Goal: Task Accomplishment & Management: Use online tool/utility

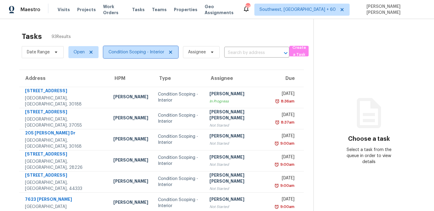
click at [128, 49] on span "Condition Scoping - Interior" at bounding box center [140, 52] width 75 height 12
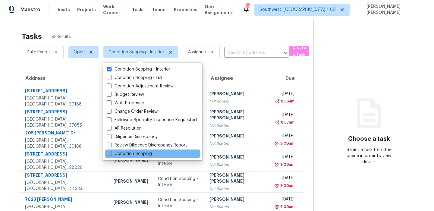
click at [125, 156] on label "Condition Scoping" at bounding box center [129, 154] width 45 height 6
click at [111, 155] on input "Condition Scoping" at bounding box center [109, 153] width 4 height 4
checkbox input "true"
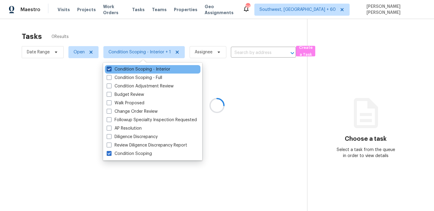
click at [122, 71] on label "Condition Scoping - Interior" at bounding box center [139, 69] width 64 height 6
click at [111, 70] on input "Condition Scoping - Interior" at bounding box center [109, 68] width 4 height 4
checkbox input "false"
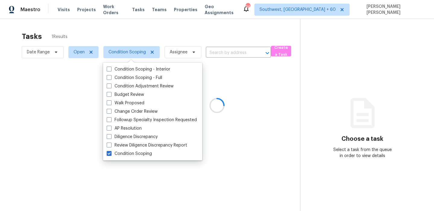
click at [129, 34] on div at bounding box center [217, 105] width 434 height 211
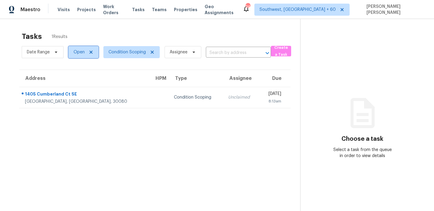
click at [77, 50] on span "Open" at bounding box center [79, 52] width 11 height 6
click at [42, 54] on span "Date Range" at bounding box center [38, 52] width 23 height 6
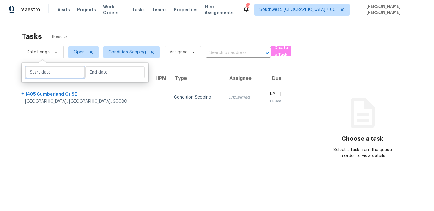
click at [55, 75] on input "text" at bounding box center [54, 72] width 59 height 12
select select "8"
select select "2025"
select select "9"
select select "2025"
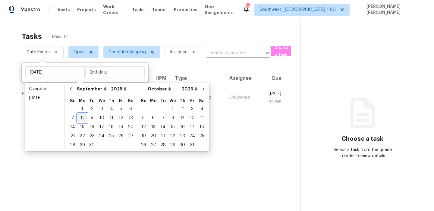
click at [82, 117] on div "8" at bounding box center [82, 118] width 10 height 8
type input "Mon, Sep 08"
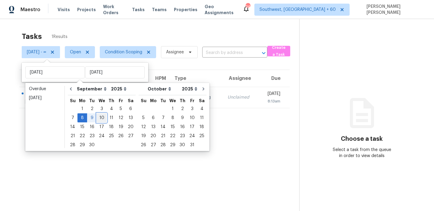
click at [102, 118] on div "10" at bounding box center [102, 118] width 10 height 8
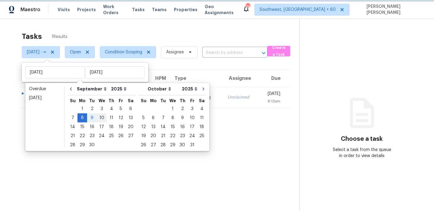
type input "[DATE]"
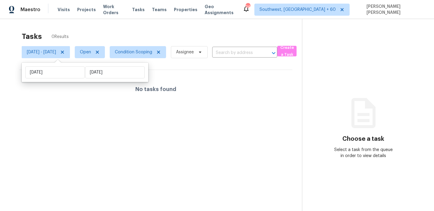
click at [139, 41] on div "Tasks 0 Results" at bounding box center [162, 37] width 280 height 16
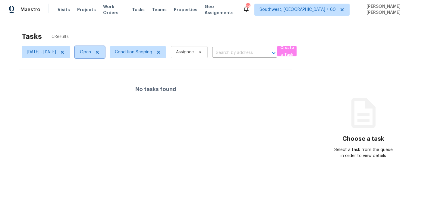
click at [91, 51] on span "Open" at bounding box center [85, 52] width 11 height 6
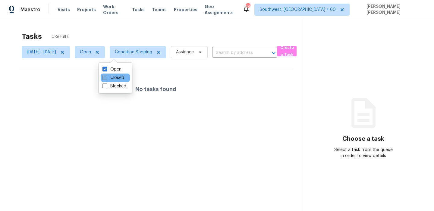
click at [113, 78] on label "Closed" at bounding box center [113, 78] width 22 height 6
click at [106, 78] on input "Closed" at bounding box center [104, 77] width 4 height 4
checkbox input "true"
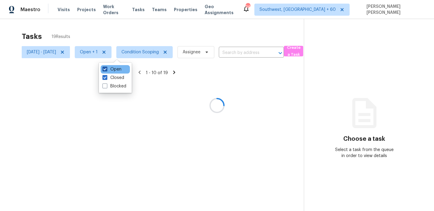
click at [114, 70] on label "Open" at bounding box center [111, 69] width 19 height 6
click at [106, 70] on input "Open" at bounding box center [104, 68] width 4 height 4
checkbox input "false"
click at [143, 32] on div at bounding box center [217, 105] width 434 height 211
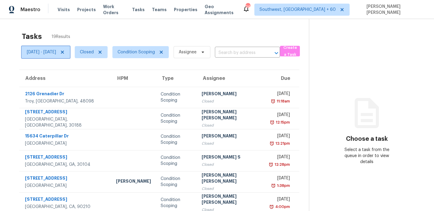
click at [56, 51] on span "Mon, Sep 08 - Wed, Sep 10" at bounding box center [41, 52] width 29 height 6
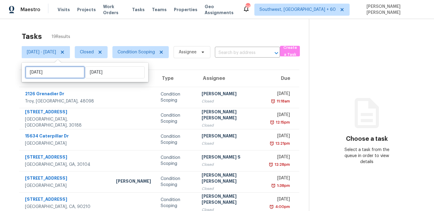
select select "8"
select select "2025"
select select "9"
select select "2025"
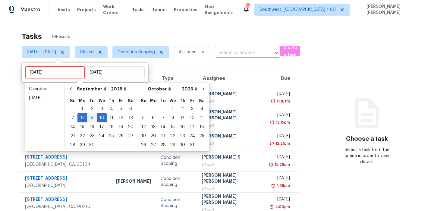
click at [59, 68] on input "Mon, Sep 08" at bounding box center [54, 72] width 59 height 12
type input "[DATE]"
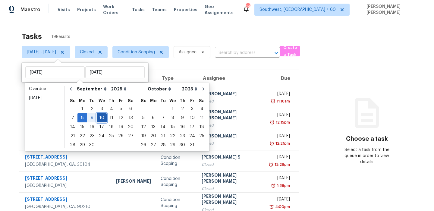
click at [101, 121] on div "10" at bounding box center [102, 118] width 10 height 8
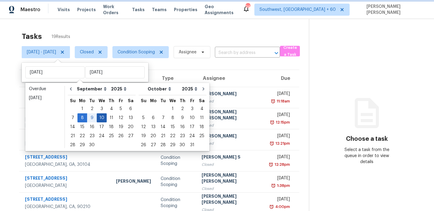
type input "[DATE]"
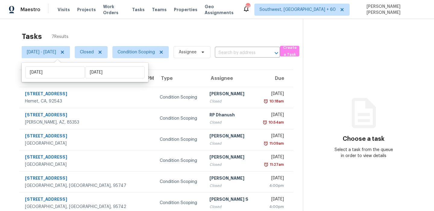
click at [162, 33] on div "Tasks 7 Results" at bounding box center [162, 37] width 281 height 16
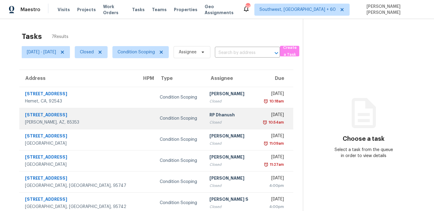
scroll to position [28, 0]
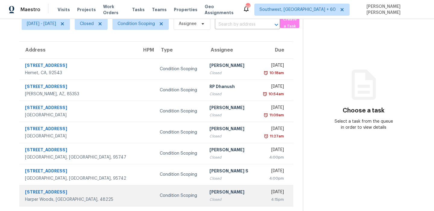
click at [155, 200] on td "Condition Scoping" at bounding box center [179, 195] width 49 height 21
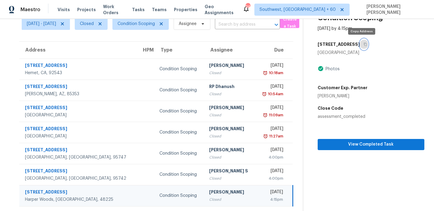
click at [364, 44] on icon "button" at bounding box center [366, 45] width 4 height 4
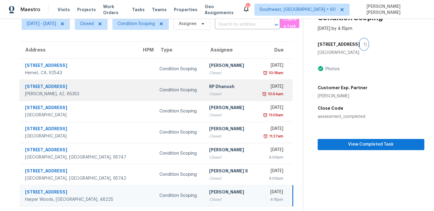
scroll to position [0, 0]
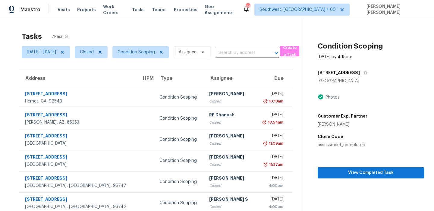
click at [253, 35] on div "Tasks 7 Results" at bounding box center [162, 37] width 281 height 16
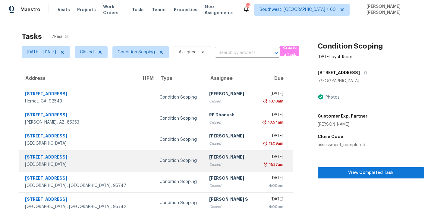
scroll to position [28, 0]
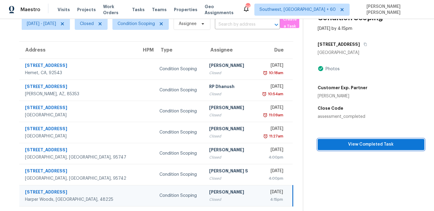
click at [356, 141] on span "View Completed Task" at bounding box center [371, 145] width 97 height 8
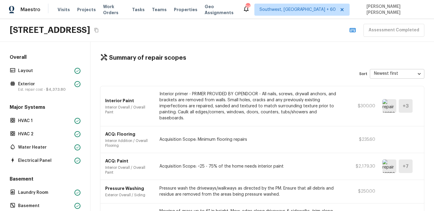
click at [37, 75] on div "Overall Layout Exterior Est. repair cost - $4,373.80" at bounding box center [44, 73] width 73 height 39
click at [37, 73] on p "Layout" at bounding box center [45, 71] width 54 height 6
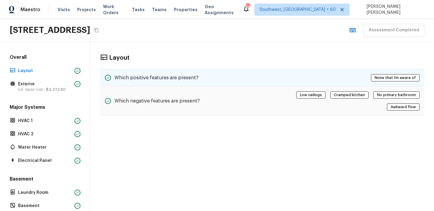
click at [181, 76] on h5 "Which positive features are present?" at bounding box center [157, 77] width 84 height 7
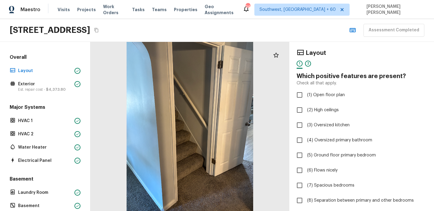
scroll to position [142, 0]
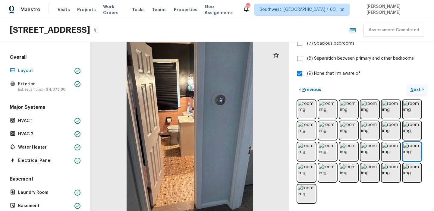
click at [415, 90] on p "Next" at bounding box center [416, 90] width 11 height 6
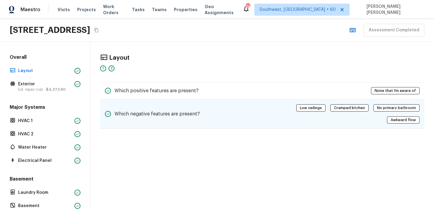
click at [214, 106] on div "Which negative features are present? Low ceilings Cramped kitchen No primary ba…" at bounding box center [262, 113] width 324 height 29
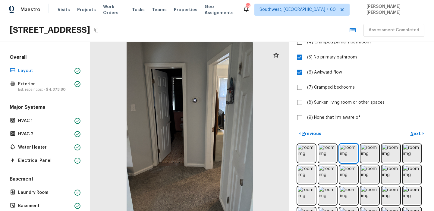
scroll to position [98, 0]
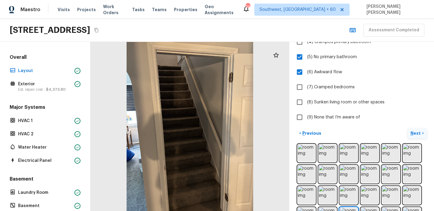
click at [418, 129] on button "Next >" at bounding box center [417, 133] width 19 height 10
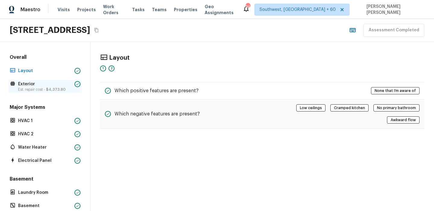
click at [55, 87] on p "Est. repair cost - $4,373.80" at bounding box center [45, 89] width 54 height 5
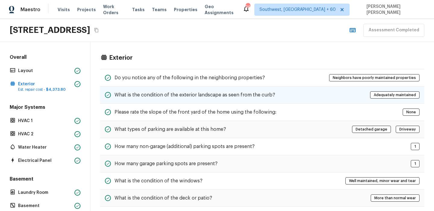
click at [226, 92] on h5 "What is the condition of the exterior landscape as seen from the curb?" at bounding box center [195, 95] width 161 height 7
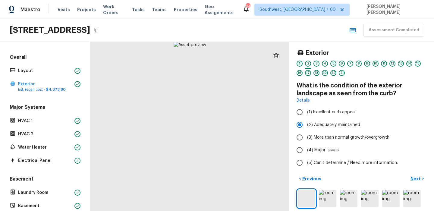
click at [299, 64] on div "1" at bounding box center [300, 64] width 6 height 6
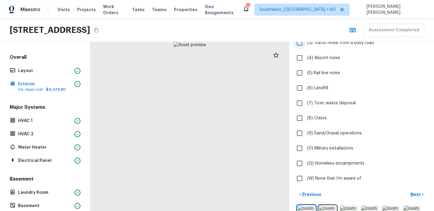
scroll to position [94, 0]
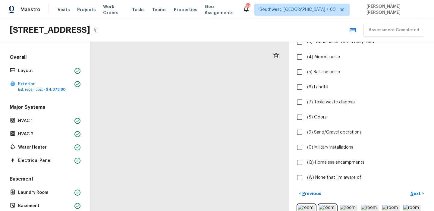
drag, startPoint x: 227, startPoint y: 90, endPoint x: 149, endPoint y: 105, distance: 79.9
click at [149, 105] on div at bounding box center [125, 197] width 430 height 365
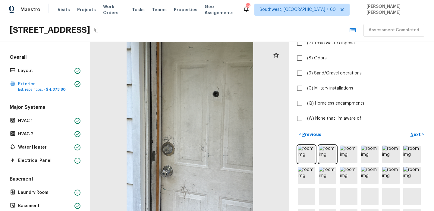
scroll to position [141, 0]
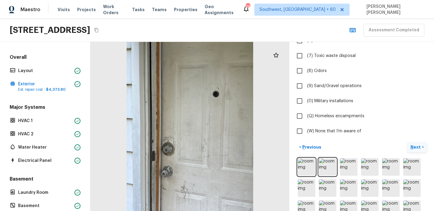
click at [415, 147] on p "Next" at bounding box center [416, 147] width 11 height 6
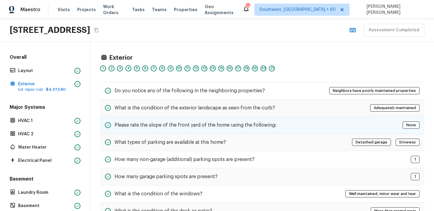
click at [201, 131] on div "Please rate the slope of the front yard of the home using the following: None" at bounding box center [262, 125] width 324 height 17
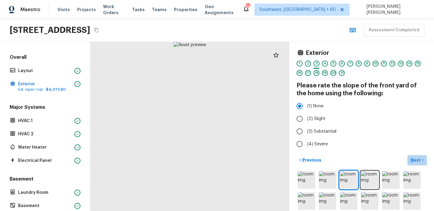
click at [414, 157] on p "Next" at bounding box center [416, 160] width 11 height 6
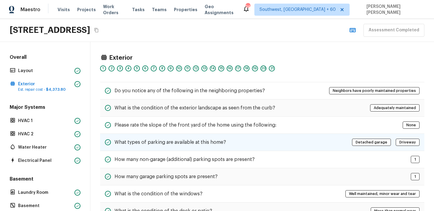
click at [145, 143] on h5 "What types of parking are available at this home?" at bounding box center [171, 142] width 112 height 7
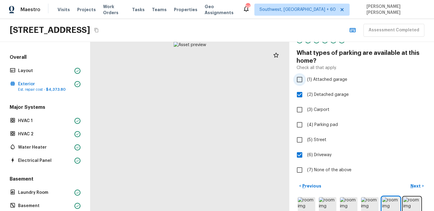
scroll to position [33, 0]
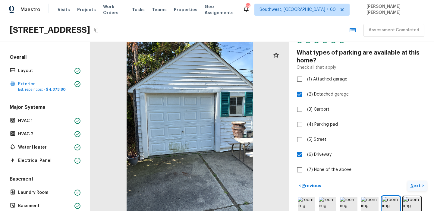
click at [413, 182] on button "Next >" at bounding box center [417, 186] width 19 height 10
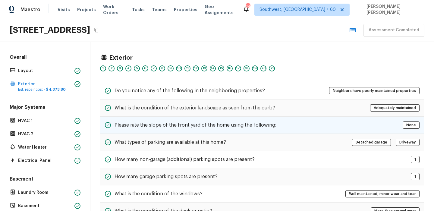
click at [200, 128] on h5 "Please rate the slope of the front yard of the home using the following:" at bounding box center [196, 125] width 162 height 7
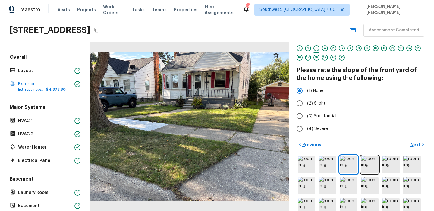
scroll to position [0, 0]
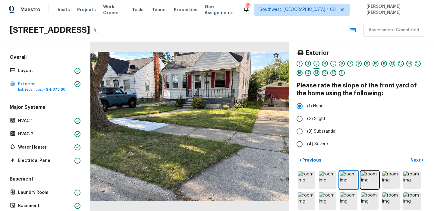
click at [325, 64] on div "4" at bounding box center [325, 64] width 6 height 6
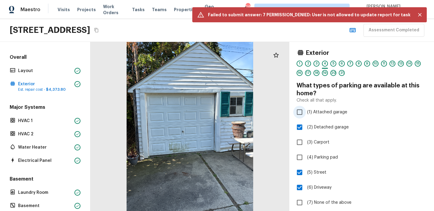
checkbox input "false"
click at [335, 62] on div "5" at bounding box center [333, 64] width 6 height 6
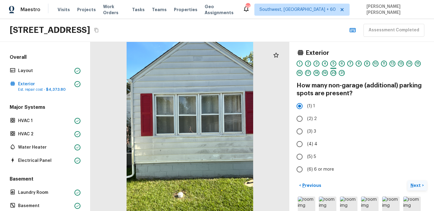
click at [416, 183] on p "Next" at bounding box center [416, 185] width 11 height 6
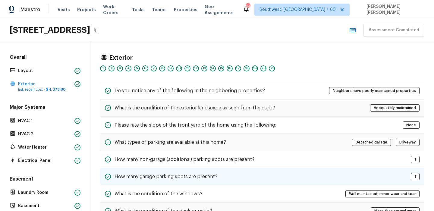
click at [207, 172] on div "How many garage parking spots are present? 1" at bounding box center [262, 176] width 324 height 17
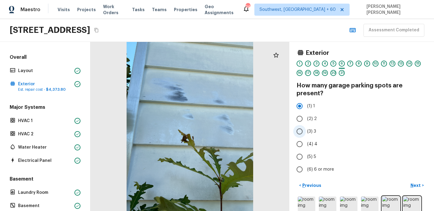
scroll to position [18, 0]
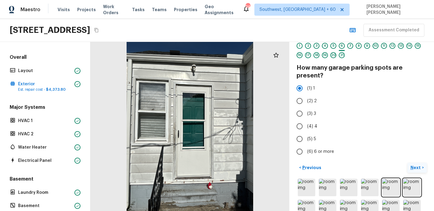
click at [420, 167] on p "Next" at bounding box center [416, 168] width 11 height 6
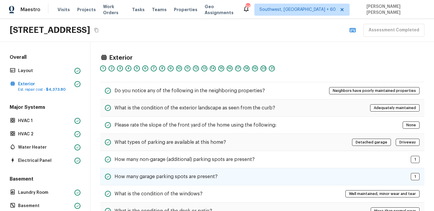
click at [170, 178] on h5 "How many garage parking spots are present?" at bounding box center [166, 176] width 103 height 7
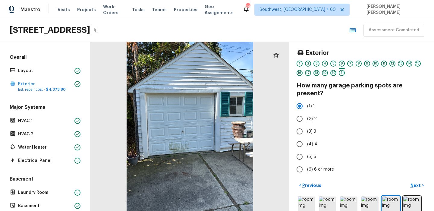
click at [353, 63] on div "1 2 3 4 5 6 7 8 9 10 11 12 13 14 15 16 17 18 19 20 21" at bounding box center [362, 70] width 130 height 19
click at [351, 62] on div "7" at bounding box center [350, 64] width 6 height 6
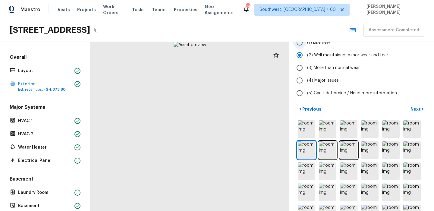
scroll to position [62, 0]
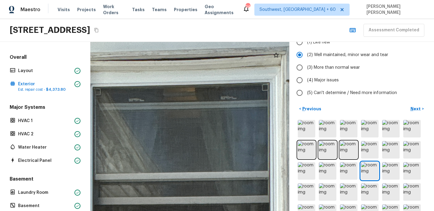
drag, startPoint x: 175, startPoint y: 93, endPoint x: 177, endPoint y: 170, distance: 76.3
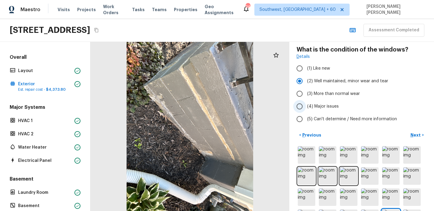
scroll to position [0, 0]
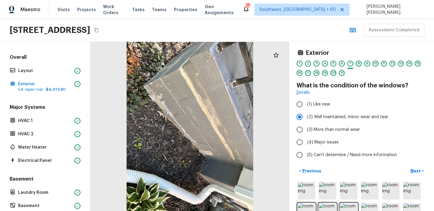
click at [361, 65] on div "8" at bounding box center [359, 64] width 6 height 6
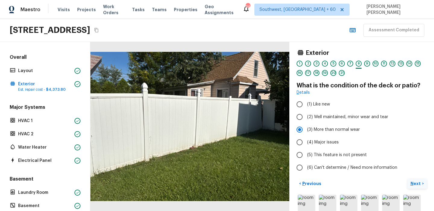
click at [418, 183] on p "Next" at bounding box center [416, 184] width 11 height 6
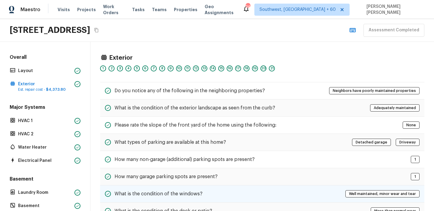
click at [198, 186] on div "What is the condition of the windows? Well maintained, minor wear and tear" at bounding box center [262, 193] width 324 height 17
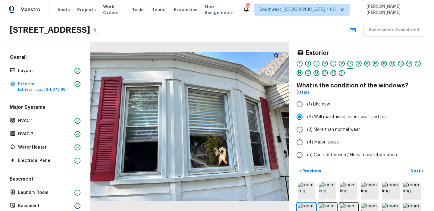
click at [358, 65] on div "8" at bounding box center [359, 64] width 6 height 6
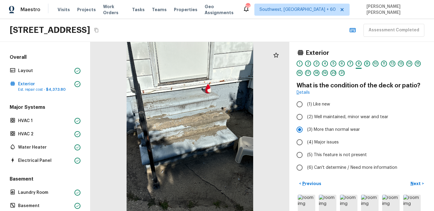
click at [367, 64] on div "9" at bounding box center [367, 64] width 6 height 6
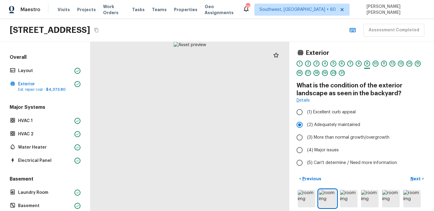
click at [372, 90] on h4 "What is the condition of the exterior landscape as seen in the backyard?" at bounding box center [362, 90] width 130 height 16
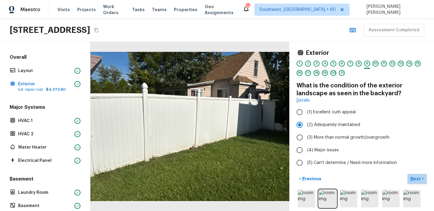
click at [415, 178] on p "Next" at bounding box center [416, 179] width 11 height 6
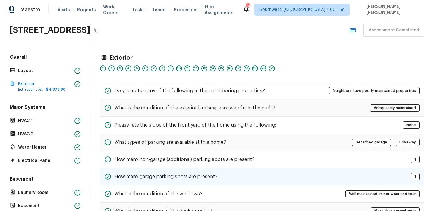
scroll to position [64, 0]
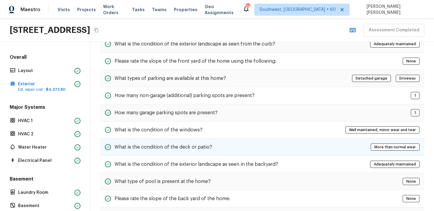
click at [152, 153] on div "What is the condition of the deck or patio? More than normal wear" at bounding box center [262, 147] width 324 height 17
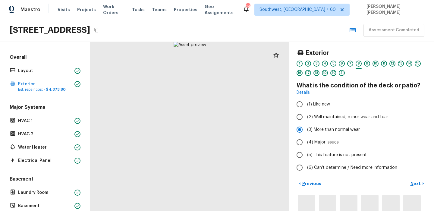
scroll to position [0, 0]
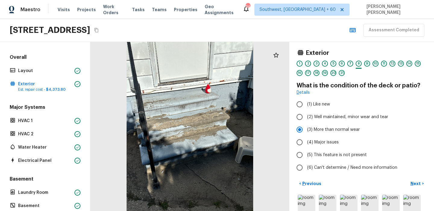
click at [366, 65] on div "9" at bounding box center [367, 64] width 6 height 6
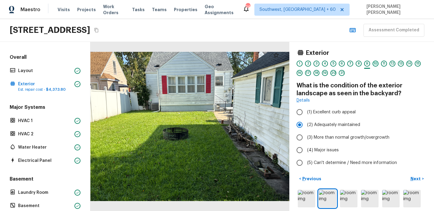
click at [377, 63] on div "10" at bounding box center [376, 64] width 6 height 6
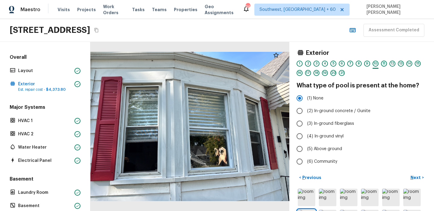
click at [384, 64] on div "11" at bounding box center [384, 64] width 6 height 6
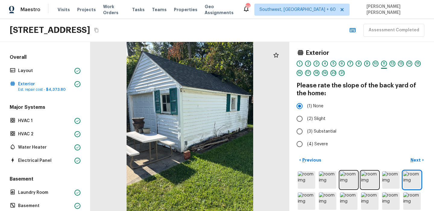
click at [395, 64] on div "12" at bounding box center [392, 64] width 6 height 6
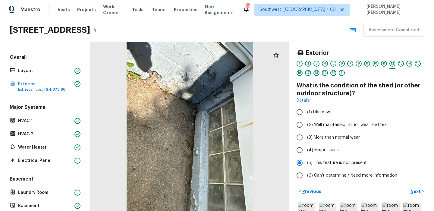
click at [400, 67] on div "13" at bounding box center [401, 65] width 6 height 9
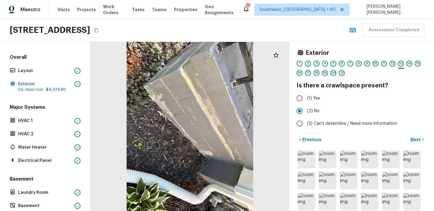
click at [354, 43] on div "Exterior 1 2 3 4 5 6 7 8 9 10 11 12 13 14 15 16 17 18 19 20 21 Is there a crawl…" at bounding box center [361, 126] width 145 height 169
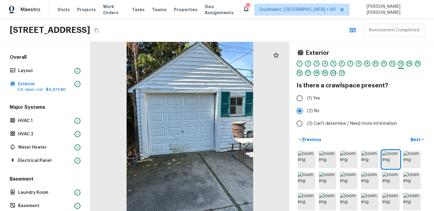
click at [407, 65] on div "14" at bounding box center [409, 64] width 6 height 6
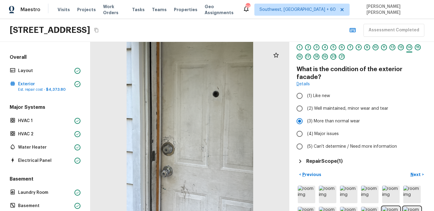
scroll to position [13, 0]
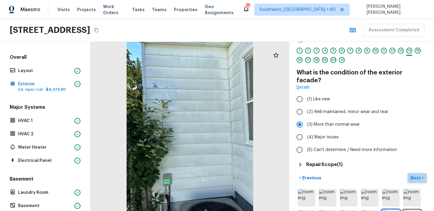
click at [416, 173] on button "Next >" at bounding box center [417, 178] width 19 height 10
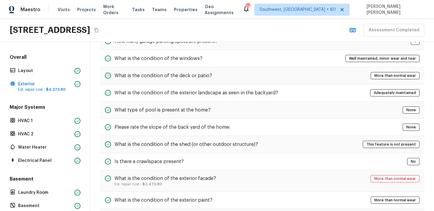
scroll to position [177, 0]
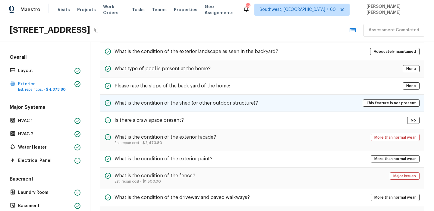
click at [180, 110] on div "What is the condition of the shed (or other outdoor structure)? This feature is…" at bounding box center [262, 103] width 324 height 17
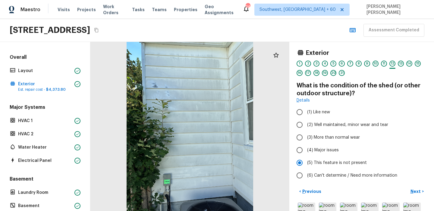
scroll to position [0, 0]
click at [401, 66] on div "13" at bounding box center [401, 64] width 6 height 6
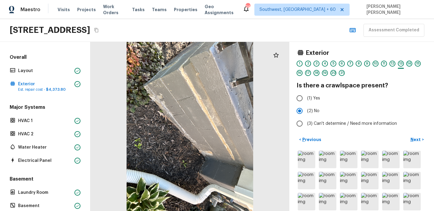
click at [411, 63] on div "14" at bounding box center [409, 64] width 6 height 6
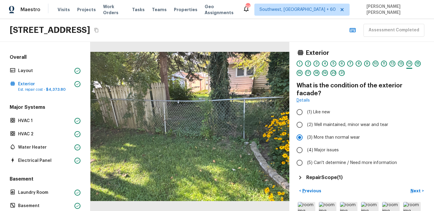
click at [420, 62] on div "15" at bounding box center [418, 64] width 6 height 6
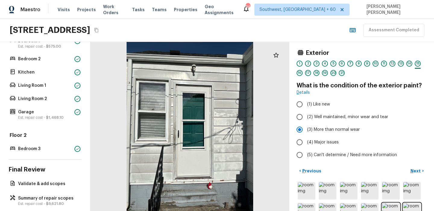
scroll to position [219, 0]
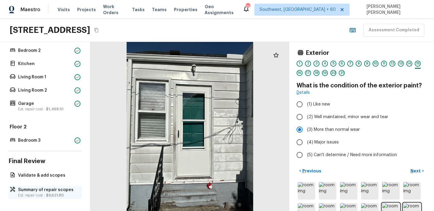
click at [27, 195] on p "Est. repair cost - $9,621.80" at bounding box center [48, 195] width 60 height 5
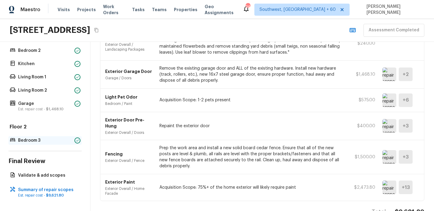
scroll to position [0, 0]
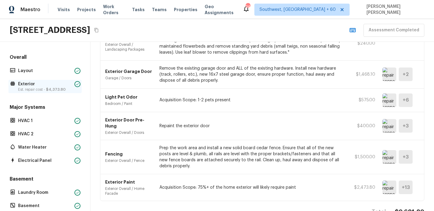
click at [42, 87] on p "Exterior" at bounding box center [45, 84] width 54 height 6
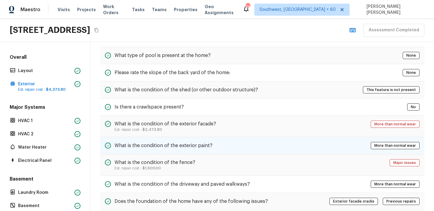
scroll to position [254, 0]
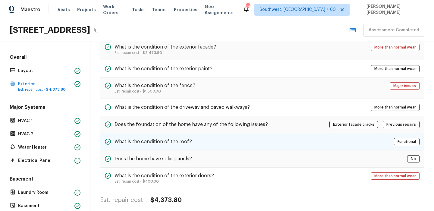
click at [150, 142] on h5 "What is the condition of the roof?" at bounding box center [153, 141] width 77 height 7
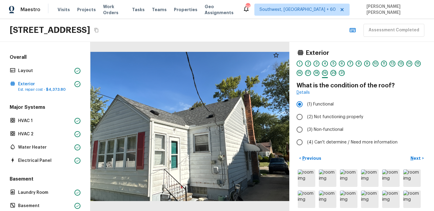
scroll to position [0, 0]
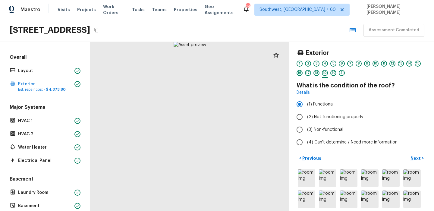
click at [298, 74] on div "16" at bounding box center [300, 73] width 6 height 6
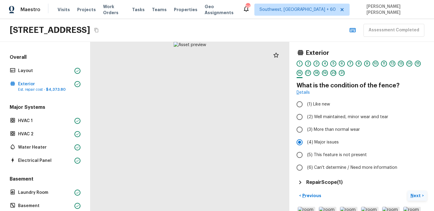
click at [418, 193] on p "Next" at bounding box center [416, 196] width 11 height 6
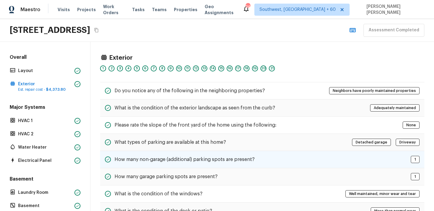
scroll to position [122, 0]
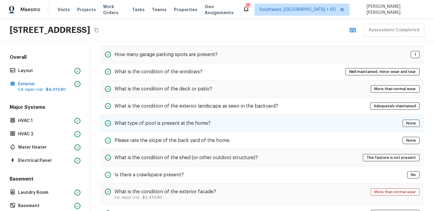
click at [160, 127] on div "What type of pool is present at the home?" at bounding box center [158, 123] width 106 height 7
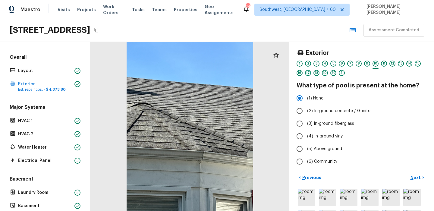
click at [308, 72] on div "17" at bounding box center [308, 73] width 6 height 6
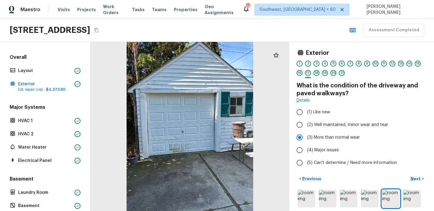
click at [315, 72] on div "18" at bounding box center [316, 73] width 6 height 6
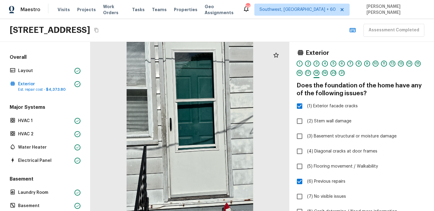
click at [403, 47] on div "Exterior 1 2 3 4 5 6 7 8 9 10 11 12 13 14 15 16 17 18 19 20 21 Does the foundat…" at bounding box center [361, 126] width 145 height 169
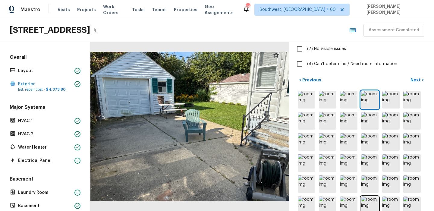
scroll to position [155, 0]
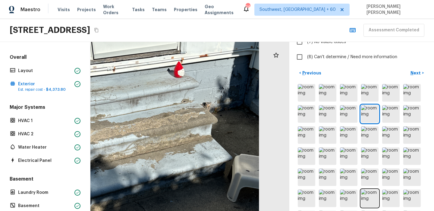
click at [183, 88] on div at bounding box center [146, 136] width 353 height 300
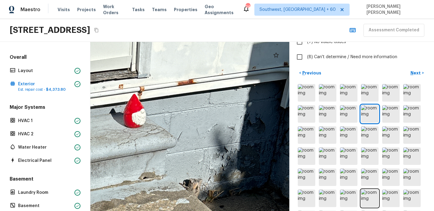
drag, startPoint x: 204, startPoint y: 84, endPoint x: 186, endPoint y: 140, distance: 58.5
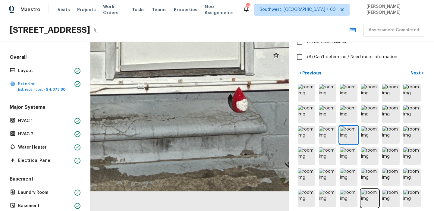
drag, startPoint x: 182, startPoint y: 193, endPoint x: 285, endPoint y: 123, distance: 124.6
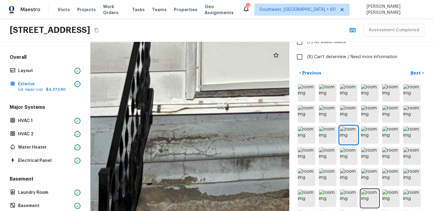
drag, startPoint x: 173, startPoint y: 128, endPoint x: 285, endPoint y: 129, distance: 111.2
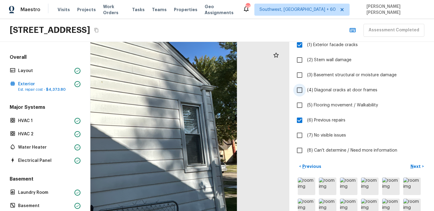
scroll to position [70, 0]
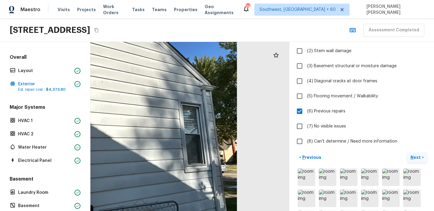
click at [412, 158] on p "Next" at bounding box center [416, 157] width 11 height 6
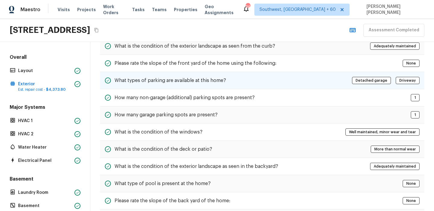
scroll to position [135, 0]
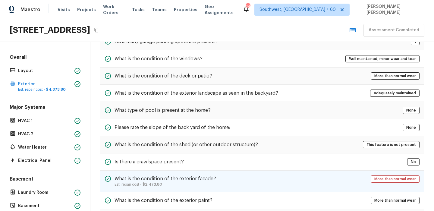
click at [136, 185] on p "Est. repair cost - $2,473.80" at bounding box center [166, 184] width 102 height 5
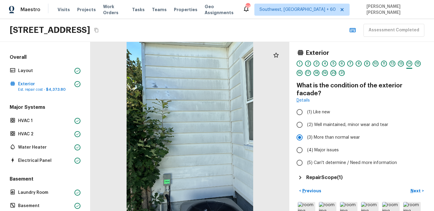
scroll to position [0, 0]
click at [317, 73] on div "18" at bounding box center [316, 73] width 6 height 6
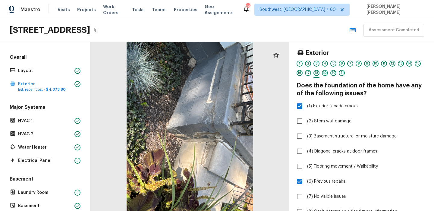
click at [324, 71] on div "19" at bounding box center [325, 73] width 6 height 6
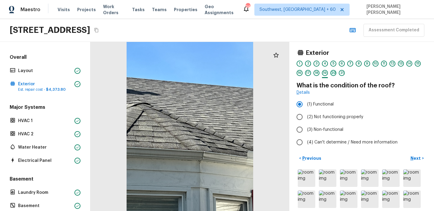
click at [335, 74] on div "20" at bounding box center [333, 73] width 6 height 6
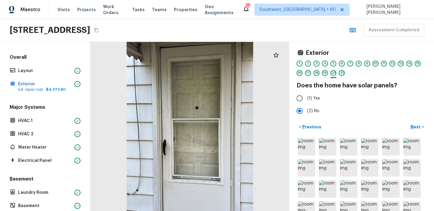
click at [342, 74] on div "21" at bounding box center [342, 73] width 6 height 6
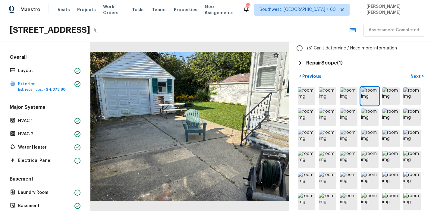
scroll to position [37, 0]
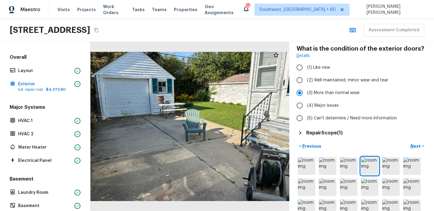
click at [322, 132] on h5 "Repair Scope ( 1 )" at bounding box center [324, 133] width 36 height 7
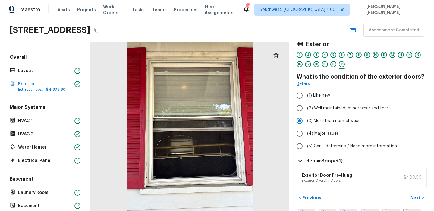
scroll to position [4, 0]
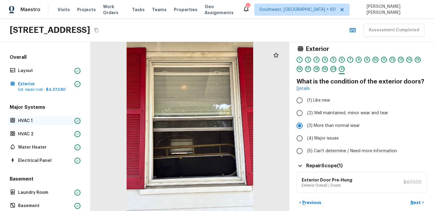
click at [22, 121] on p "HVAC 1" at bounding box center [45, 121] width 54 height 6
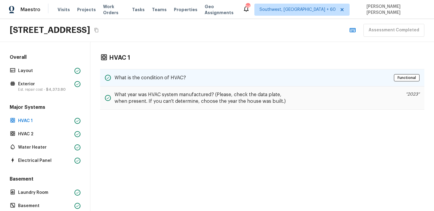
click at [180, 71] on div "What is the condition of HVAC? Functional" at bounding box center [262, 77] width 324 height 17
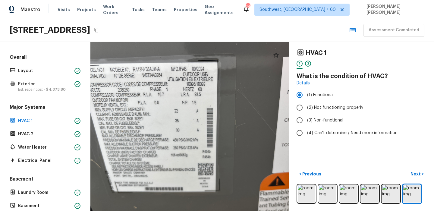
drag, startPoint x: 139, startPoint y: 118, endPoint x: 176, endPoint y: 127, distance: 38.5
click at [176, 127] on div at bounding box center [208, 129] width 269 height 228
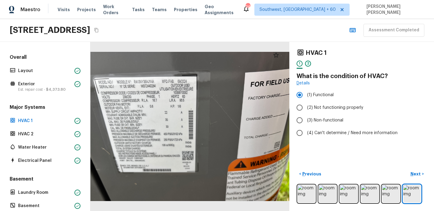
click at [307, 65] on div "2" at bounding box center [308, 64] width 6 height 6
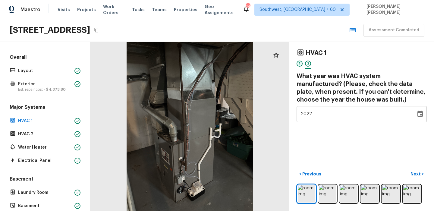
click at [301, 64] on div "1" at bounding box center [300, 64] width 6 height 6
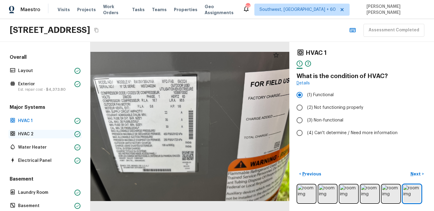
click at [34, 135] on p "HVAC 2" at bounding box center [45, 134] width 54 height 6
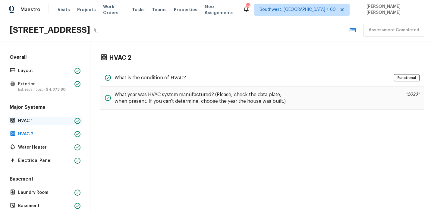
click at [40, 120] on p "HVAC 1" at bounding box center [45, 121] width 54 height 6
click at [234, 99] on h5 "What year was HVAC system manufactured? (Please, check the data plate, when pre…" at bounding box center [204, 97] width 179 height 13
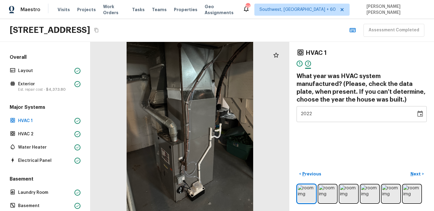
click at [301, 64] on div "1" at bounding box center [300, 64] width 6 height 6
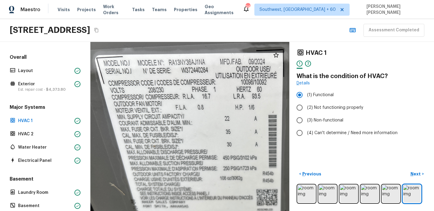
drag, startPoint x: 134, startPoint y: 96, endPoint x: 158, endPoint y: 85, distance: 26.0
click at [158, 85] on div at bounding box center [271, 143] width 364 height 309
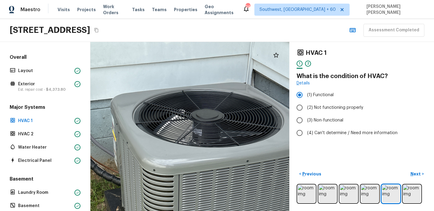
drag, startPoint x: 196, startPoint y: 108, endPoint x: 221, endPoint y: 194, distance: 89.8
click at [221, 194] on div at bounding box center [184, 183] width 628 height 534
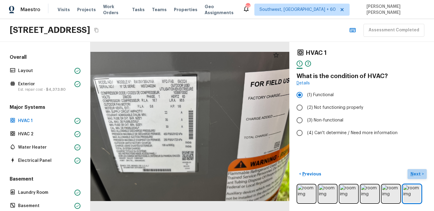
click at [416, 175] on p "Next" at bounding box center [416, 174] width 11 height 6
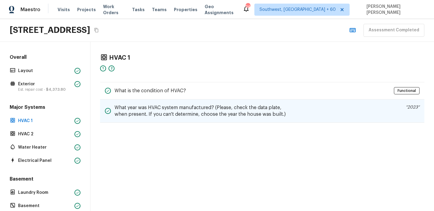
click at [211, 115] on h5 "What year was HVAC system manufactured? (Please, check the data plate, when pre…" at bounding box center [204, 110] width 179 height 13
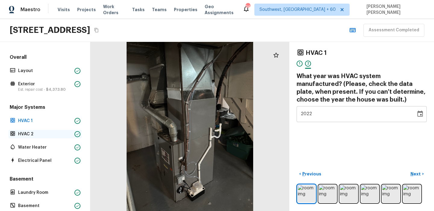
scroll to position [44, 0]
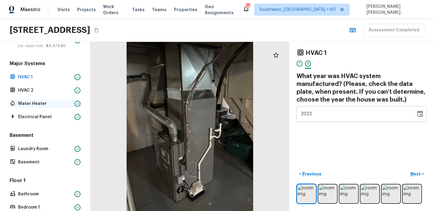
click at [40, 103] on p "Water Heater" at bounding box center [45, 104] width 54 height 6
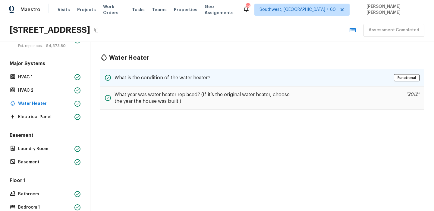
click at [210, 70] on div "What is the condition of the water heater? Functional" at bounding box center [262, 77] width 324 height 17
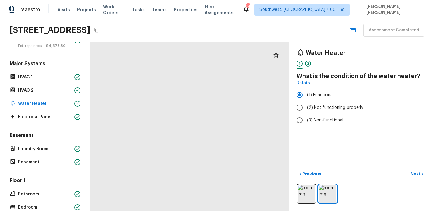
drag, startPoint x: 174, startPoint y: 134, endPoint x: 206, endPoint y: 87, distance: 56.7
click at [206, 87] on div at bounding box center [247, 82] width 370 height 314
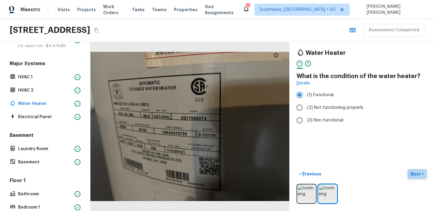
click at [421, 176] on p "Next" at bounding box center [416, 174] width 11 height 6
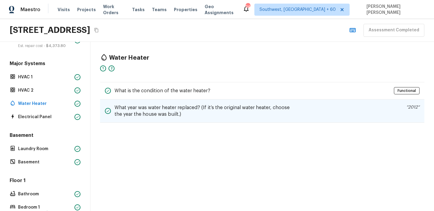
click at [265, 112] on h5 "What year was water heater replaced? (If it’s the original water heater, choose…" at bounding box center [204, 110] width 179 height 13
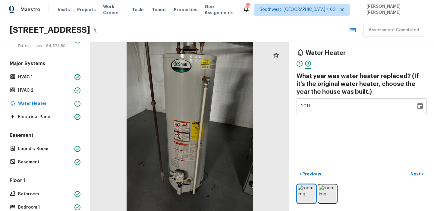
click at [397, 104] on div "2011" at bounding box center [356, 106] width 111 height 16
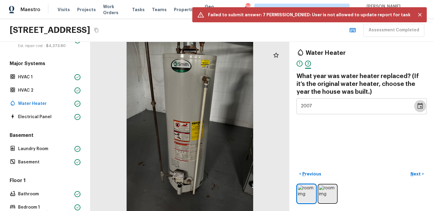
click at [419, 109] on icon "Choose date, selected date is Dec 31, 2007" at bounding box center [419, 106] width 5 height 6
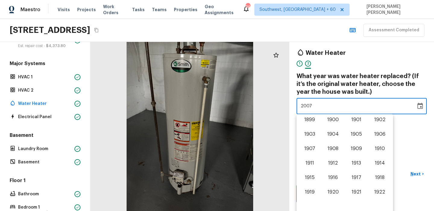
scroll to position [354, 0]
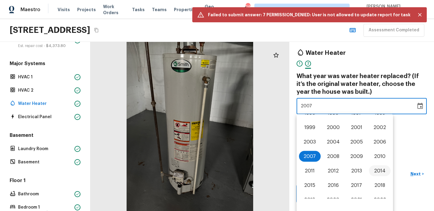
click at [376, 168] on button "2014" at bounding box center [380, 170] width 22 height 11
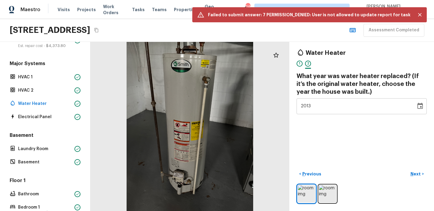
click at [421, 106] on icon "Choose date, selected date is Dec 31, 2013" at bounding box center [419, 106] width 5 height 6
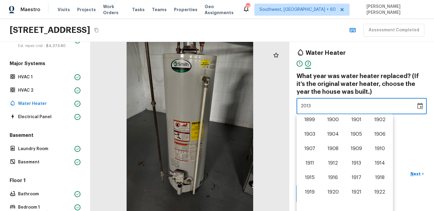
scroll to position [368, 0]
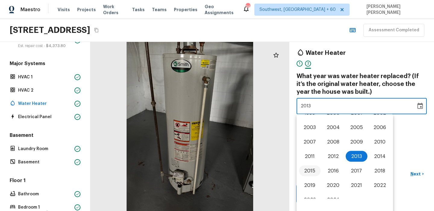
click at [315, 168] on button "2015" at bounding box center [310, 170] width 22 height 11
type input "2014"
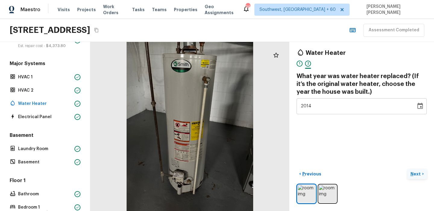
click at [421, 173] on p "Next" at bounding box center [416, 174] width 11 height 6
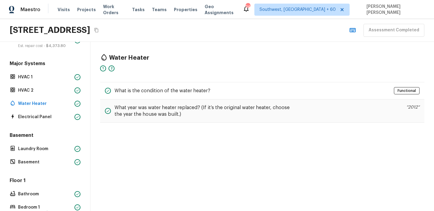
scroll to position [73, 0]
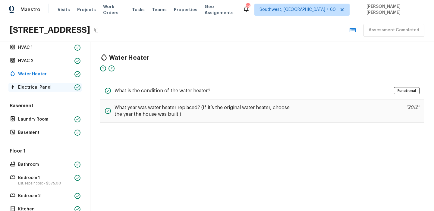
click at [46, 87] on p "Electrical Panel" at bounding box center [45, 87] width 54 height 6
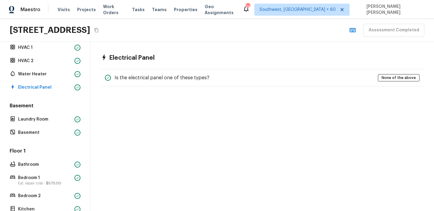
click at [191, 87] on div "Electrical Panel Is the electrical panel one of these types? None of the above" at bounding box center [262, 70] width 344 height 57
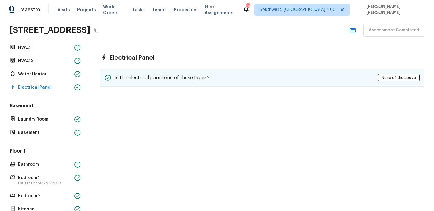
click at [202, 74] on div "Is the electrical panel one of these types? None of the above" at bounding box center [262, 77] width 324 height 17
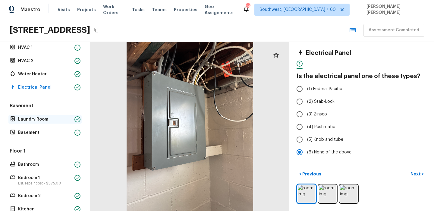
click at [22, 123] on div "Laundry Room" at bounding box center [44, 119] width 73 height 8
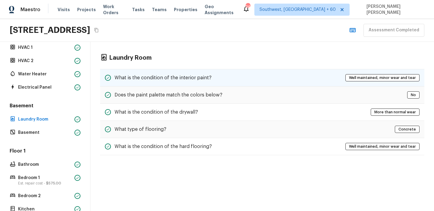
click at [178, 76] on h5 "What is the condition of the interior paint?" at bounding box center [163, 77] width 97 height 7
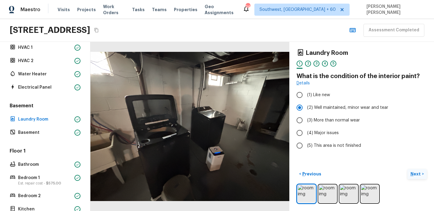
click at [414, 175] on p "Next" at bounding box center [416, 174] width 11 height 6
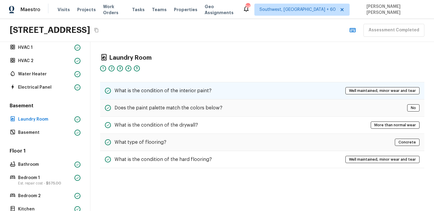
click at [177, 97] on div "What is the condition of the interior paint? Well maintained, minor wear and te…" at bounding box center [262, 90] width 324 height 17
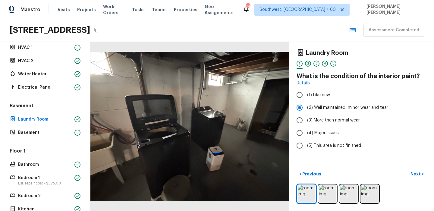
click at [311, 62] on div "2" at bounding box center [308, 64] width 6 height 6
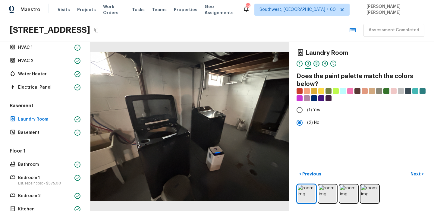
click at [316, 64] on div "3" at bounding box center [316, 64] width 6 height 6
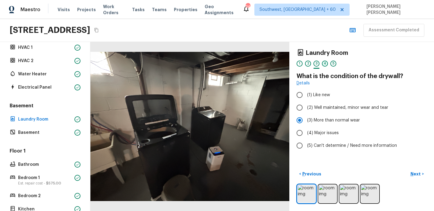
click at [326, 63] on div "4" at bounding box center [325, 64] width 6 height 6
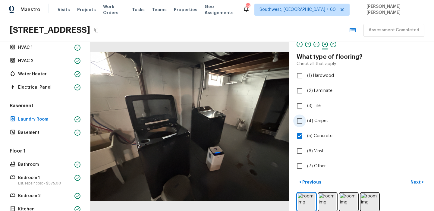
scroll to position [27, 0]
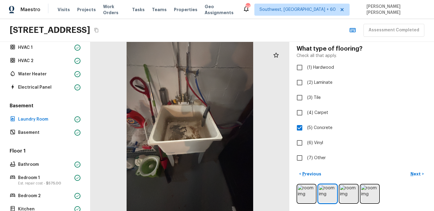
click at [48, 125] on div "Basement Laundry Room Basement" at bounding box center [44, 119] width 73 height 34
click at [44, 135] on p "Basement" at bounding box center [45, 133] width 54 height 6
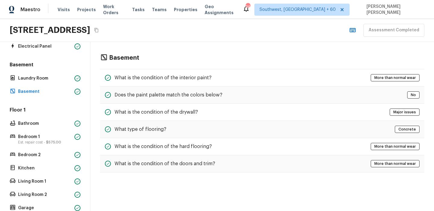
scroll to position [80, 0]
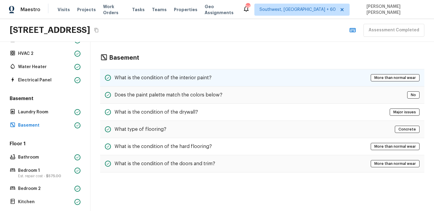
click at [192, 79] on h5 "What is the condition of the interior paint?" at bounding box center [163, 77] width 97 height 7
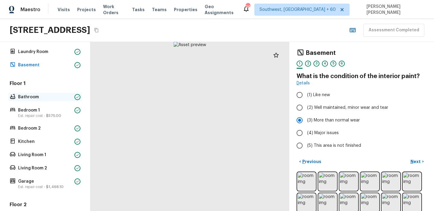
scroll to position [219, 0]
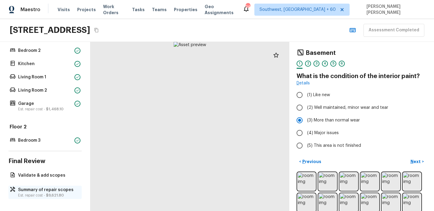
click at [31, 191] on p "Summary of repair scopes" at bounding box center [48, 190] width 60 height 6
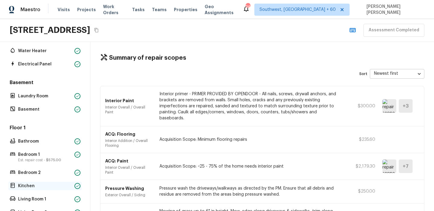
scroll to position [93, 0]
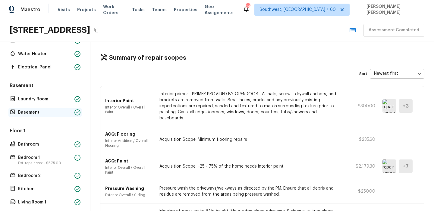
click at [46, 113] on p "Basement" at bounding box center [45, 112] width 54 height 6
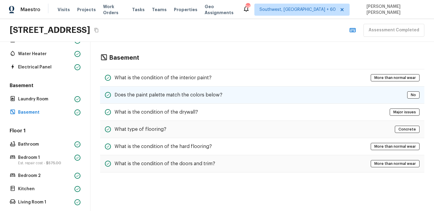
click at [159, 87] on div "Does the paint palette match the colors below? No" at bounding box center [262, 95] width 324 height 17
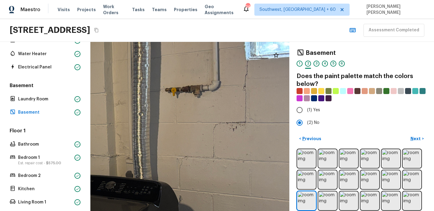
scroll to position [219, 0]
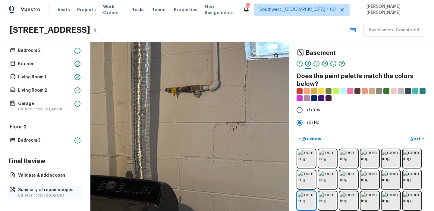
click at [27, 193] on p "Est. repair cost - $9,621.80" at bounding box center [48, 195] width 60 height 5
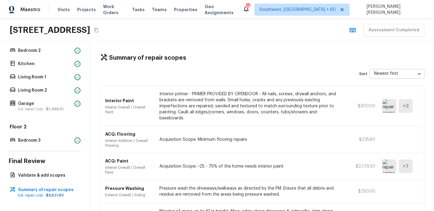
click at [255, 23] on div "19984 Elkhart St, Harper Woods, MI 48225 Assessment Completed" at bounding box center [217, 30] width 434 height 23
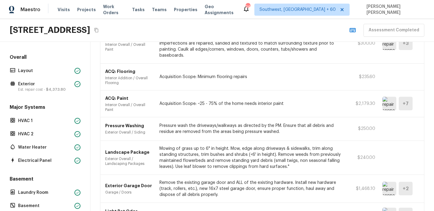
scroll to position [0, 0]
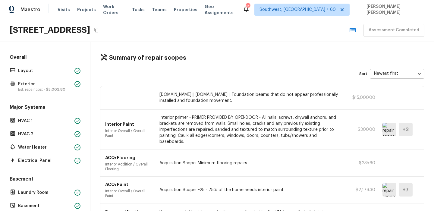
click at [219, 68] on div "Summary of repair scopes Sort Newest first newestFirst ​ repairs.foundation || …" at bounding box center [262, 126] width 344 height 169
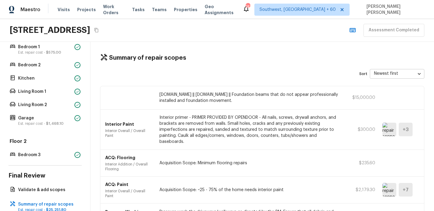
scroll to position [208, 0]
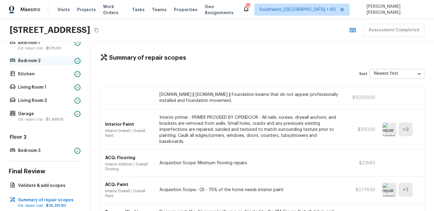
click at [39, 64] on div "Bedroom 2" at bounding box center [44, 61] width 73 height 8
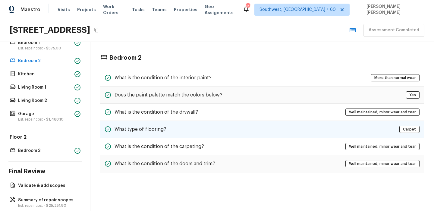
click at [162, 137] on div "What type of flooring? Carpet" at bounding box center [262, 129] width 324 height 17
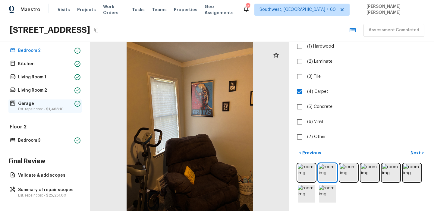
scroll to position [181, 0]
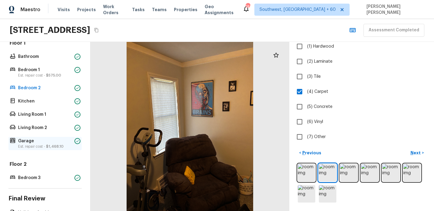
click at [38, 138] on p "Garage" at bounding box center [45, 141] width 54 height 6
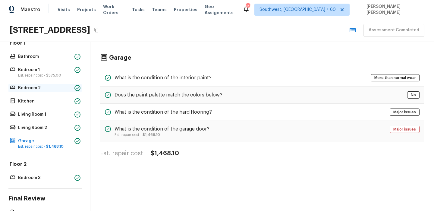
click at [38, 85] on p "Bedroom 2" at bounding box center [45, 88] width 54 height 6
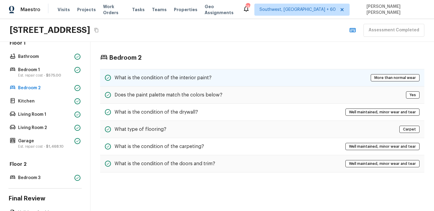
click at [149, 80] on h5 "What is the condition of the interior paint?" at bounding box center [163, 77] width 97 height 7
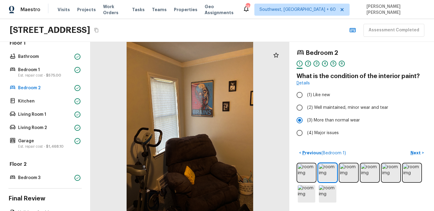
scroll to position [219, 0]
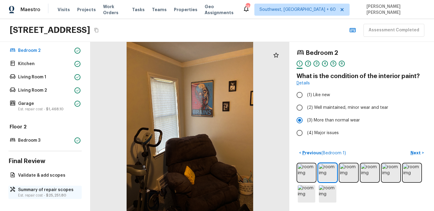
click at [30, 190] on p "Summary of repair scopes" at bounding box center [48, 190] width 60 height 6
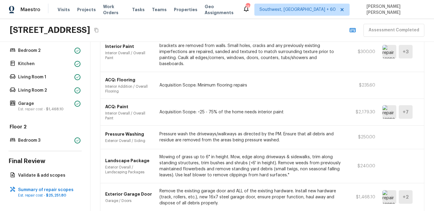
scroll to position [79, 0]
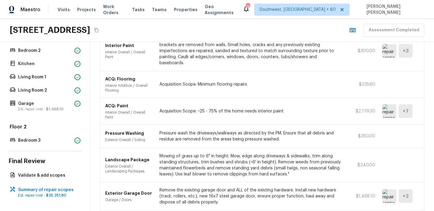
click at [225, 101] on div "ACQ: Paint Interior Overall / Overall Paint Acquisition Scope: ~25 - 75% of the…" at bounding box center [262, 111] width 324 height 27
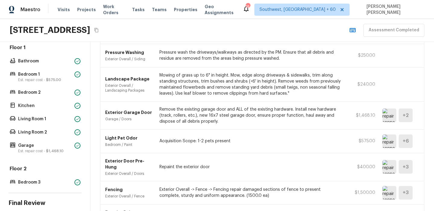
scroll to position [201, 0]
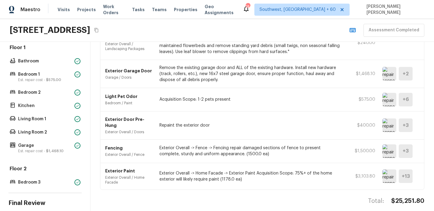
click at [386, 169] on img at bounding box center [390, 176] width 14 height 14
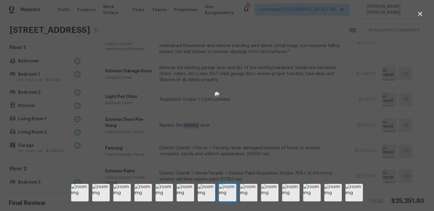
click at [345, 69] on div at bounding box center [217, 94] width 434 height 169
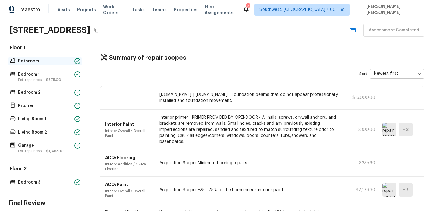
scroll to position [0, 0]
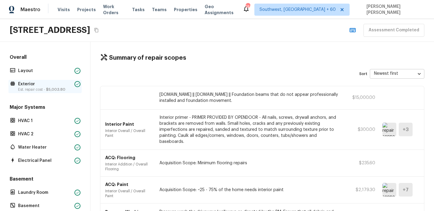
click at [37, 84] on p "Exterior" at bounding box center [45, 84] width 54 height 6
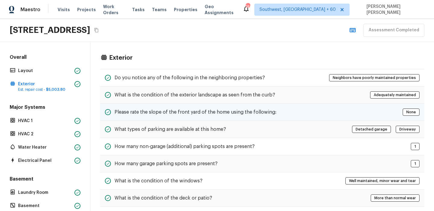
click at [163, 111] on h5 "Please rate the slope of the front yard of the home using the following:" at bounding box center [196, 112] width 162 height 7
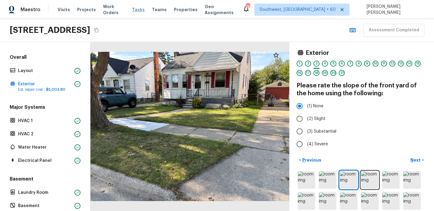
click at [135, 9] on span "Tasks" at bounding box center [138, 10] width 13 height 4
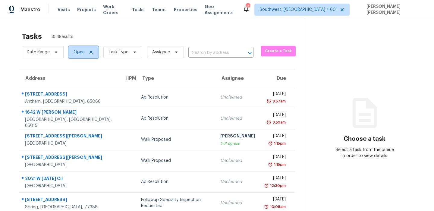
click at [78, 53] on span "Open" at bounding box center [79, 52] width 11 height 6
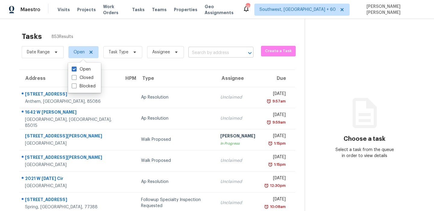
click at [208, 52] on input "text" at bounding box center [212, 52] width 48 height 9
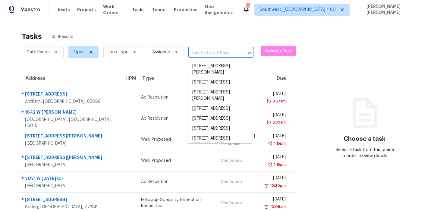
paste input "5010 Heather Ranch Way Rancho Cordova, CA, 95742"
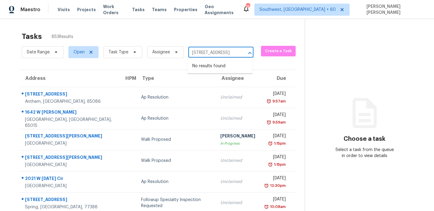
type input "5010 Heather Ranch Way Rancho Cordova, CA, 95742"
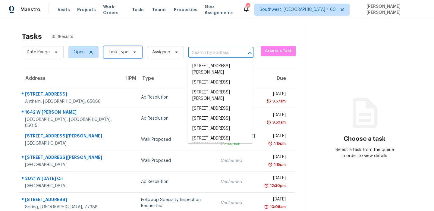
click at [108, 54] on span "Task Type" at bounding box center [122, 52] width 39 height 12
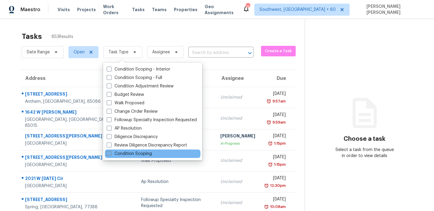
click at [118, 154] on label "Condition Scoping" at bounding box center [129, 154] width 45 height 6
click at [111, 154] on input "Condition Scoping" at bounding box center [109, 153] width 4 height 4
checkbox input "true"
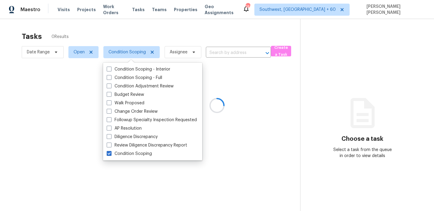
click at [106, 21] on div at bounding box center [217, 105] width 434 height 211
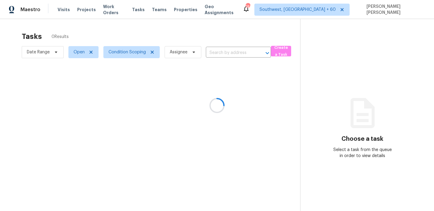
click at [226, 55] on div at bounding box center [217, 105] width 434 height 211
click at [217, 36] on div at bounding box center [217, 105] width 434 height 211
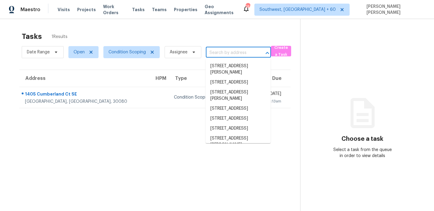
click at [218, 56] on input "text" at bounding box center [230, 52] width 48 height 9
click at [214, 61] on li "[STREET_ADDRESS][PERSON_NAME]" at bounding box center [238, 69] width 65 height 16
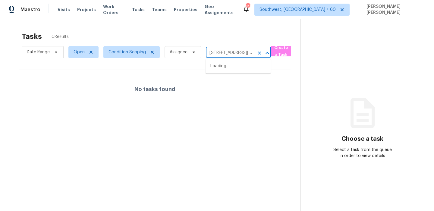
click at [218, 54] on input "[STREET_ADDRESS][PERSON_NAME]" at bounding box center [230, 52] width 48 height 9
paste input "5010 Heather Ranch Way Rancho Cordova, CA, 95742"
type input "[STREET_ADDRESS][PERSON_NAME]"
click at [82, 53] on span "Open" at bounding box center [79, 52] width 11 height 6
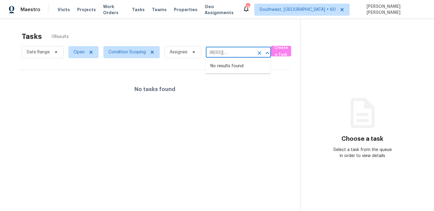
scroll to position [0, 0]
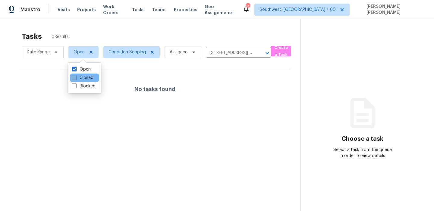
click at [84, 79] on label "Closed" at bounding box center [83, 78] width 22 height 6
click at [76, 79] on input "Closed" at bounding box center [74, 77] width 4 height 4
checkbox input "true"
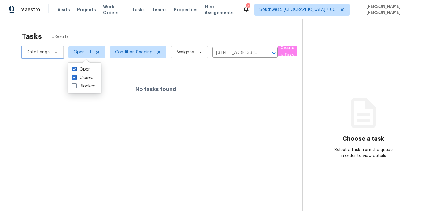
click at [54, 56] on span "Date Range" at bounding box center [43, 52] width 42 height 12
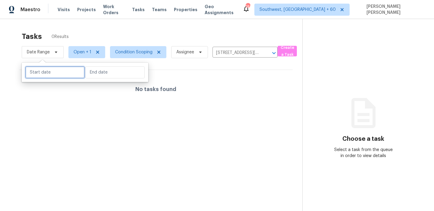
select select "8"
select select "2025"
select select "9"
select select "2025"
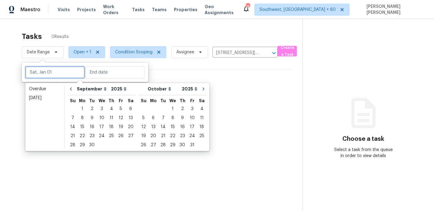
click at [57, 73] on input "text" at bounding box center [54, 72] width 59 height 12
type input "Tue, Sep 30"
click at [98, 120] on div "10" at bounding box center [102, 118] width 10 height 8
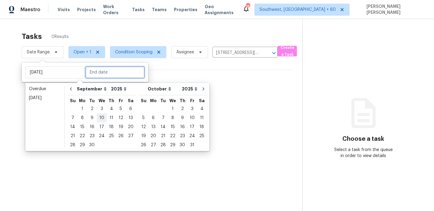
type input "Wed, Sep 10"
click at [98, 120] on div "10" at bounding box center [102, 118] width 10 height 8
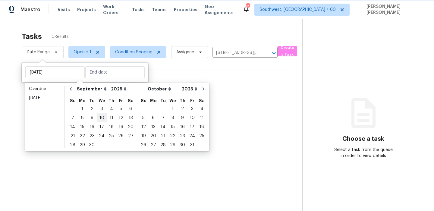
type input "Wed, Sep 10"
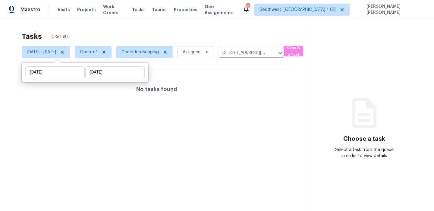
click at [162, 30] on div "Tasks 0 Results" at bounding box center [163, 37] width 282 height 16
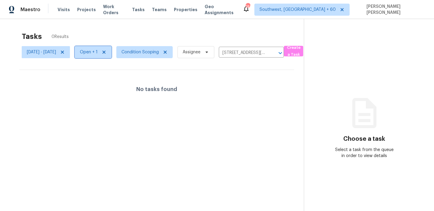
click at [98, 55] on span "Open + 1" at bounding box center [89, 52] width 18 height 6
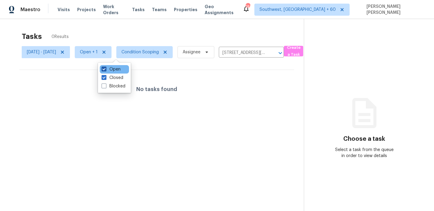
click at [113, 70] on label "Open" at bounding box center [111, 69] width 19 height 6
click at [105, 70] on input "Open" at bounding box center [104, 68] width 4 height 4
checkbox input "false"
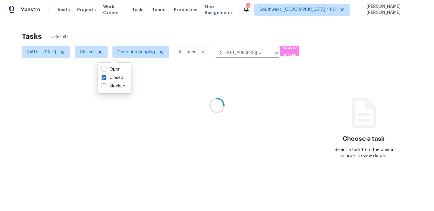
click at [162, 23] on div "Tasks 0 Results Wed, Sep 10 - Wed, Sep 10 Closed Condition Scoping Assignee 174…" at bounding box center [217, 124] width 434 height 211
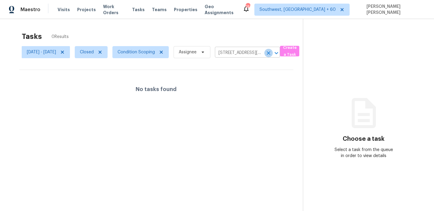
click at [272, 52] on icon "Clear" at bounding box center [269, 53] width 6 height 6
click at [231, 24] on div at bounding box center [217, 105] width 434 height 211
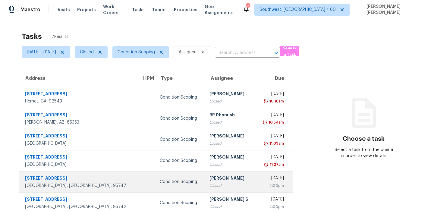
scroll to position [28, 0]
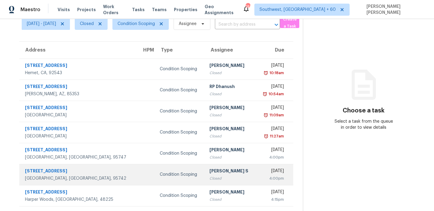
click at [172, 171] on td "Condition Scoping" at bounding box center [179, 174] width 49 height 21
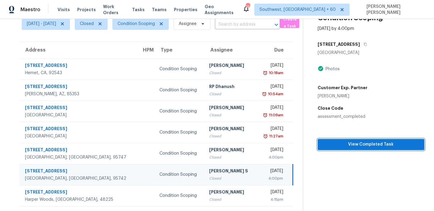
click at [362, 143] on span "View Completed Task" at bounding box center [371, 145] width 97 height 8
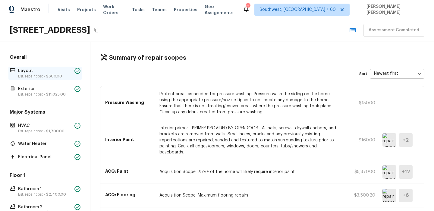
click at [46, 75] on span "$600.00" at bounding box center [54, 76] width 16 height 4
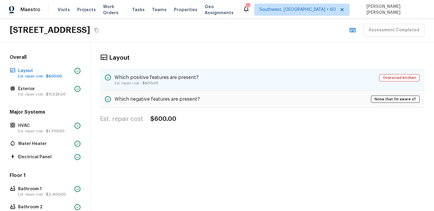
click at [171, 76] on h5 "Which positive features are present?" at bounding box center [157, 77] width 84 height 7
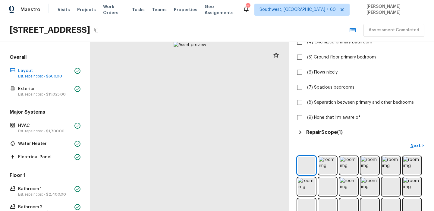
scroll to position [133, 0]
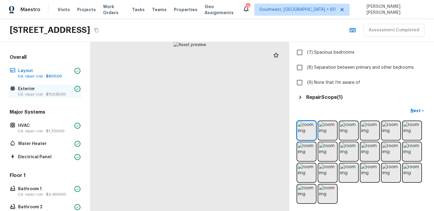
click at [33, 87] on p "Exterior" at bounding box center [45, 89] width 54 height 6
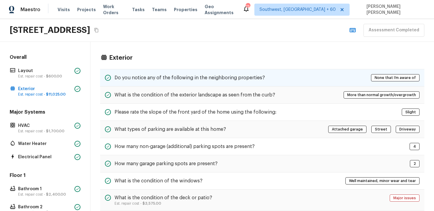
click at [177, 78] on h5 "Do you notice any of the following in the neighboring properties?" at bounding box center [190, 77] width 150 height 7
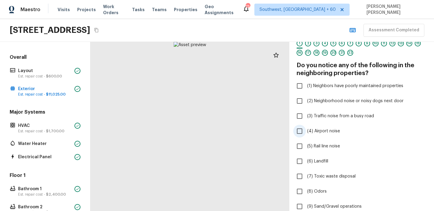
scroll to position [114, 0]
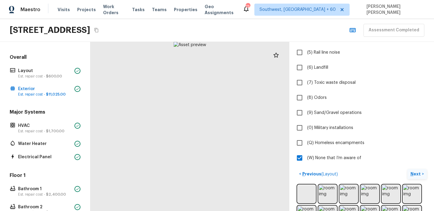
click at [416, 173] on p "Next" at bounding box center [416, 174] width 11 height 6
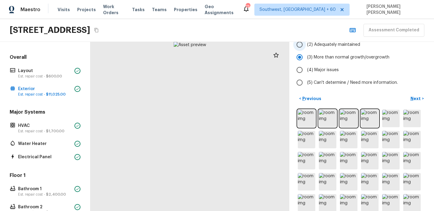
scroll to position [77, 0]
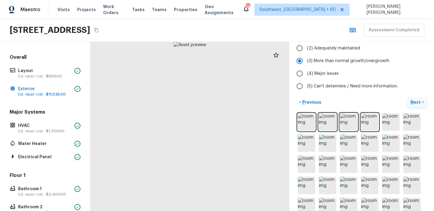
click at [412, 102] on p "Next" at bounding box center [416, 102] width 11 height 6
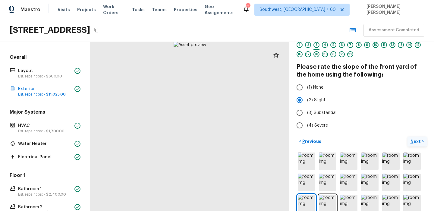
scroll to position [0, 0]
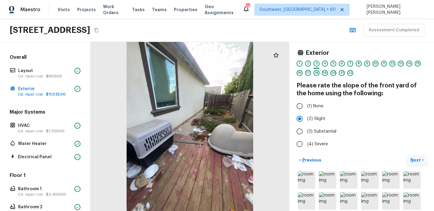
click at [414, 162] on p "Next" at bounding box center [416, 160] width 11 height 6
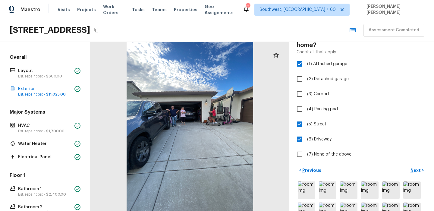
scroll to position [50, 0]
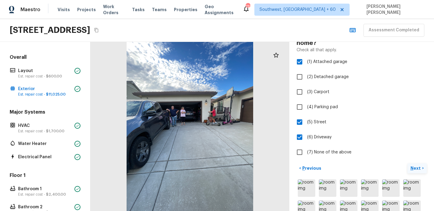
click at [414, 167] on p "Next" at bounding box center [416, 168] width 11 height 6
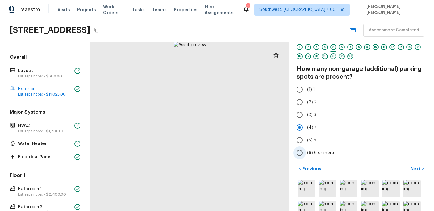
scroll to position [16, 0]
click at [416, 169] on p "Next" at bounding box center [416, 169] width 11 height 6
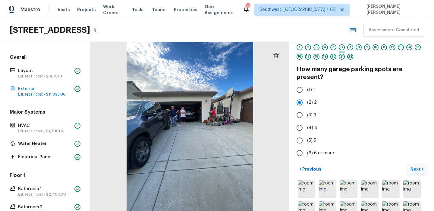
click at [417, 169] on p "Next" at bounding box center [416, 169] width 11 height 6
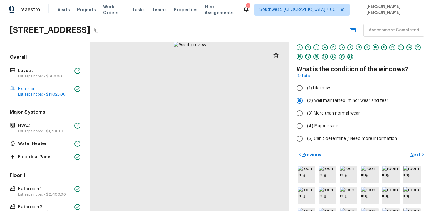
click at [313, 149] on div "Exterior 1 2 3 4 5 6 7 8 9 10 11 12 13 14 15 16 17 18 19 20 21 22 What is the c…" at bounding box center [361, 126] width 145 height 169
click at [311, 154] on p "Previous" at bounding box center [311, 155] width 20 height 6
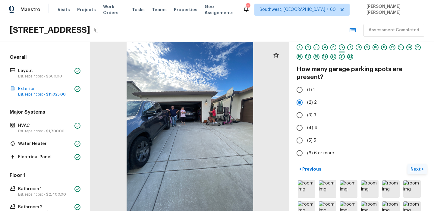
click at [416, 169] on p "Next" at bounding box center [416, 169] width 11 height 6
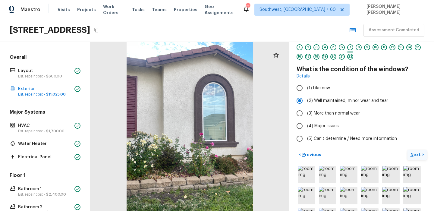
click at [411, 153] on p "Next" at bounding box center [416, 155] width 11 height 6
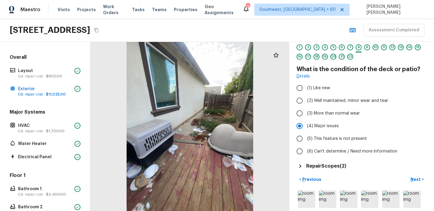
click at [343, 165] on h5 "Repair Scopes ( 2 )" at bounding box center [326, 166] width 40 height 7
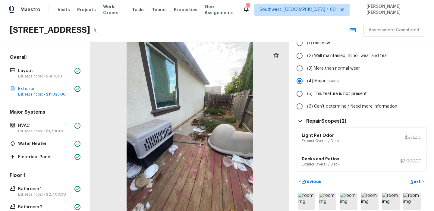
scroll to position [80, 0]
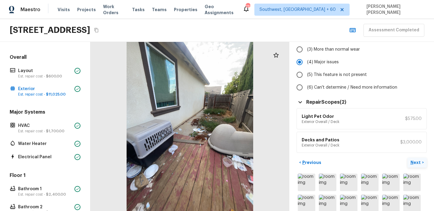
click at [415, 162] on p "Next" at bounding box center [416, 162] width 11 height 6
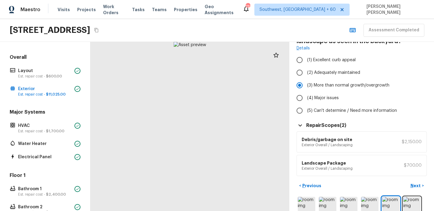
scroll to position [64, 0]
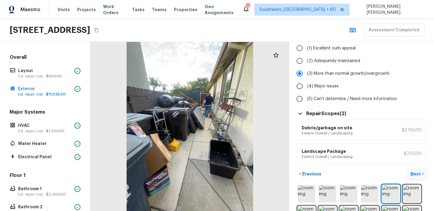
click at [418, 171] on p "Next" at bounding box center [416, 174] width 11 height 6
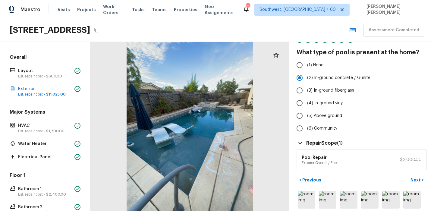
scroll to position [39, 0]
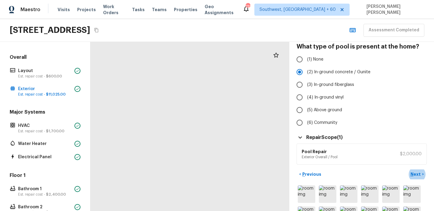
drag, startPoint x: 231, startPoint y: 196, endPoint x: 231, endPoint y: 159, distance: 37.1
click at [231, 159] on div at bounding box center [189, 96] width 199 height 169
drag, startPoint x: 235, startPoint y: 187, endPoint x: 222, endPoint y: 136, distance: 52.0
drag, startPoint x: 223, startPoint y: 131, endPoint x: 220, endPoint y: 179, distance: 48.1
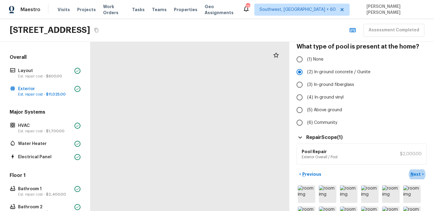
click at [220, 179] on div at bounding box center [114, 62] width 462 height 393
drag, startPoint x: 192, startPoint y: 146, endPoint x: 298, endPoint y: 154, distance: 106.4
click at [298, 154] on div "Exterior 1 2 3 4 5 6 7 8 9 10 11 12 13 14 15 16 17 18 19 20 21 22 What type of …" at bounding box center [262, 126] width 344 height 169
drag, startPoint x: 191, startPoint y: 133, endPoint x: 253, endPoint y: 109, distance: 65.9
click at [253, 109] on div at bounding box center [297, 45] width 462 height 393
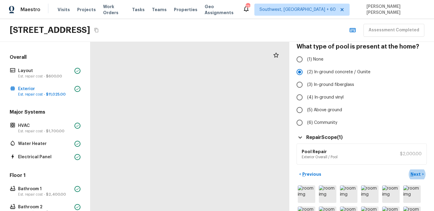
drag, startPoint x: 266, startPoint y: 110, endPoint x: 198, endPoint y: 134, distance: 71.7
click at [200, 133] on div at bounding box center [297, 45] width 462 height 393
drag, startPoint x: 220, startPoint y: 166, endPoint x: 206, endPoint y: 120, distance: 48.5
click at [206, 120] on div at bounding box center [128, 74] width 462 height 393
click at [413, 173] on p "Next" at bounding box center [416, 174] width 11 height 6
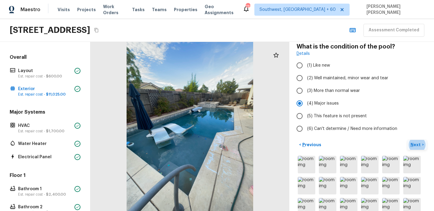
click at [418, 146] on p "Next" at bounding box center [416, 145] width 11 height 6
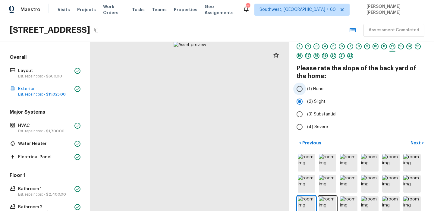
scroll to position [15, 0]
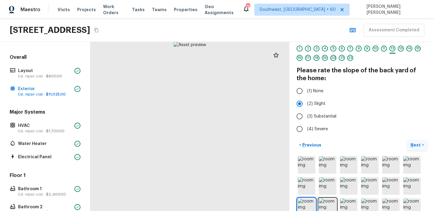
click at [420, 143] on p "Next" at bounding box center [416, 145] width 11 height 6
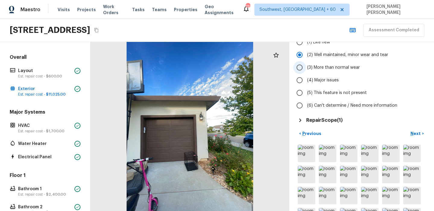
scroll to position [65, 0]
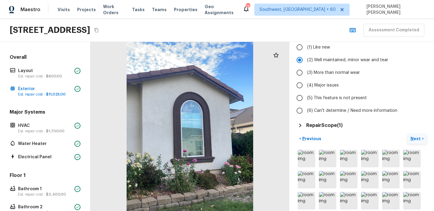
click at [418, 139] on p "Next" at bounding box center [416, 139] width 11 height 6
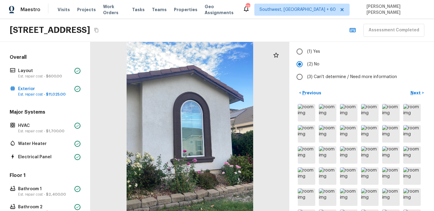
scroll to position [45, 0]
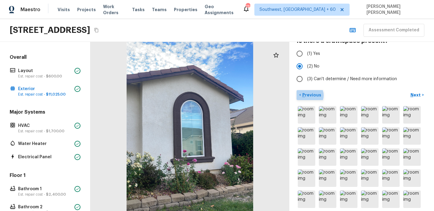
click at [309, 95] on p "Previous" at bounding box center [311, 95] width 20 height 6
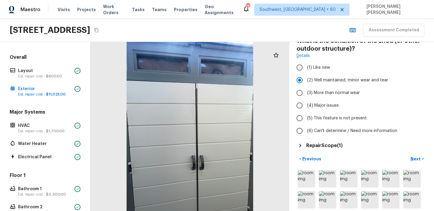
click at [324, 144] on h5 "Repair Scope ( 1 )" at bounding box center [324, 145] width 36 height 7
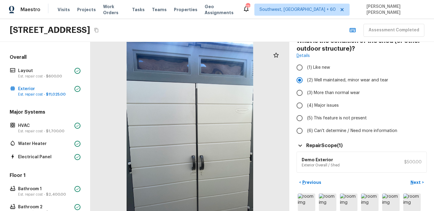
scroll to position [45, 0]
click at [415, 181] on p "Next" at bounding box center [416, 182] width 11 height 6
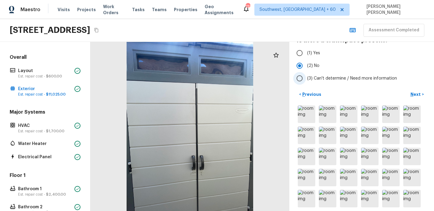
scroll to position [0, 0]
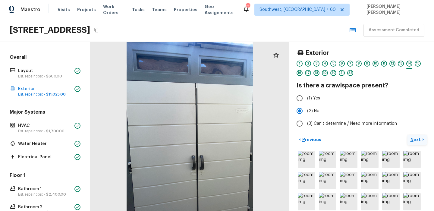
click at [420, 139] on p "Next" at bounding box center [416, 140] width 11 height 6
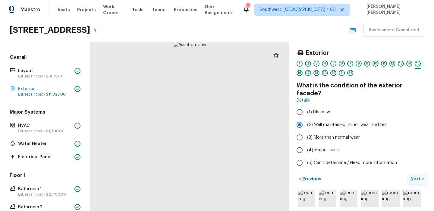
click at [411, 176] on p "Next" at bounding box center [416, 179] width 11 height 6
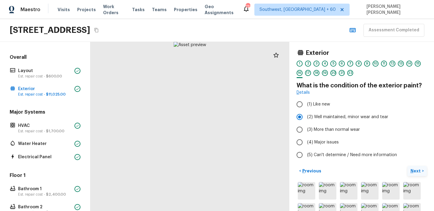
click at [419, 171] on p "Next" at bounding box center [416, 171] width 11 height 6
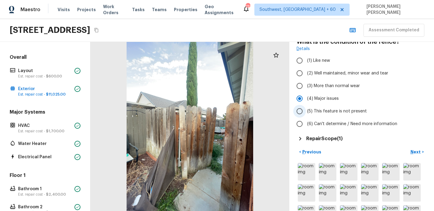
scroll to position [51, 0]
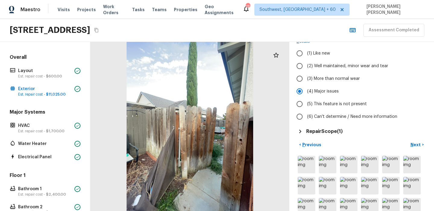
click at [337, 133] on h5 "Repair Scope ( 1 )" at bounding box center [324, 131] width 36 height 7
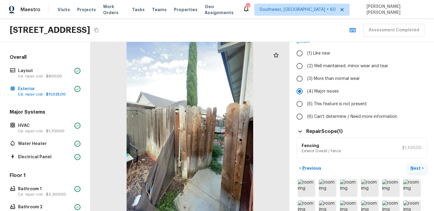
click at [418, 169] on p "Next" at bounding box center [416, 168] width 11 height 6
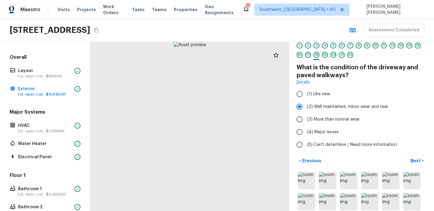
scroll to position [18, 0]
click at [420, 159] on p "Next" at bounding box center [416, 161] width 11 height 6
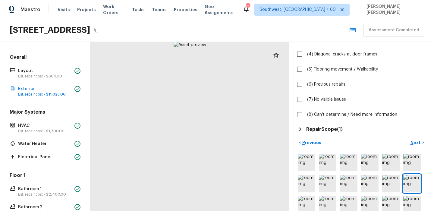
scroll to position [99, 0]
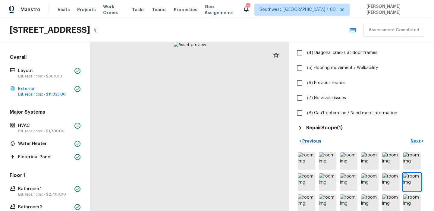
click at [325, 127] on h5 "Repair Scope ( 1 )" at bounding box center [324, 127] width 36 height 7
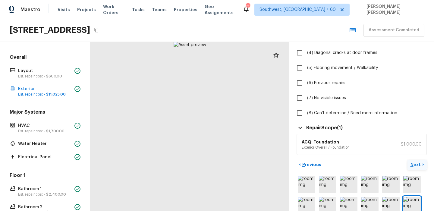
click at [415, 162] on p "Next" at bounding box center [416, 165] width 11 height 6
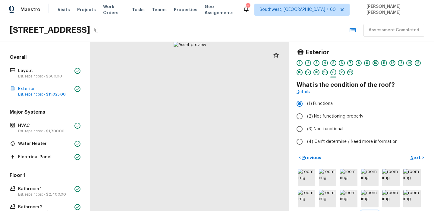
scroll to position [0, 0]
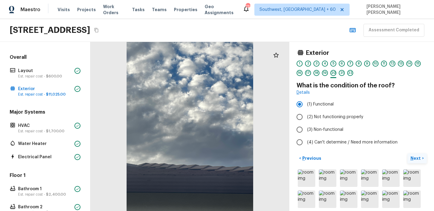
click at [416, 157] on p "Next" at bounding box center [416, 158] width 11 height 6
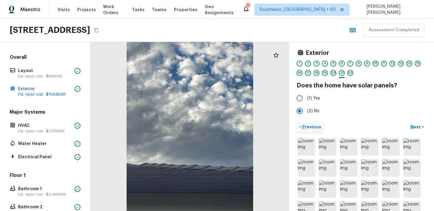
click at [313, 124] on p "Previous" at bounding box center [311, 127] width 20 height 6
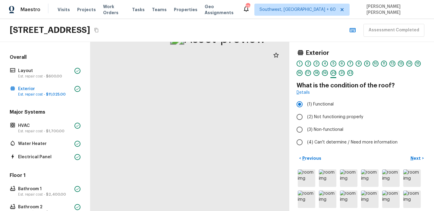
drag, startPoint x: 229, startPoint y: 70, endPoint x: 151, endPoint y: 131, distance: 98.8
click at [420, 158] on p "Next" at bounding box center [416, 158] width 11 height 6
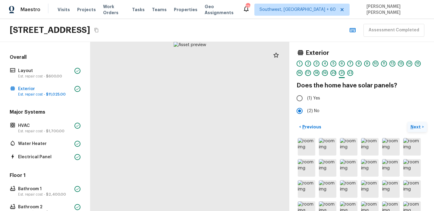
click at [418, 129] on p "Next" at bounding box center [416, 127] width 11 height 6
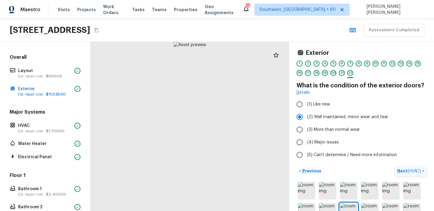
click at [410, 174] on button "Next ( HVAC ) >" at bounding box center [411, 171] width 32 height 10
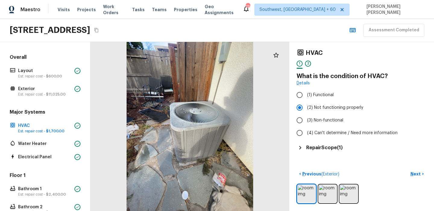
click at [334, 149] on h5 "Repair Scope ( 1 )" at bounding box center [324, 147] width 36 height 7
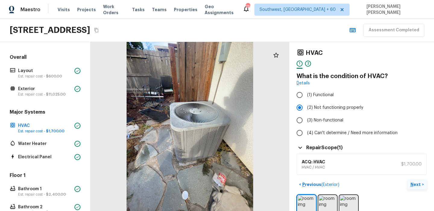
click at [420, 185] on p "Next" at bounding box center [416, 184] width 11 height 6
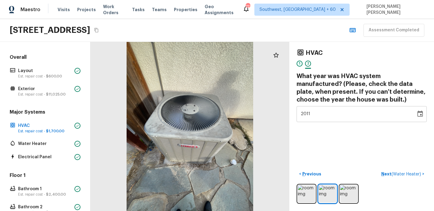
click at [299, 63] on div "1" at bounding box center [300, 64] width 6 height 6
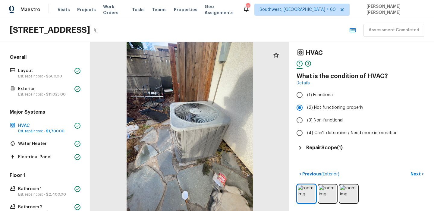
click at [322, 149] on h5 "Repair Scope ( 1 )" at bounding box center [324, 147] width 36 height 7
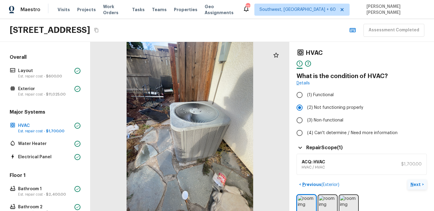
click at [414, 181] on p "Next" at bounding box center [416, 184] width 11 height 6
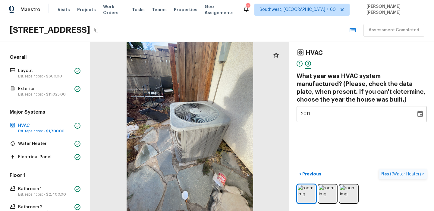
click at [411, 175] on span "( Water Heater )" at bounding box center [407, 174] width 30 height 4
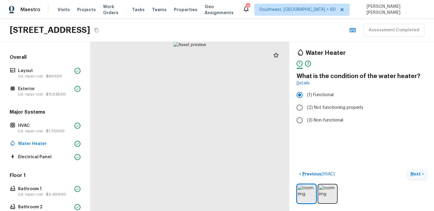
click at [418, 174] on p "Next" at bounding box center [416, 174] width 11 height 6
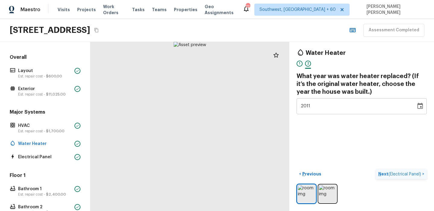
click at [407, 171] on button "Next ( Electrical Panel ) >" at bounding box center [401, 174] width 51 height 10
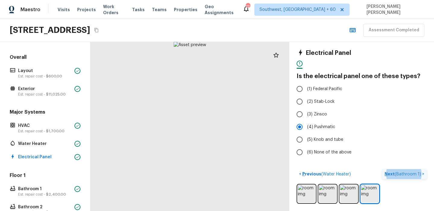
click at [395, 174] on p "Next ( Bathroom 1 )" at bounding box center [404, 174] width 38 height 6
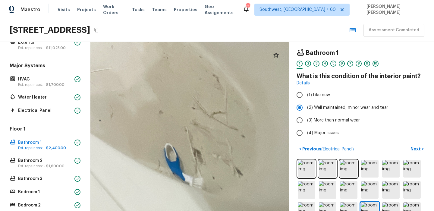
drag, startPoint x: 276, startPoint y: 163, endPoint x: 228, endPoint y: 173, distance: 49.0
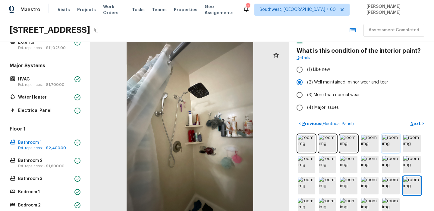
scroll to position [38, 0]
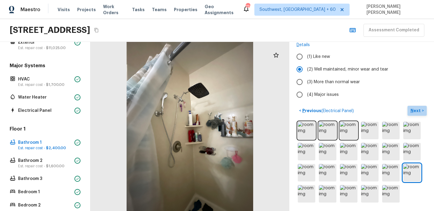
click at [417, 110] on p "Next" at bounding box center [416, 111] width 11 height 6
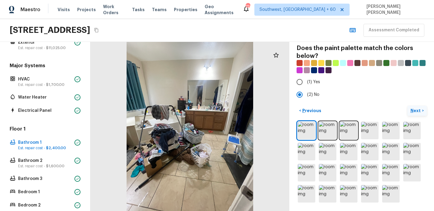
click at [415, 114] on button "Next >" at bounding box center [417, 111] width 19 height 10
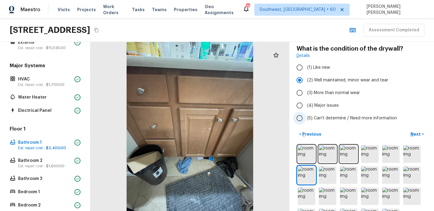
scroll to position [0, 0]
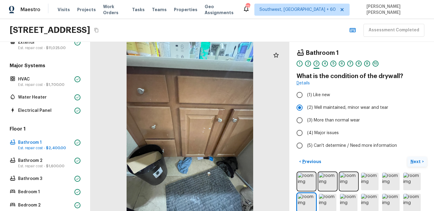
click at [418, 165] on button "Next >" at bounding box center [417, 162] width 19 height 10
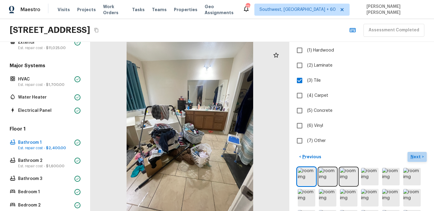
click at [416, 159] on p "Next" at bounding box center [416, 157] width 11 height 6
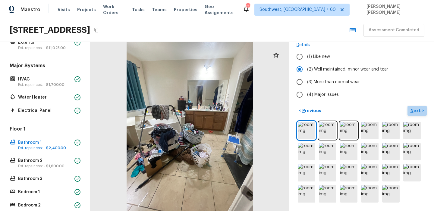
click at [419, 111] on p "Next" at bounding box center [416, 111] width 11 height 6
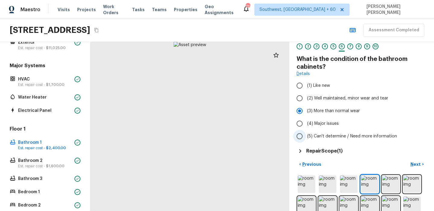
scroll to position [20, 0]
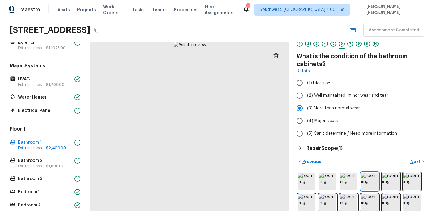
click at [327, 153] on div "Bathroom 1 1 2 3 4 5 6 7 8 9 10 What is the condition of the bathroom cabinets?…" at bounding box center [361, 126] width 145 height 169
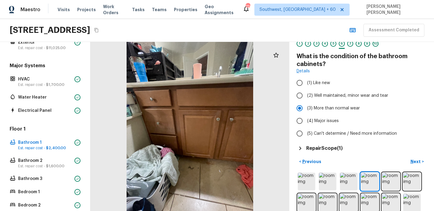
click at [332, 149] on h5 "Repair Scope ( 1 )" at bounding box center [324, 148] width 36 height 7
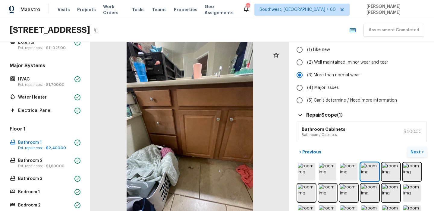
click at [413, 153] on p "Next" at bounding box center [416, 152] width 11 height 6
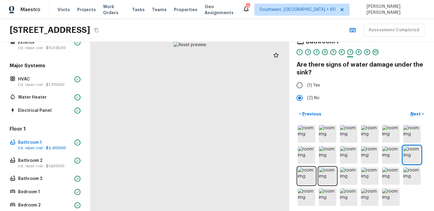
scroll to position [4, 0]
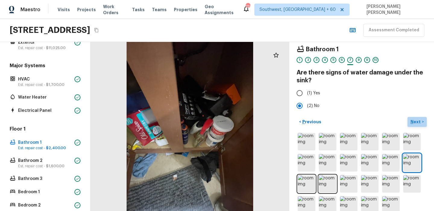
click at [418, 121] on p "Next" at bounding box center [416, 122] width 11 height 6
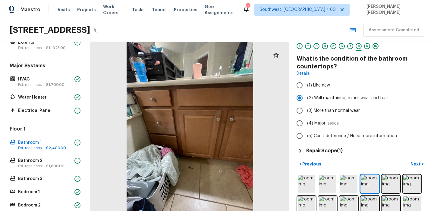
scroll to position [34, 0]
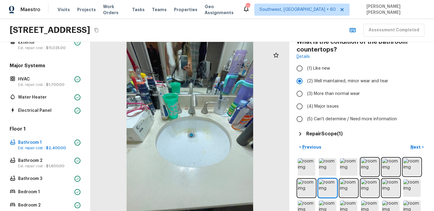
click at [334, 132] on h5 "Repair Scope ( 1 )" at bounding box center [324, 134] width 36 height 7
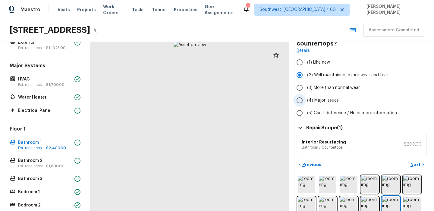
scroll to position [76, 0]
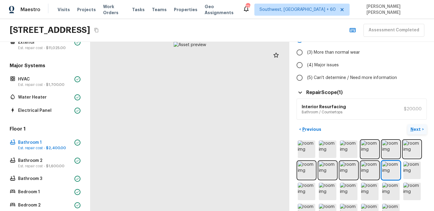
click at [415, 125] on button "Next >" at bounding box center [417, 129] width 19 height 10
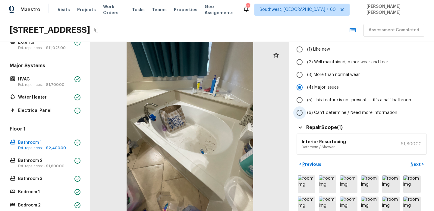
scroll to position [65, 0]
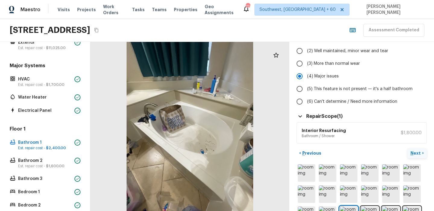
click at [413, 150] on p "Next" at bounding box center [416, 153] width 11 height 6
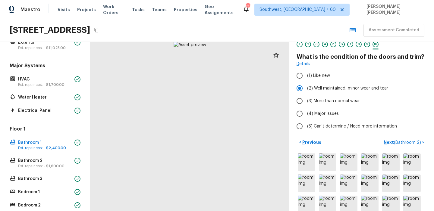
scroll to position [20, 0]
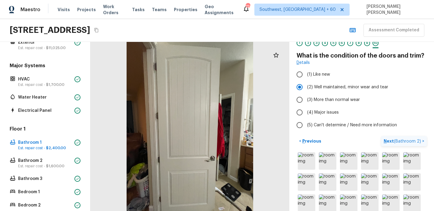
click at [401, 143] on span "( Bathroom 2 )" at bounding box center [407, 141] width 27 height 4
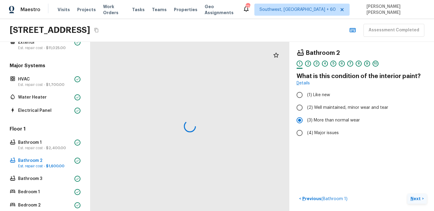
scroll to position [0, 0]
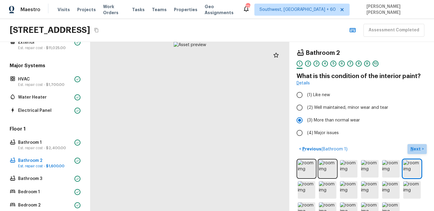
click at [417, 150] on p "Next" at bounding box center [416, 149] width 11 height 6
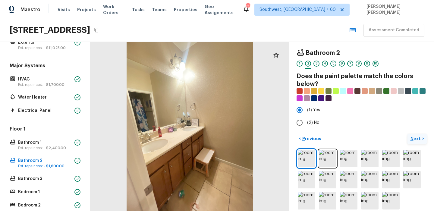
click at [417, 139] on p "Next" at bounding box center [416, 139] width 11 height 6
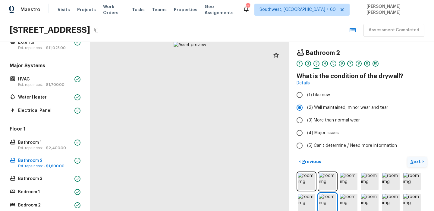
click at [410, 162] on button "Next >" at bounding box center [417, 162] width 19 height 10
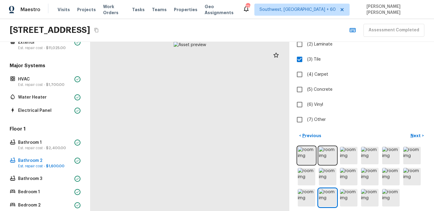
scroll to position [70, 0]
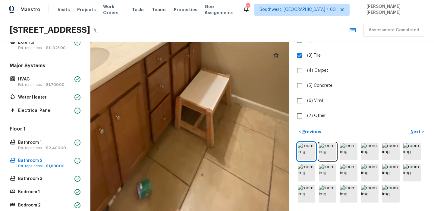
drag, startPoint x: 228, startPoint y: 177, endPoint x: 156, endPoint y: 172, distance: 72.8
click at [156, 172] on div at bounding box center [165, 15] width 513 height 436
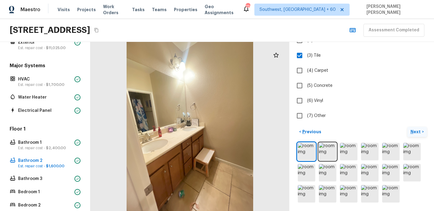
click at [415, 131] on p "Next" at bounding box center [416, 132] width 11 height 6
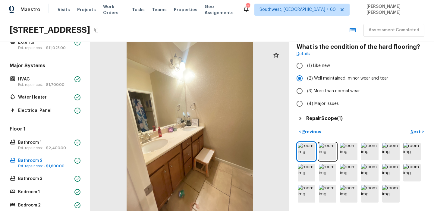
click at [337, 118] on h5 "Repair Scope ( 1 )" at bounding box center [324, 118] width 36 height 7
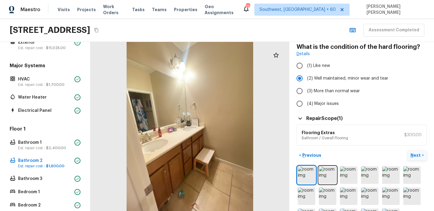
click at [419, 158] on p "Next" at bounding box center [416, 155] width 11 height 6
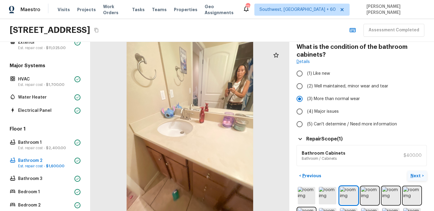
click at [415, 176] on p "Next" at bounding box center [416, 176] width 11 height 6
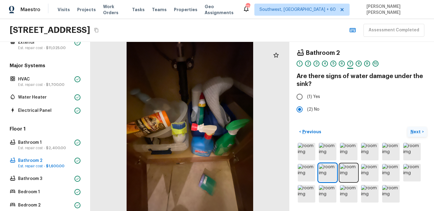
scroll to position [0, 0]
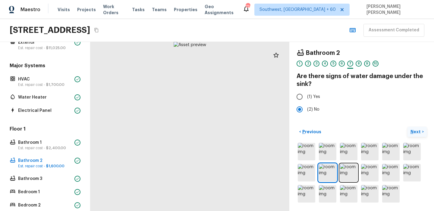
click at [416, 128] on button "Next >" at bounding box center [417, 132] width 19 height 10
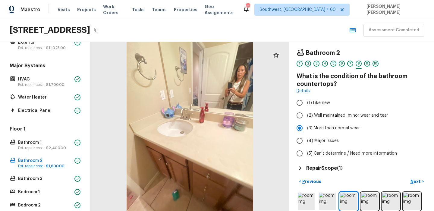
click at [336, 165] on h5 "Repair Scope ( 1 )" at bounding box center [324, 168] width 36 height 7
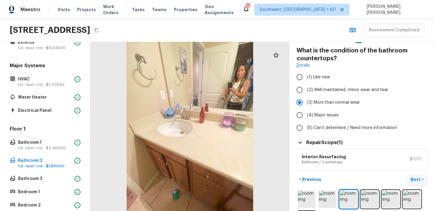
scroll to position [33, 0]
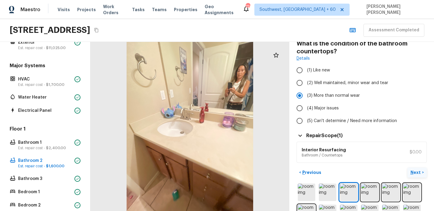
click at [416, 172] on p "Next" at bounding box center [416, 172] width 11 height 6
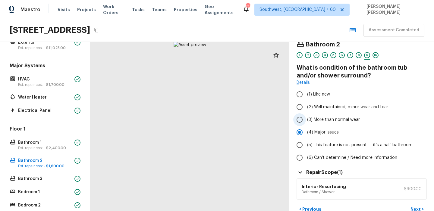
scroll to position [16, 0]
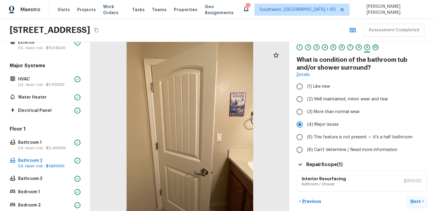
click at [422, 202] on button "Next >" at bounding box center [417, 202] width 19 height 10
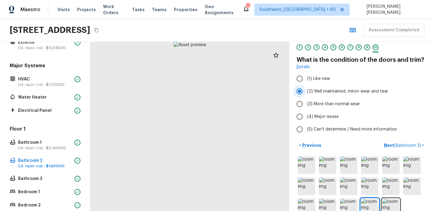
scroll to position [30, 0]
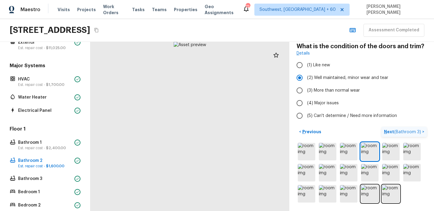
click at [404, 132] on span "( Bathroom 3 )" at bounding box center [407, 132] width 27 height 4
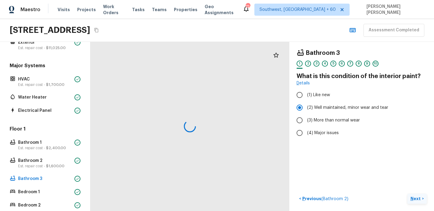
scroll to position [0, 0]
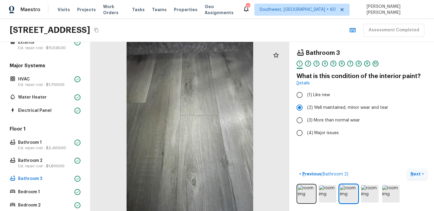
click at [420, 174] on p "Next" at bounding box center [416, 174] width 11 height 6
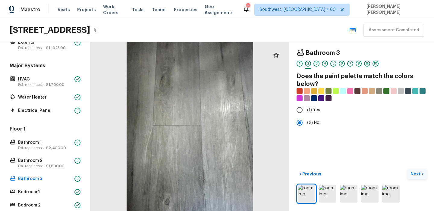
click at [420, 175] on p "Next" at bounding box center [416, 174] width 11 height 6
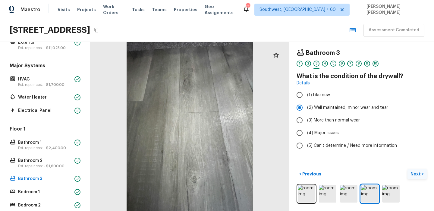
click at [411, 175] on p "Next" at bounding box center [416, 174] width 11 height 6
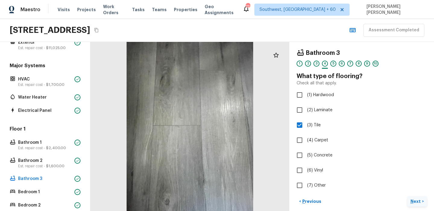
scroll to position [27, 0]
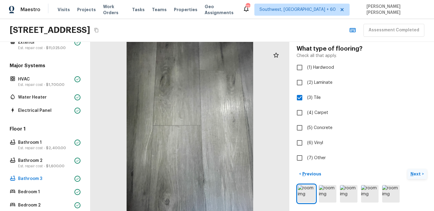
click at [415, 176] on p "Next" at bounding box center [416, 174] width 11 height 6
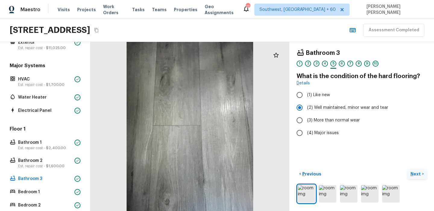
scroll to position [0, 0]
click at [318, 177] on p "Previous" at bounding box center [311, 174] width 20 height 6
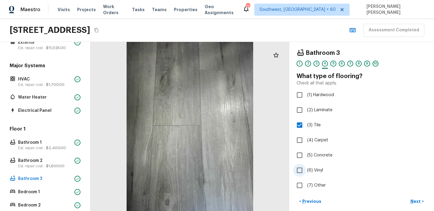
scroll to position [27, 0]
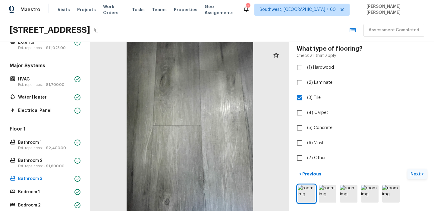
click at [417, 170] on button "Next >" at bounding box center [417, 174] width 19 height 10
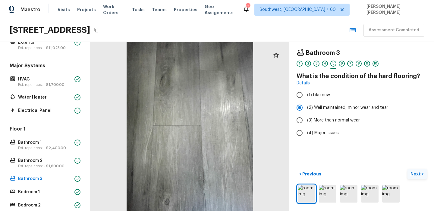
scroll to position [0, 0]
click at [418, 175] on p "Next" at bounding box center [416, 174] width 11 height 6
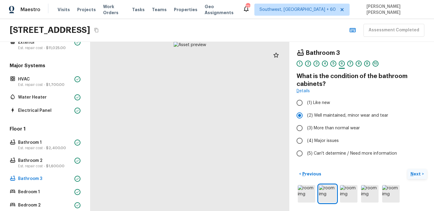
click at [418, 175] on p "Next" at bounding box center [416, 174] width 11 height 6
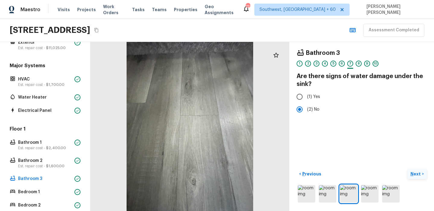
click at [418, 175] on p "Next" at bounding box center [416, 174] width 11 height 6
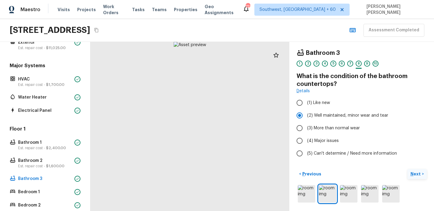
click at [418, 175] on p "Next" at bounding box center [416, 174] width 11 height 6
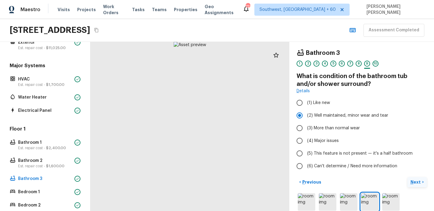
click at [418, 175] on div "Bathroom 3 1 2 3 4 5 6 7 8 9 10 What is condition of the bathroom tub and/or sh…" at bounding box center [361, 126] width 145 height 169
click at [414, 186] on button "Next >" at bounding box center [417, 182] width 19 height 10
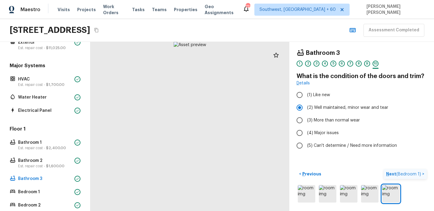
click at [416, 175] on span "( Bedroom 1 )" at bounding box center [408, 174] width 25 height 4
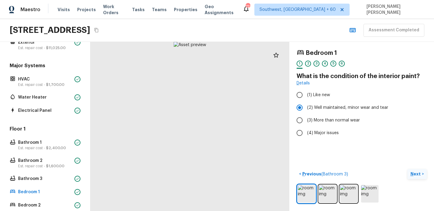
click at [416, 176] on p "Next" at bounding box center [416, 174] width 11 height 6
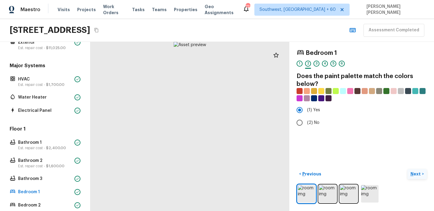
click at [416, 176] on p "Next" at bounding box center [416, 174] width 11 height 6
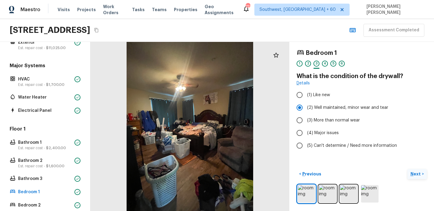
click at [416, 176] on p "Next" at bounding box center [416, 174] width 11 height 6
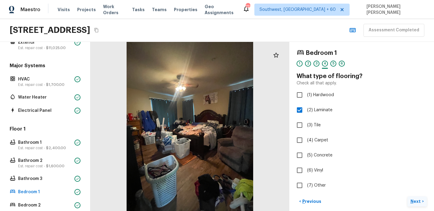
click at [415, 201] on p "Next" at bounding box center [416, 201] width 11 height 6
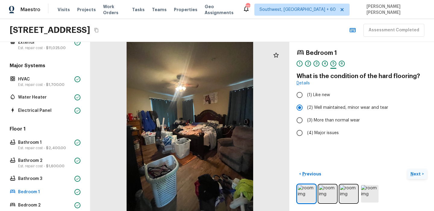
click at [419, 176] on p "Next" at bounding box center [416, 174] width 11 height 6
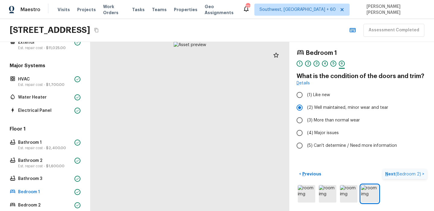
click at [408, 171] on p "Next ( Bedroom 2 )" at bounding box center [403, 174] width 37 height 6
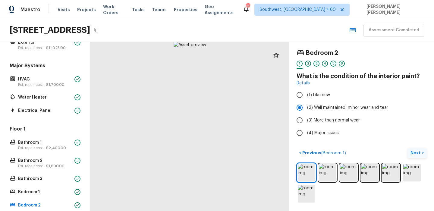
click at [413, 154] on p "Next" at bounding box center [416, 153] width 11 height 6
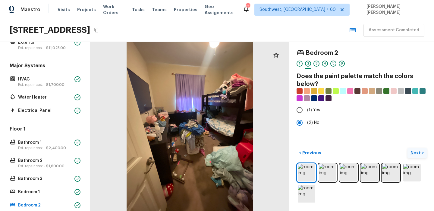
click at [419, 154] on p "Next" at bounding box center [416, 153] width 11 height 6
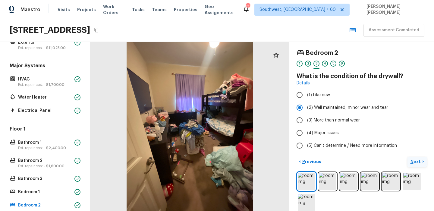
click at [415, 162] on p "Next" at bounding box center [416, 162] width 11 height 6
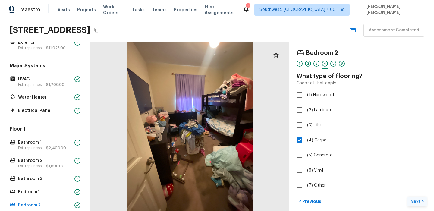
click at [419, 203] on p "Next" at bounding box center [416, 201] width 11 height 6
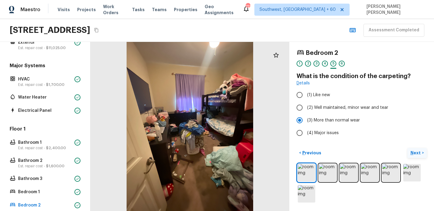
click at [416, 149] on button "Next >" at bounding box center [417, 153] width 19 height 10
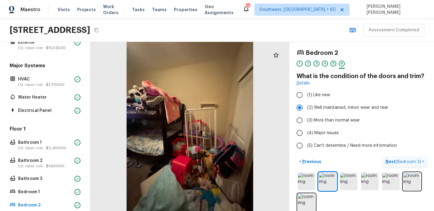
click at [416, 160] on span "( Bedroom 3 )" at bounding box center [408, 162] width 25 height 4
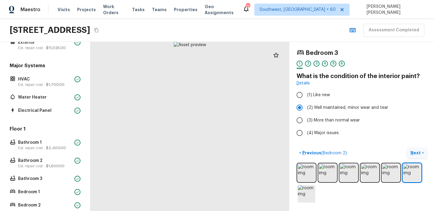
click at [417, 153] on p "Next" at bounding box center [416, 153] width 11 height 6
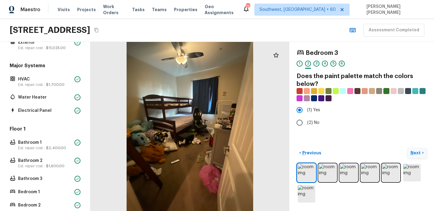
click at [417, 153] on p "Next" at bounding box center [416, 153] width 11 height 6
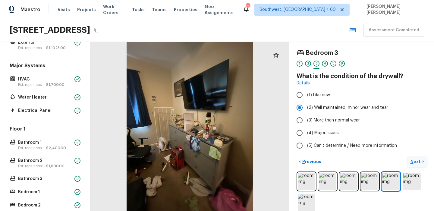
click at [418, 159] on p "Next" at bounding box center [416, 162] width 11 height 6
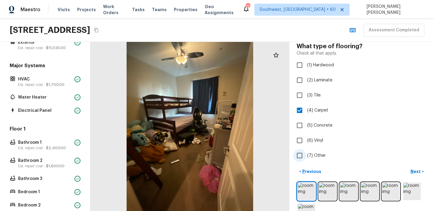
scroll to position [49, 0]
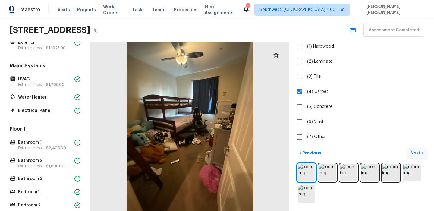
click at [413, 148] on button "Next >" at bounding box center [417, 153] width 19 height 10
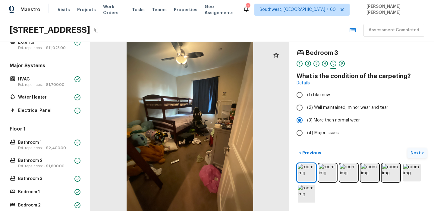
scroll to position [0, 0]
click at [418, 153] on p "Next" at bounding box center [416, 153] width 11 height 6
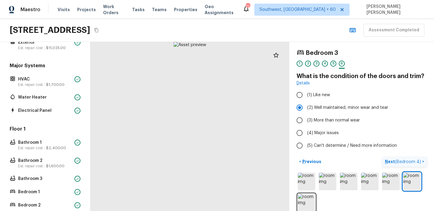
click at [415, 160] on span "( Bedroom 4 )" at bounding box center [408, 162] width 26 height 4
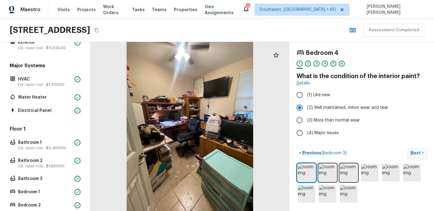
click at [415, 148] on button "Next >" at bounding box center [417, 153] width 19 height 10
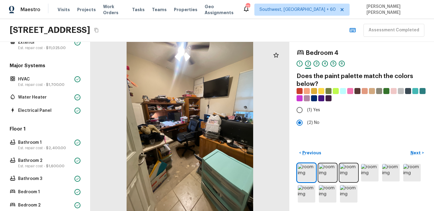
click at [413, 153] on p "Next" at bounding box center [416, 153] width 11 height 6
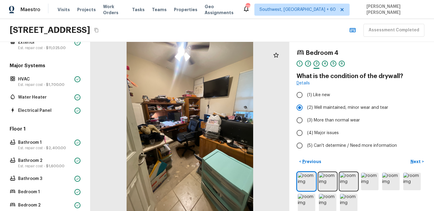
drag, startPoint x: 413, startPoint y: 153, endPoint x: 408, endPoint y: -7, distance: 159.8
click at [408, 0] on html "Maestro Visits Projects Work Orders Tasks Teams Properties Geo Assignments 718 …" at bounding box center [217, 105] width 434 height 211
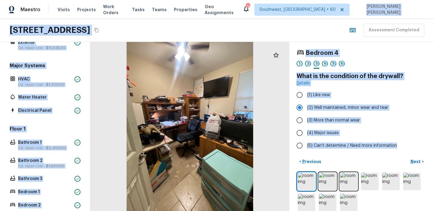
click at [275, 26] on div "5010 Heather Ranch Way, Rancho Cordova, CA 95742 Assessment Completed" at bounding box center [217, 30] width 434 height 23
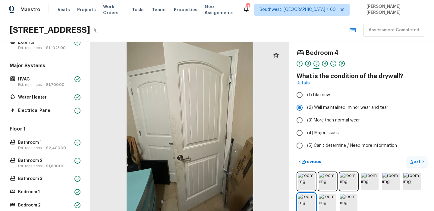
click at [419, 163] on p "Next" at bounding box center [416, 162] width 11 height 6
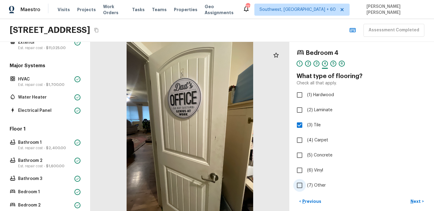
scroll to position [49, 0]
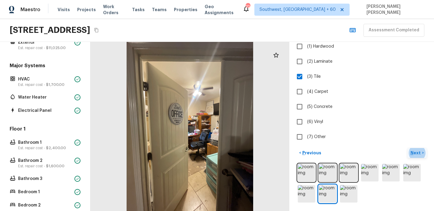
click at [416, 155] on p "Next" at bounding box center [416, 153] width 11 height 6
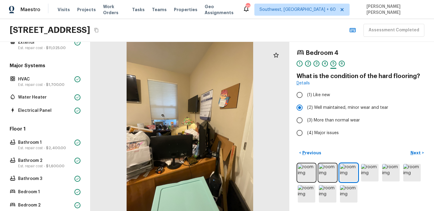
click at [414, 158] on div "< Previous Next >" at bounding box center [362, 176] width 130 height 56
click at [417, 149] on button "Next >" at bounding box center [417, 153] width 19 height 10
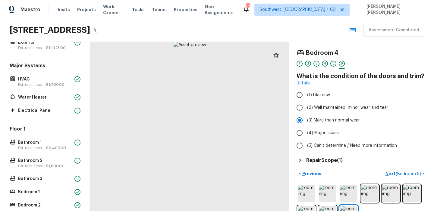
click at [324, 163] on h5 "Repair Scope ( 1 )" at bounding box center [324, 160] width 36 height 7
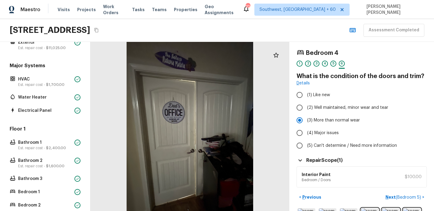
click at [325, 159] on h5 "Repair Scope ( 1 )" at bounding box center [324, 160] width 36 height 7
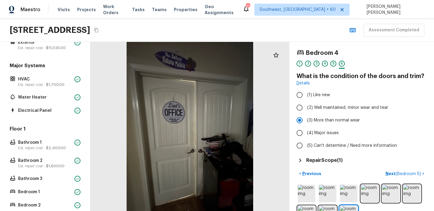
click at [325, 159] on h5 "Repair Scope ( 1 )" at bounding box center [324, 160] width 36 height 7
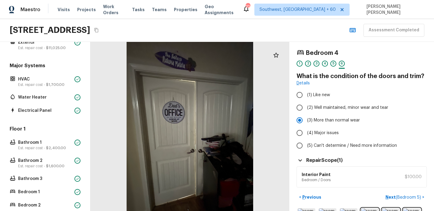
scroll to position [25, 0]
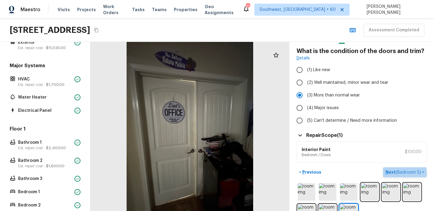
click at [397, 173] on span "( Bedroom 5 )" at bounding box center [408, 172] width 25 height 4
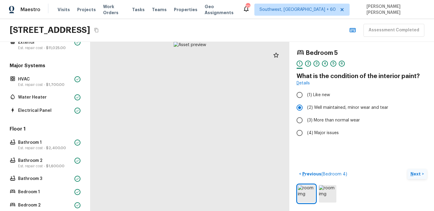
click at [411, 173] on p "Next" at bounding box center [416, 174] width 11 height 6
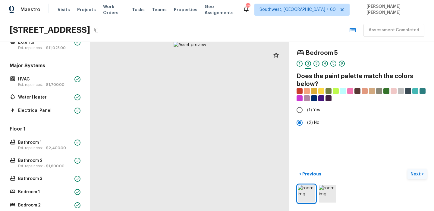
click at [413, 173] on p "Next" at bounding box center [416, 174] width 11 height 6
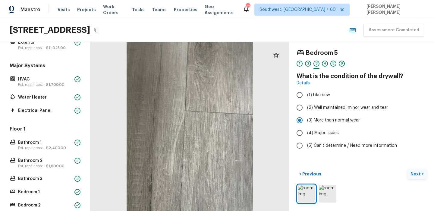
click at [413, 173] on p "Next" at bounding box center [416, 174] width 11 height 6
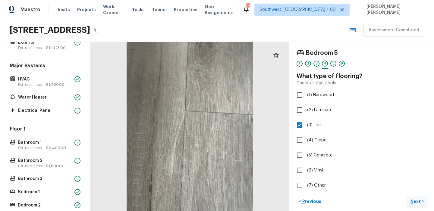
click at [413, 173] on label "(6) Vinyl" at bounding box center [357, 170] width 129 height 13
click at [306, 173] on input "(6) Vinyl" at bounding box center [299, 170] width 13 height 13
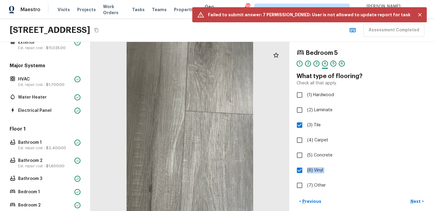
click at [411, 178] on div "Bedroom 5 1 2 3 4 5 6 What type of flooring? Check all that apply. (1) Hardwood…" at bounding box center [362, 120] width 130 height 143
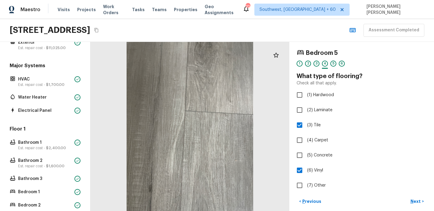
scroll to position [27, 0]
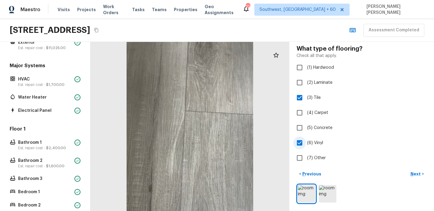
click at [372, 144] on label "(6) Vinyl" at bounding box center [357, 143] width 129 height 13
click at [306, 144] on input "(6) Vinyl" at bounding box center [299, 143] width 13 height 13
checkbox input "false"
click at [414, 175] on p "Next" at bounding box center [416, 174] width 11 height 6
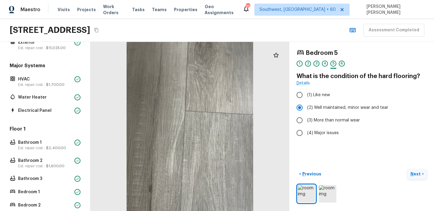
scroll to position [0, 0]
click at [417, 175] on p "Next" at bounding box center [416, 174] width 11 height 6
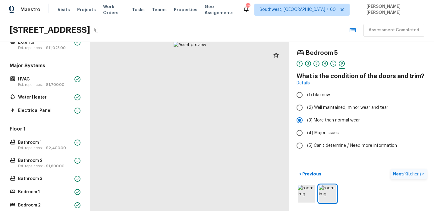
click at [417, 175] on span "( Kitchen )" at bounding box center [412, 174] width 18 height 4
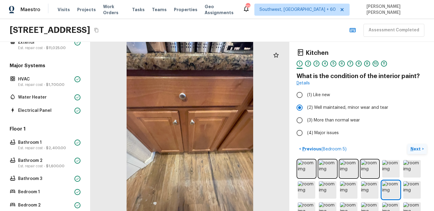
click at [415, 151] on p "Next" at bounding box center [416, 149] width 11 height 6
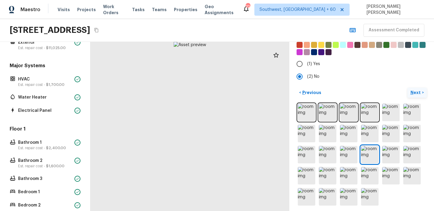
scroll to position [49, 0]
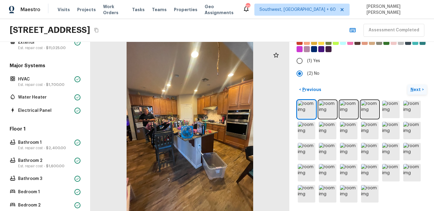
click at [416, 87] on p "Next" at bounding box center [416, 90] width 11 height 6
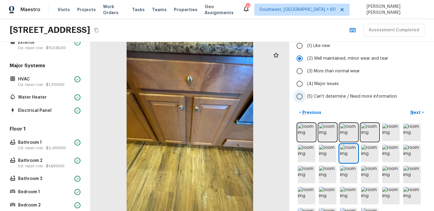
scroll to position [0, 0]
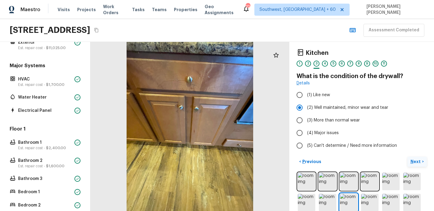
click at [414, 162] on p "Next" at bounding box center [416, 162] width 11 height 6
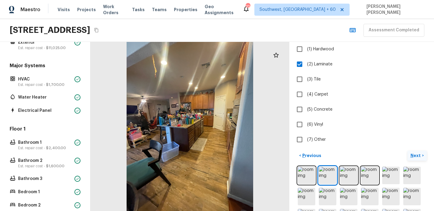
scroll to position [48, 0]
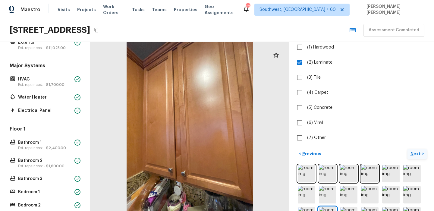
click at [417, 152] on p "Next" at bounding box center [416, 154] width 11 height 6
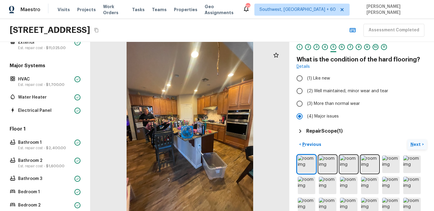
scroll to position [0, 0]
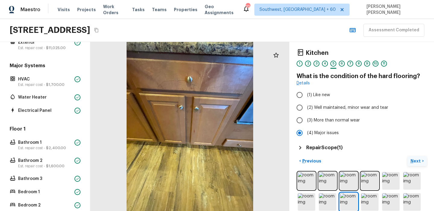
click at [416, 159] on p "Next" at bounding box center [416, 161] width 11 height 6
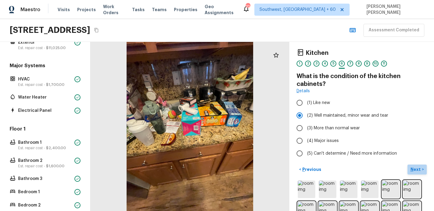
click at [416, 173] on button "Next >" at bounding box center [417, 170] width 19 height 10
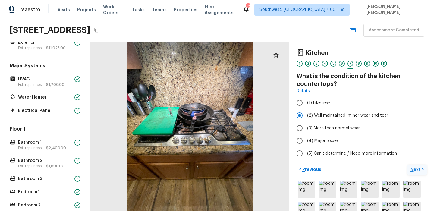
click at [417, 168] on p "Next" at bounding box center [416, 169] width 11 height 6
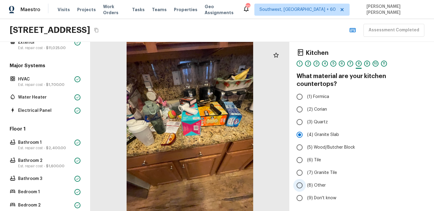
scroll to position [68, 0]
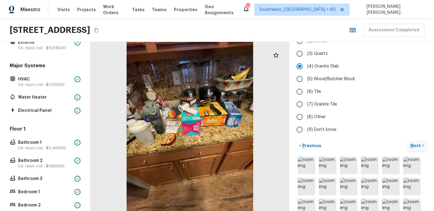
click at [414, 143] on p "Next" at bounding box center [416, 146] width 11 height 6
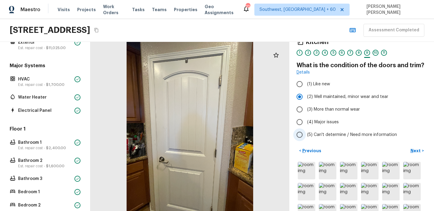
scroll to position [11, 0]
click at [413, 149] on p "Next" at bounding box center [416, 150] width 11 height 6
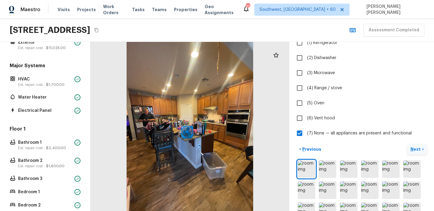
scroll to position [120, 0]
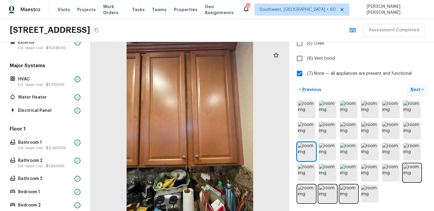
click at [419, 88] on p "Next" at bounding box center [416, 90] width 11 height 6
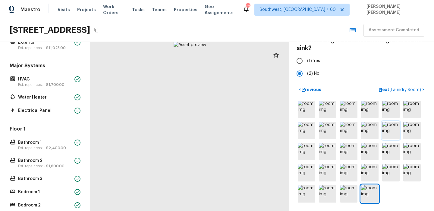
scroll to position [0, 0]
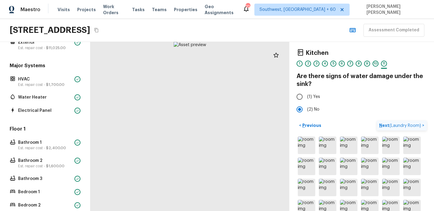
click at [404, 125] on span "( Laundry Room )" at bounding box center [405, 126] width 32 height 4
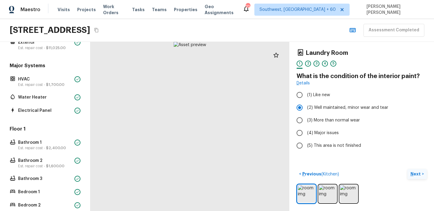
click at [411, 176] on p "Next" at bounding box center [416, 174] width 11 height 6
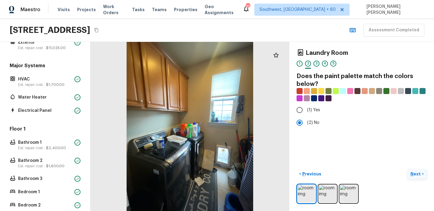
click at [419, 172] on p "Next" at bounding box center [416, 174] width 11 height 6
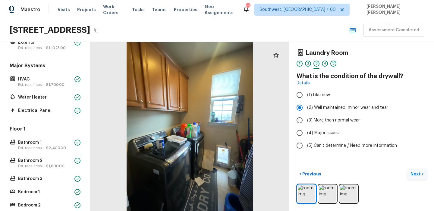
click at [419, 172] on p "Next" at bounding box center [416, 174] width 11 height 6
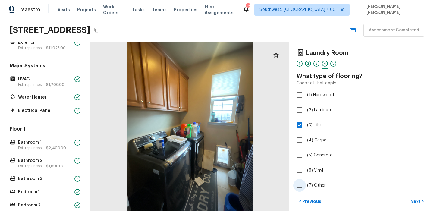
scroll to position [27, 0]
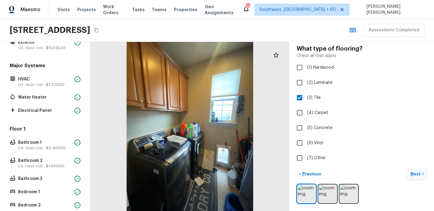
click at [419, 173] on p "Next" at bounding box center [416, 174] width 11 height 6
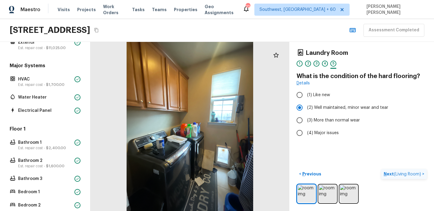
scroll to position [0, 0]
click at [419, 171] on p "Next ( Living Room )" at bounding box center [403, 174] width 39 height 6
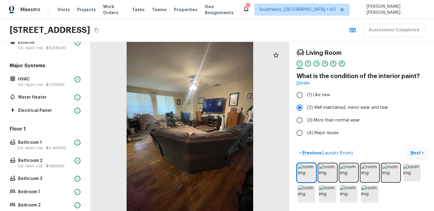
click at [422, 151] on button "Next >" at bounding box center [417, 153] width 19 height 10
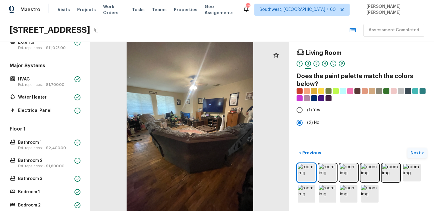
click at [422, 151] on button "Next >" at bounding box center [417, 153] width 19 height 10
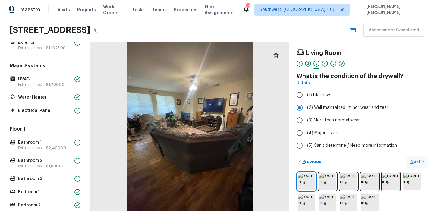
click at [417, 157] on button "Next >" at bounding box center [417, 162] width 19 height 10
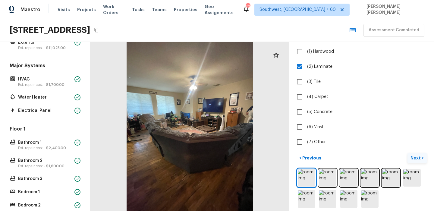
click at [423, 157] on button "Next >" at bounding box center [417, 158] width 19 height 10
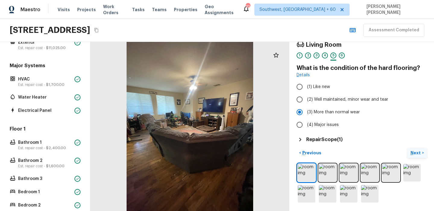
scroll to position [8, 0]
click at [329, 140] on h5 "Repair Scope ( 1 )" at bounding box center [324, 139] width 36 height 7
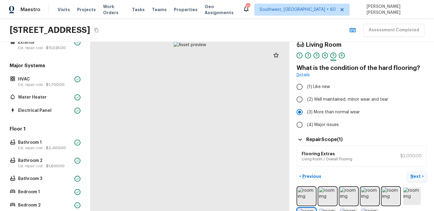
click at [418, 178] on p "Next" at bounding box center [416, 176] width 11 height 6
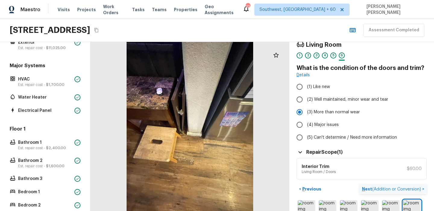
click at [413, 189] on span "( Addition or Conversion )" at bounding box center [396, 189] width 49 height 4
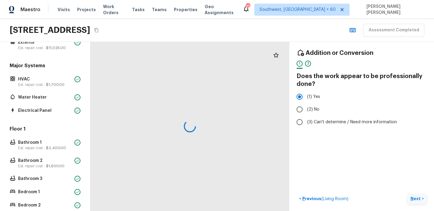
scroll to position [0, 0]
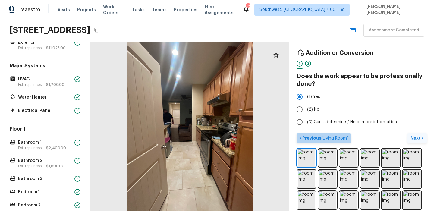
click at [316, 133] on button "< Previous ( Living Room )" at bounding box center [324, 138] width 54 height 10
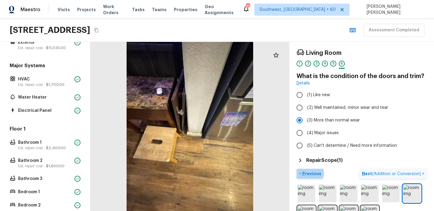
click at [308, 172] on p "Previous" at bounding box center [311, 174] width 20 height 6
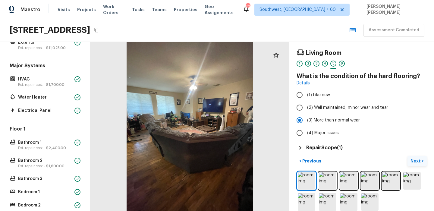
click at [414, 160] on p "Next" at bounding box center [416, 161] width 11 height 6
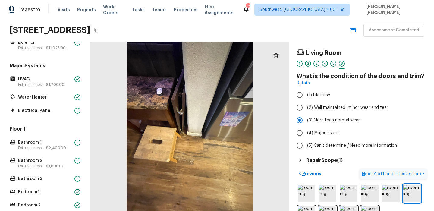
click at [409, 172] on span "( Addition or Conversion )" at bounding box center [396, 174] width 49 height 4
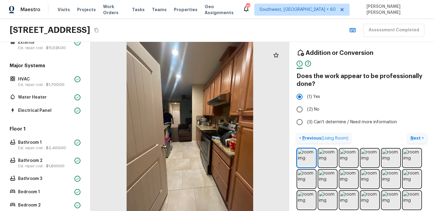
click at [312, 136] on p "Previous ( Living Room )" at bounding box center [324, 138] width 47 height 6
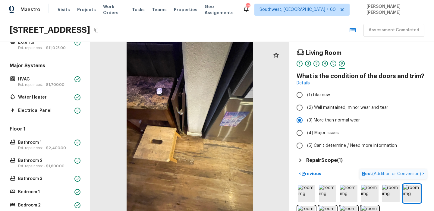
click at [328, 160] on h5 "Repair Scope ( 1 )" at bounding box center [324, 160] width 36 height 7
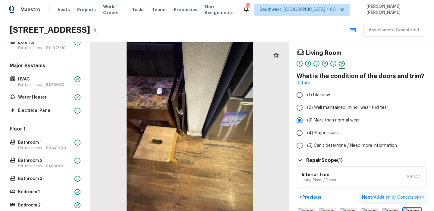
scroll to position [44, 0]
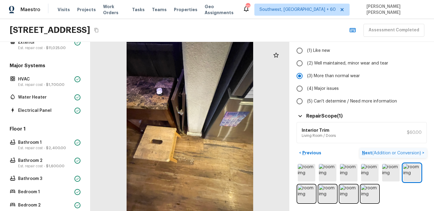
click at [417, 149] on button "Next ( Addition or Conversion ) >" at bounding box center [393, 153] width 67 height 10
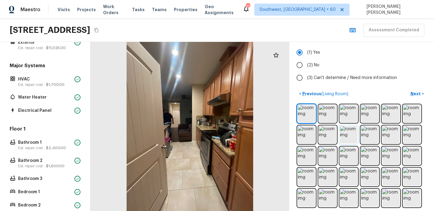
scroll to position [0, 0]
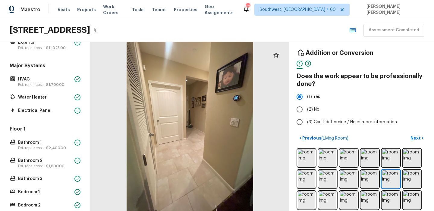
click at [417, 138] on p "Next" at bounding box center [416, 138] width 11 height 6
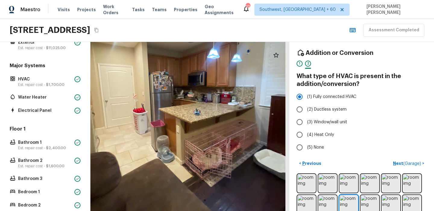
click at [411, 159] on button "Next ( Garage ) >" at bounding box center [409, 164] width 36 height 10
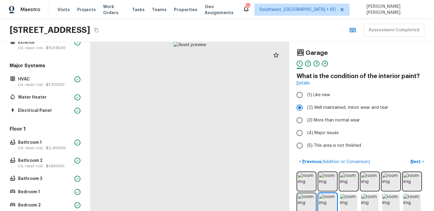
click at [415, 157] on button "Next >" at bounding box center [417, 162] width 19 height 10
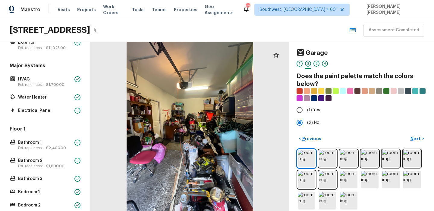
click at [416, 140] on p "Next" at bounding box center [416, 139] width 11 height 6
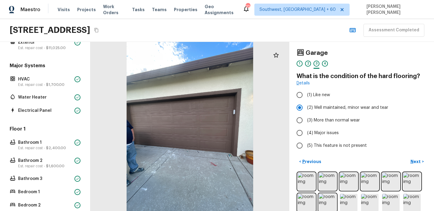
click at [417, 162] on p "Next" at bounding box center [416, 162] width 11 height 6
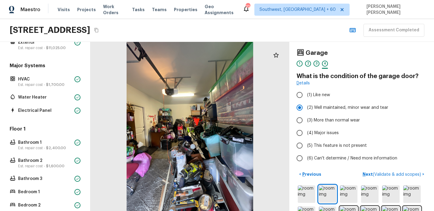
scroll to position [43, 0]
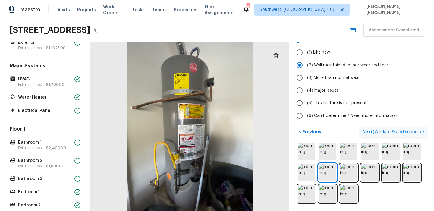
click at [377, 132] on span "( Validate & add scopes )" at bounding box center [397, 132] width 48 height 4
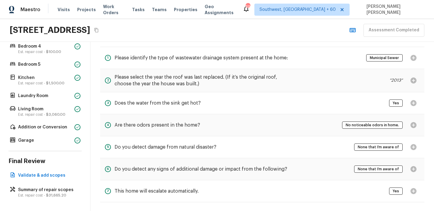
scroll to position [26, 0]
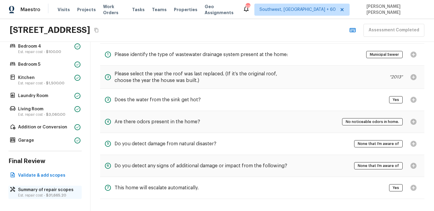
click at [53, 186] on div "Summary of repair scopes Est. repair cost - $31,665.20" at bounding box center [44, 192] width 73 height 13
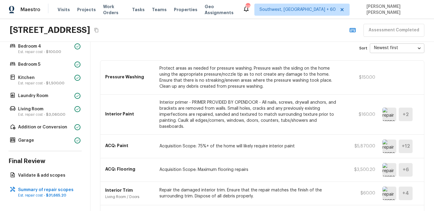
click at [268, 64] on div "Pressure Washing Protect areas as needed for pressure washing. Pressure wash th…" at bounding box center [262, 78] width 324 height 34
click at [267, 74] on p "Protect areas as needed for pressure washing. Pressure wash the siding on the h…" at bounding box center [249, 77] width 181 height 24
click at [280, 55] on div "Summary of repair scopes Sort Newest first newestFirst ​ Pressure Washing Prote…" at bounding box center [262, 100] width 344 height 169
click at [230, 84] on p "Protect areas as needed for pressure washing. Pressure wash the siding on the h…" at bounding box center [249, 77] width 181 height 24
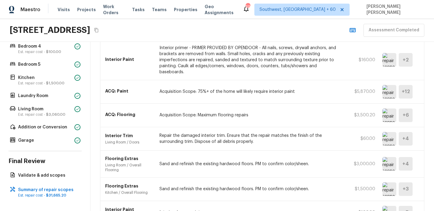
scroll to position [82, 0]
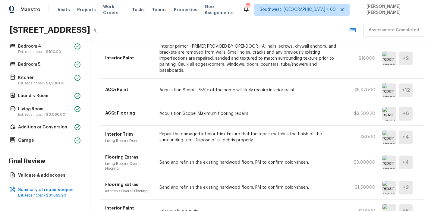
click at [390, 107] on img at bounding box center [390, 114] width 14 height 14
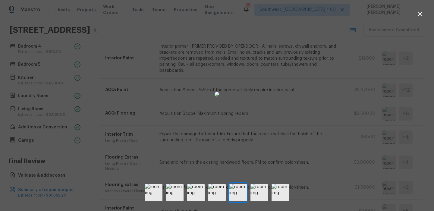
click at [345, 118] on div at bounding box center [217, 94] width 434 height 169
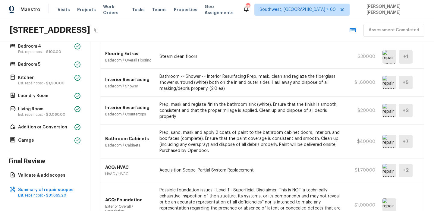
scroll to position [590, 0]
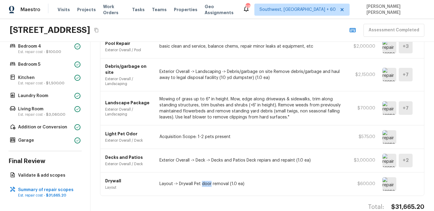
click at [244, 134] on p "Acquisition Scope: 1-2 pets present" at bounding box center [249, 137] width 181 height 6
click at [33, 176] on p "Validate & add scopes" at bounding box center [48, 175] width 60 height 6
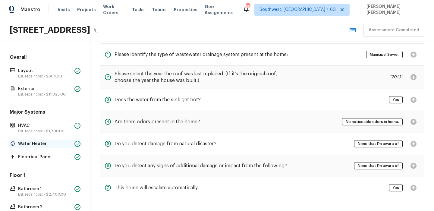
scroll to position [232, 0]
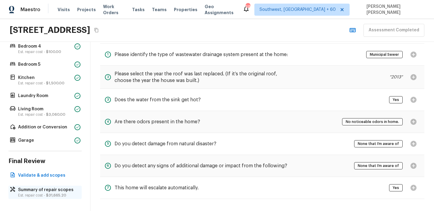
click at [31, 187] on p "Summary of repair scopes" at bounding box center [48, 190] width 60 height 6
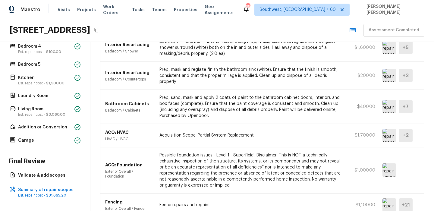
scroll to position [0, 0]
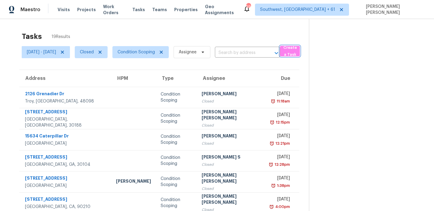
click at [297, 54] on span "Create a Task" at bounding box center [290, 51] width 14 height 14
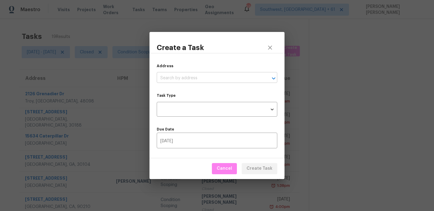
click at [221, 81] on input "text" at bounding box center [209, 78] width 104 height 9
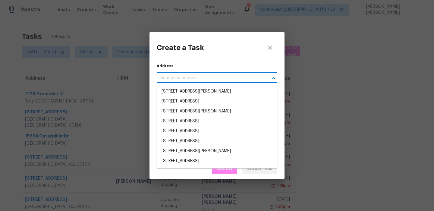
paste input "605 Sundial Cv Austin TX 78748"
type input "605 Sundial Cv Austin TX 78748"
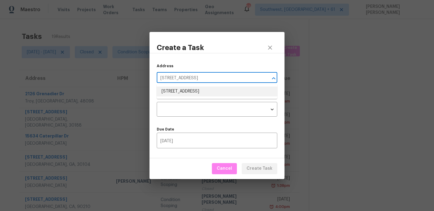
click at [197, 91] on li "605 Sundial Cv, Austin, TX 78748" at bounding box center [217, 92] width 121 height 10
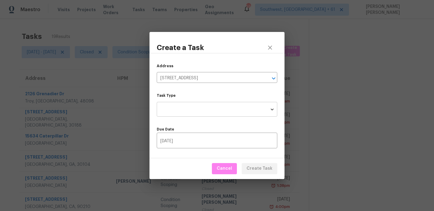
click at [189, 106] on body "Maestro Visits Projects Work Orders Tasks Teams Properties Geo Assignments 594 …" at bounding box center [217, 105] width 434 height 211
click at [198, 109] on li "Condition Scoping - Full" at bounding box center [217, 109] width 121 height 10
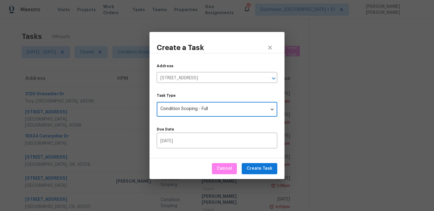
click at [198, 109] on body "Maestro Visits Projects Work Orders Tasks Teams Properties Geo Assignments 594 …" at bounding box center [217, 105] width 434 height 211
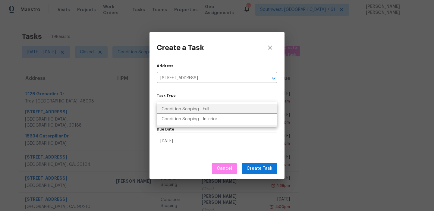
click at [195, 121] on li "Condition Scoping - Interior" at bounding box center [217, 119] width 121 height 10
type input "virtual_interior_assessment"
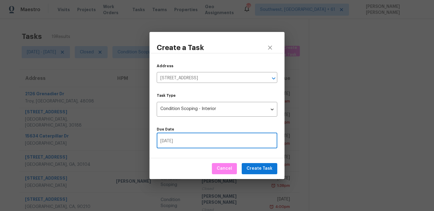
click at [191, 139] on input "09/10/2025" at bounding box center [217, 141] width 121 height 14
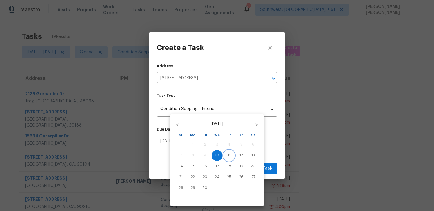
click at [229, 156] on p "11" at bounding box center [229, 155] width 3 height 5
type input "09/11/2025"
click at [266, 155] on div at bounding box center [217, 105] width 434 height 211
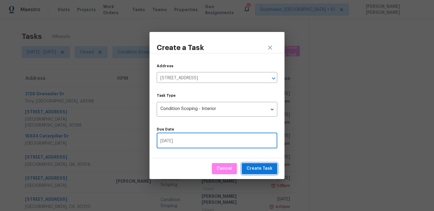
click at [261, 166] on span "Create Task" at bounding box center [260, 169] width 26 height 8
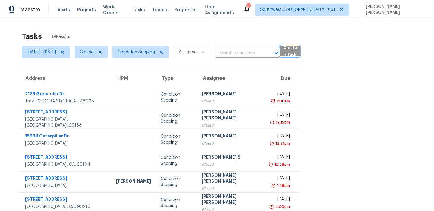
click at [297, 52] on span "Create a Task" at bounding box center [290, 51] width 14 height 14
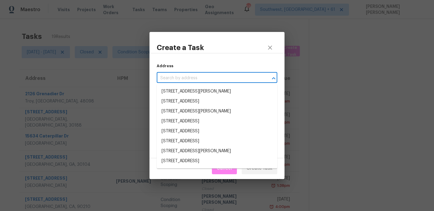
click at [221, 75] on input "text" at bounding box center [209, 78] width 104 height 9
paste input "98 Wood Green Dr Wendell NC 27591"
type input "98 Wood Green Dr Wendell NC 27591"
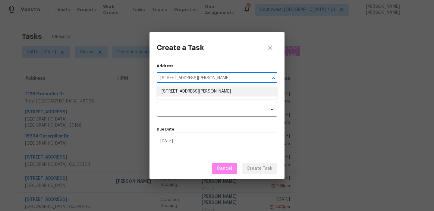
click at [211, 93] on li "98 Wood Green Dr, Wendell, NC 27591" at bounding box center [217, 92] width 121 height 10
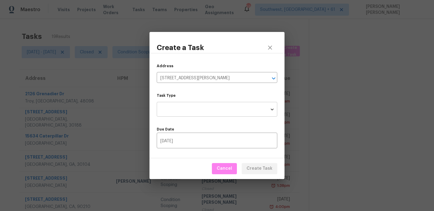
click at [208, 102] on body "Maestro Visits Projects Work Orders Tasks Teams Properties Geo Assignments 594 …" at bounding box center [217, 105] width 434 height 211
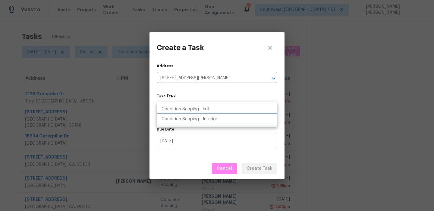
click at [208, 118] on li "Condition Scoping - Interior" at bounding box center [217, 119] width 121 height 10
type input "virtual_interior_assessment"
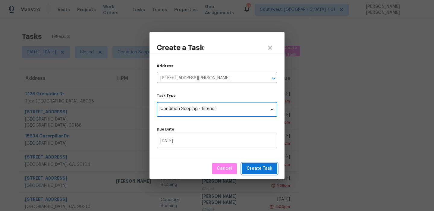
click at [253, 168] on span "Create Task" at bounding box center [260, 169] width 26 height 8
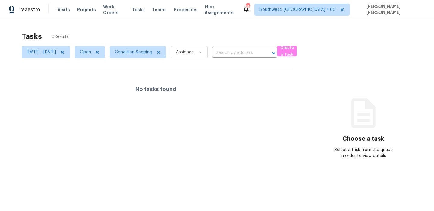
scroll to position [19, 0]
click at [294, 44] on span "Create a Task" at bounding box center [286, 51] width 13 height 14
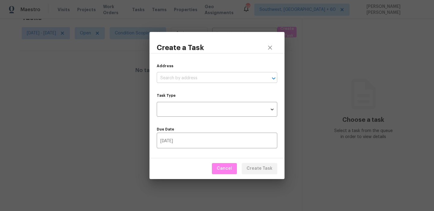
click at [200, 77] on input "text" at bounding box center [209, 78] width 104 height 9
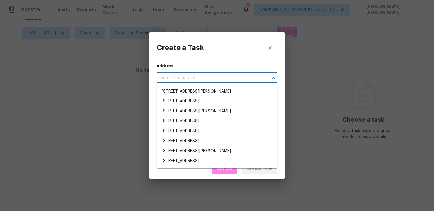
paste input "[STREET_ADDRESS]"
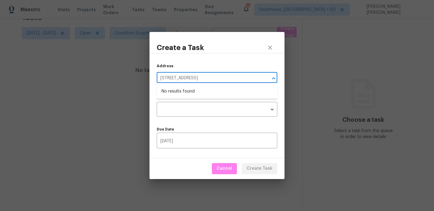
type input "[STREET_ADDRESS]"
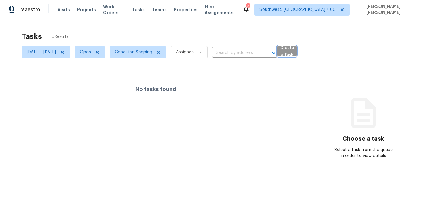
click at [294, 56] on span "Create a Task" at bounding box center [286, 51] width 13 height 14
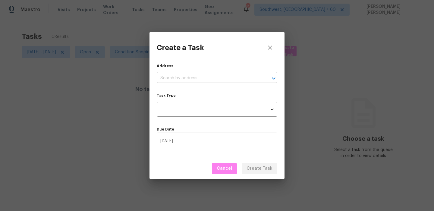
click at [194, 76] on input "text" at bounding box center [209, 78] width 104 height 9
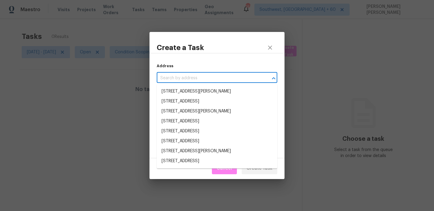
paste input "[STREET_ADDRESS]"
type input "[STREET_ADDRESS]"
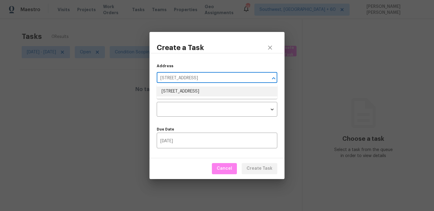
click at [193, 91] on li "[STREET_ADDRESS]" at bounding box center [217, 92] width 121 height 10
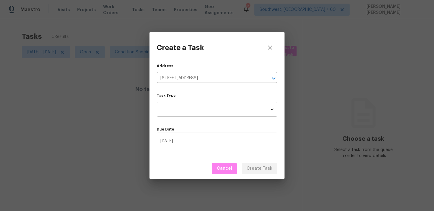
click at [192, 104] on body "Maestro Visits Projects Work Orders Tasks Teams Properties Geo Assignments [GEO…" at bounding box center [217, 105] width 434 height 211
click at [196, 110] on li "Condition Scoping - Full" at bounding box center [217, 109] width 121 height 10
type input "virtual_full_assessment"
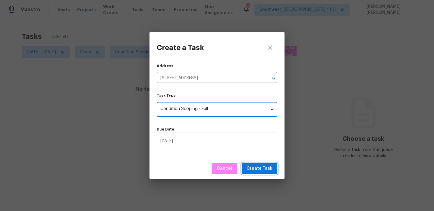
click at [261, 172] on span "Create Task" at bounding box center [260, 169] width 26 height 8
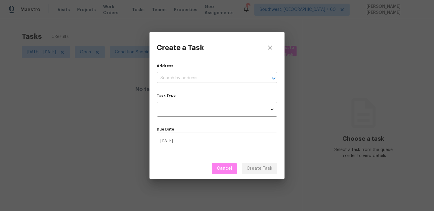
click at [229, 82] on input "text" at bounding box center [209, 78] width 104 height 9
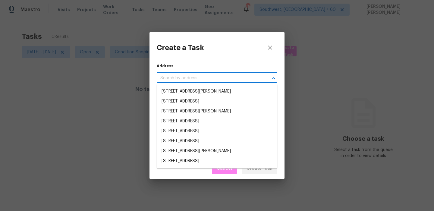
paste input "[STREET_ADDRESS]"
type input "[STREET_ADDRESS]"
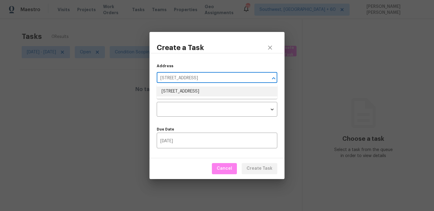
click at [221, 93] on li "[STREET_ADDRESS]" at bounding box center [217, 92] width 121 height 10
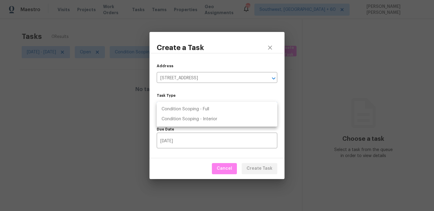
click at [207, 111] on body "Maestro Visits Projects Work Orders Tasks Teams Properties Geo Assignments [STR…" at bounding box center [217, 105] width 434 height 211
click at [216, 109] on li "Condition Scoping - Full" at bounding box center [217, 109] width 121 height 10
type input "virtual_full_assessment"
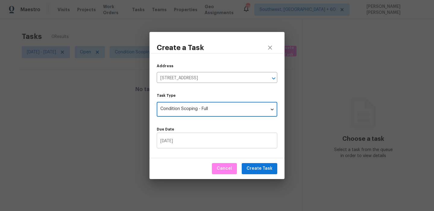
click at [208, 141] on input "[DATE]" at bounding box center [217, 141] width 121 height 14
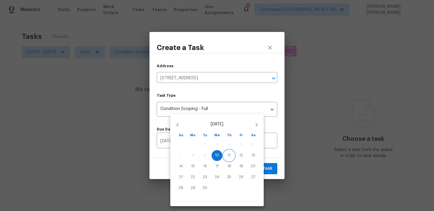
click at [228, 158] on p "11" at bounding box center [229, 155] width 3 height 5
type input "09/11/2025"
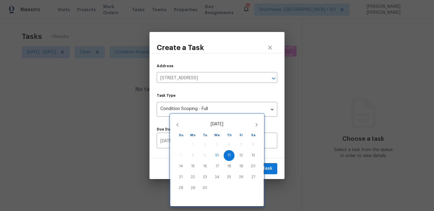
click at [271, 157] on div at bounding box center [217, 105] width 434 height 211
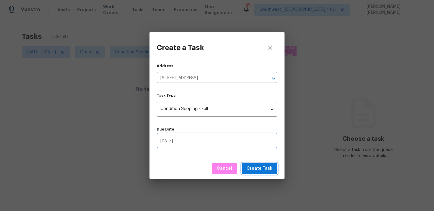
click at [256, 166] on span "Create Task" at bounding box center [260, 169] width 26 height 8
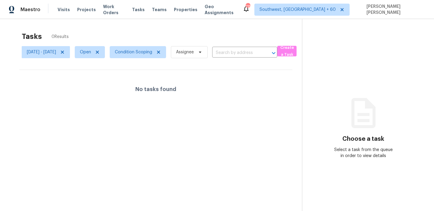
click at [210, 29] on div "Tasks 0 Results" at bounding box center [162, 37] width 280 height 16
click at [250, 30] on div "Tasks 0 Results" at bounding box center [162, 37] width 280 height 16
click at [152, 56] on span "Condition Scoping" at bounding box center [138, 52] width 56 height 12
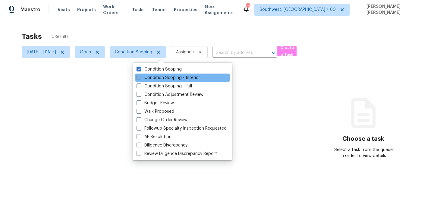
click at [148, 75] on label "Condition Scoping - Interior" at bounding box center [169, 78] width 64 height 6
click at [140, 75] on input "Condition Scoping - Interior" at bounding box center [139, 77] width 4 height 4
checkbox input "true"
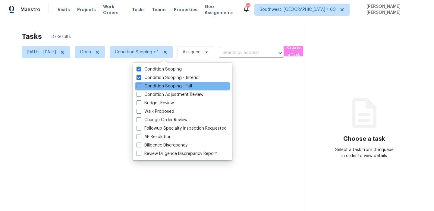
click at [146, 84] on label "Condition Scoping - Full" at bounding box center [164, 86] width 55 height 6
click at [140, 84] on input "Condition Scoping - Full" at bounding box center [139, 85] width 4 height 4
checkbox input "true"
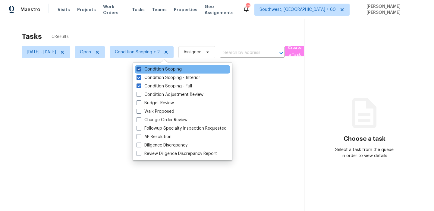
click at [149, 69] on label "Condition Scoping" at bounding box center [159, 69] width 45 height 6
click at [140, 69] on input "Condition Scoping" at bounding box center [139, 68] width 4 height 4
checkbox input "false"
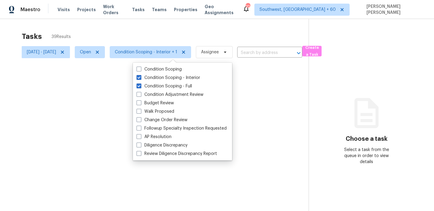
click at [83, 30] on div at bounding box center [217, 105] width 434 height 211
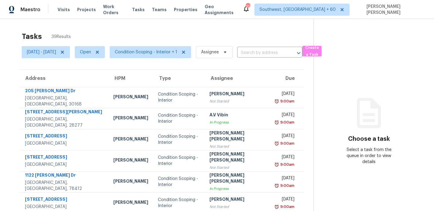
click at [99, 35] on div "Tasks 39 Results" at bounding box center [168, 37] width 292 height 16
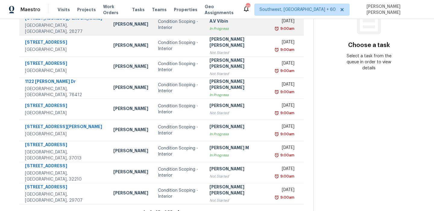
scroll to position [103, 0]
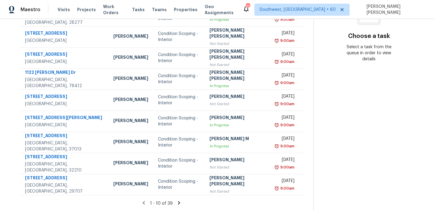
click at [178, 203] on icon at bounding box center [179, 202] width 2 height 3
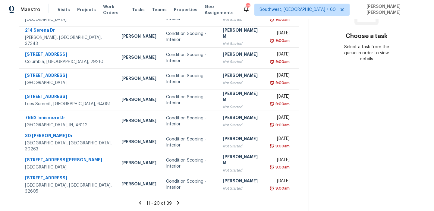
click at [143, 200] on icon at bounding box center [139, 202] width 5 height 5
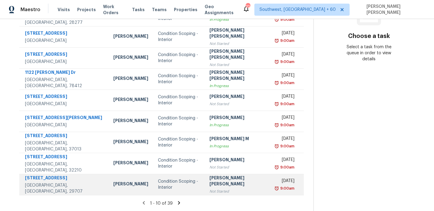
click at [178, 180] on td "Condition Scoping - Interior" at bounding box center [178, 184] width 51 height 21
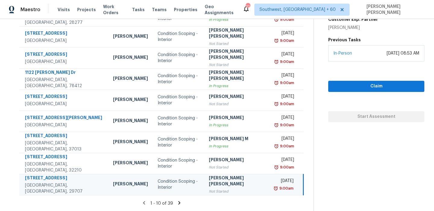
click at [64, 180] on div "[STREET_ADDRESS]" at bounding box center [64, 179] width 78 height 8
copy div "[STREET_ADDRESS]"
click at [179, 205] on icon at bounding box center [179, 202] width 5 height 5
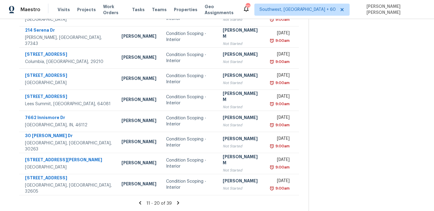
click at [181, 202] on icon at bounding box center [177, 202] width 5 height 5
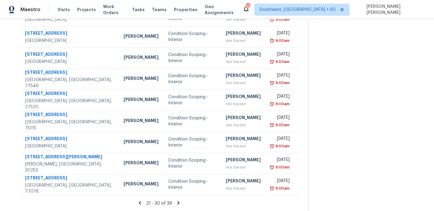
click at [180, 203] on icon at bounding box center [179, 202] width 2 height 3
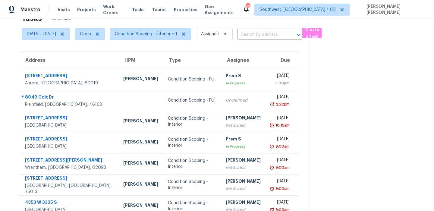
scroll to position [13, 0]
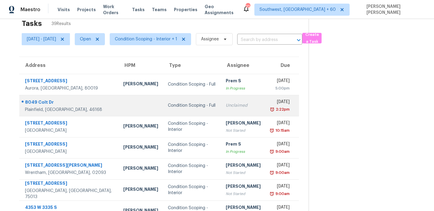
click at [43, 101] on div "8049 Colt Dr" at bounding box center [69, 103] width 89 height 8
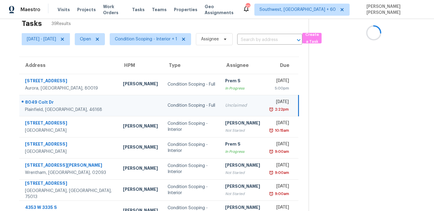
click at [43, 101] on div "8049 Colt Dr" at bounding box center [69, 103] width 88 height 8
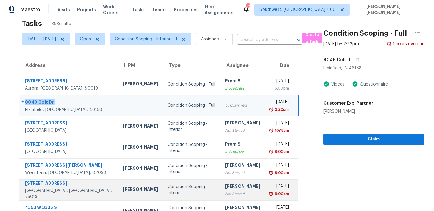
copy div "8049 Colt Dr"
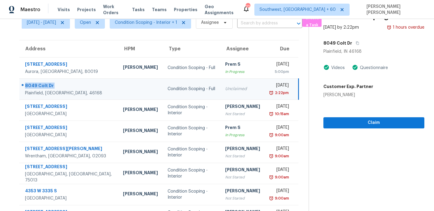
scroll to position [0, 0]
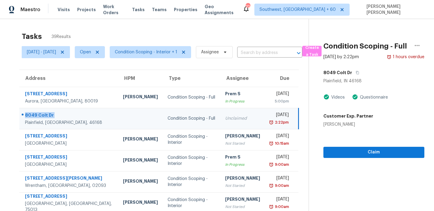
click at [220, 37] on div "Tasks 39 Results" at bounding box center [165, 37] width 287 height 16
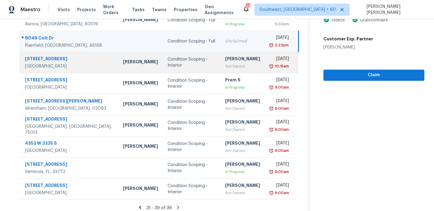
scroll to position [82, 0]
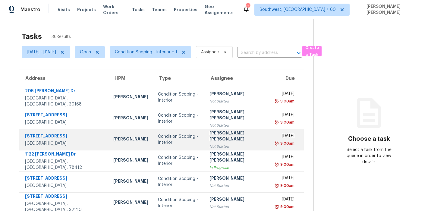
scroll to position [103, 0]
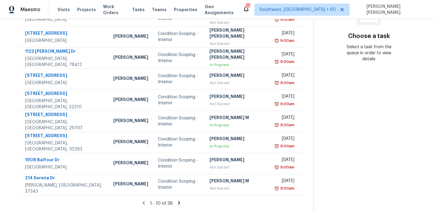
click at [178, 202] on icon at bounding box center [178, 202] width 5 height 5
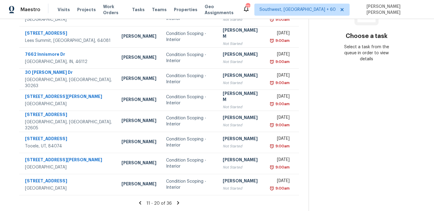
click at [179, 203] on icon at bounding box center [177, 202] width 5 height 5
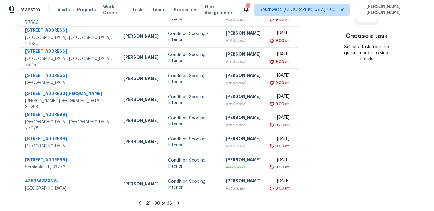
click at [180, 203] on icon at bounding box center [179, 202] width 2 height 3
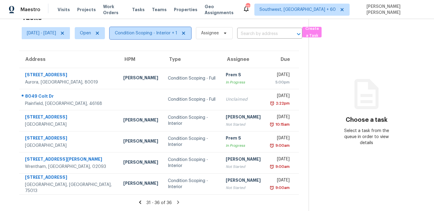
click at [150, 38] on span "Condition Scoping - Interior + 1" at bounding box center [150, 33] width 81 height 12
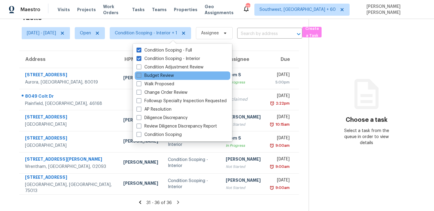
click at [164, 76] on label "Budget Review" at bounding box center [155, 76] width 37 height 6
click at [140, 76] on input "Budget Review" at bounding box center [139, 75] width 4 height 4
checkbox input "true"
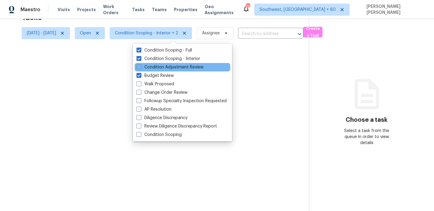
click at [154, 63] on div "Condition Adjustment Review" at bounding box center [183, 67] width 96 height 8
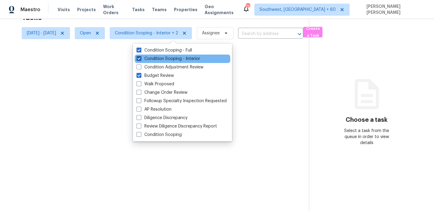
click at [155, 58] on label "Condition Scoping - Interior" at bounding box center [169, 59] width 64 height 6
click at [140, 58] on input "Condition Scoping - Interior" at bounding box center [139, 58] width 4 height 4
checkbox input "false"
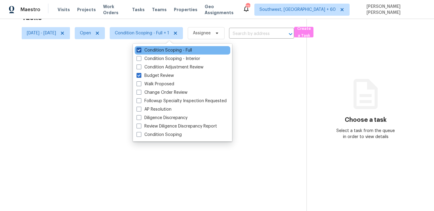
click at [155, 51] on label "Condition Scoping - Full" at bounding box center [164, 50] width 55 height 6
click at [140, 51] on input "Condition Scoping - Full" at bounding box center [139, 49] width 4 height 4
checkbox input "false"
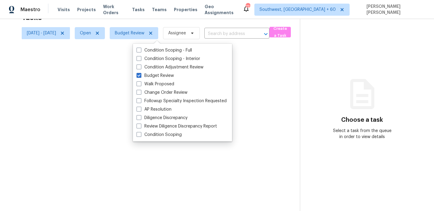
click at [87, 34] on div at bounding box center [217, 105] width 434 height 211
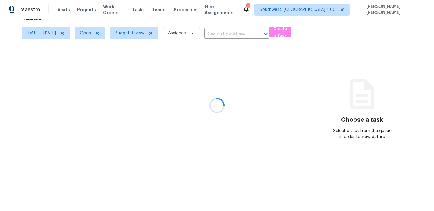
click at [85, 34] on div at bounding box center [217, 105] width 434 height 211
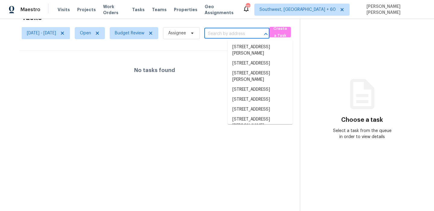
click at [238, 37] on input "text" at bounding box center [228, 33] width 48 height 9
paste input "[STREET_ADDRESS]"
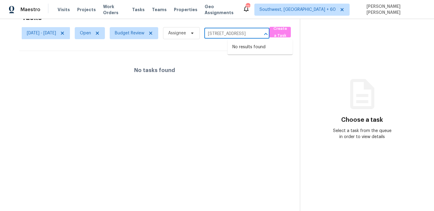
type input "[STREET_ADDRESS]"
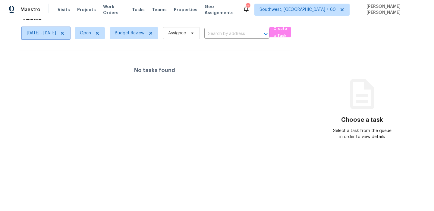
click at [64, 33] on icon at bounding box center [62, 33] width 3 height 3
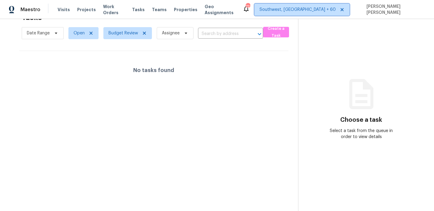
click at [334, 11] on span "Southwest, FL + 60" at bounding box center [298, 10] width 76 height 6
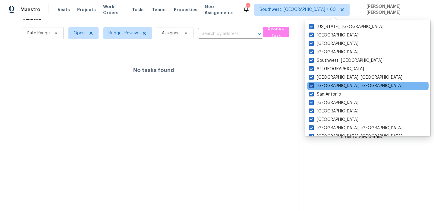
scroll to position [404, 0]
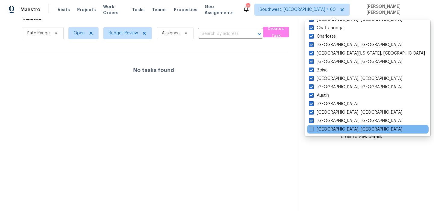
click at [321, 128] on label "Savannah, GA" at bounding box center [355, 129] width 93 height 6
click at [313, 128] on input "Savannah, GA" at bounding box center [311, 128] width 4 height 4
checkbox input "true"
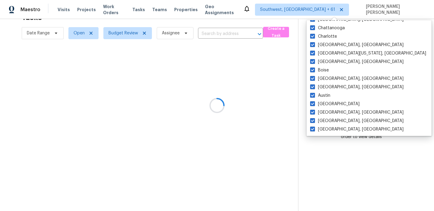
click at [284, 84] on div at bounding box center [217, 105] width 434 height 211
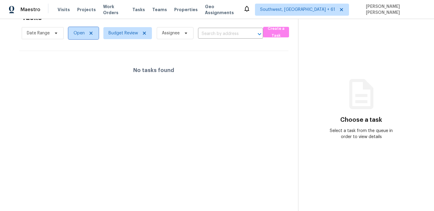
click at [74, 34] on span "Open" at bounding box center [79, 33] width 11 height 6
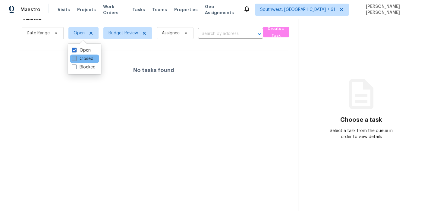
click at [76, 58] on span at bounding box center [74, 58] width 5 height 5
click at [76, 58] on input "Closed" at bounding box center [74, 58] width 4 height 4
checkbox input "true"
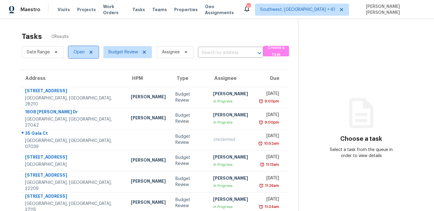
click at [71, 54] on span "Open" at bounding box center [83, 52] width 30 height 12
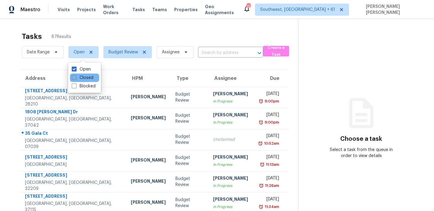
click at [85, 76] on label "Closed" at bounding box center [83, 78] width 22 height 6
click at [76, 76] on input "Closed" at bounding box center [74, 77] width 4 height 4
checkbox input "true"
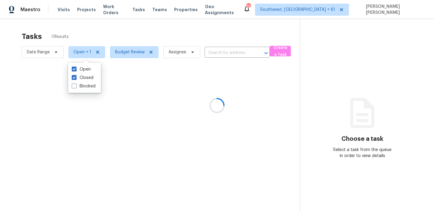
click at [175, 38] on div at bounding box center [217, 105] width 434 height 211
click at [232, 57] on div at bounding box center [217, 105] width 434 height 211
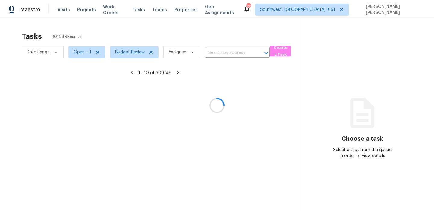
click at [224, 54] on div at bounding box center [217, 105] width 434 height 211
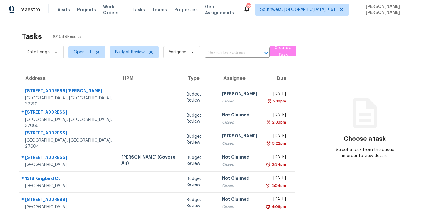
click at [224, 54] on input "text" at bounding box center [229, 52] width 48 height 9
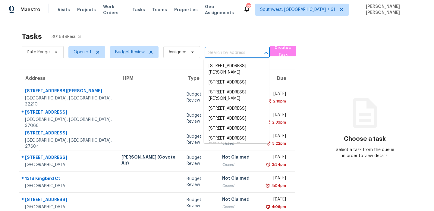
paste input "[STREET_ADDRESS]"
type input "[STREET_ADDRESS]"
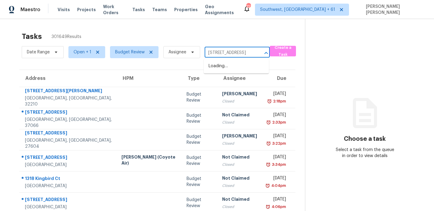
scroll to position [0, 15]
click at [223, 66] on li "[STREET_ADDRESS]" at bounding box center [236, 66] width 65 height 10
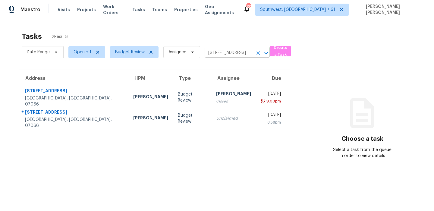
click at [222, 52] on input "[STREET_ADDRESS]" at bounding box center [229, 52] width 48 height 9
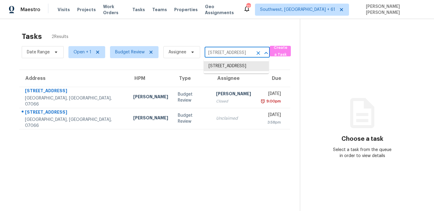
paste input "[STREET_ADDRESS][PERSON_NAME]"
type input "[STREET_ADDRESS][PERSON_NAME]"
click at [221, 63] on li "[STREET_ADDRESS][PERSON_NAME]" at bounding box center [236, 69] width 65 height 16
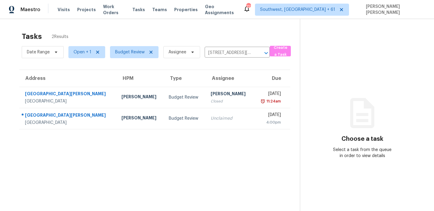
click at [226, 35] on div "Tasks 2 Results" at bounding box center [161, 37] width 278 height 16
click at [120, 52] on span "Budget Review" at bounding box center [130, 52] width 30 height 6
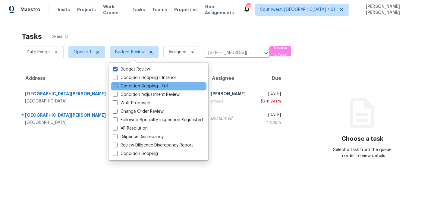
click at [129, 85] on label "Condition Scoping - Full" at bounding box center [140, 86] width 55 height 6
click at [117, 85] on input "Condition Scoping - Full" at bounding box center [115, 85] width 4 height 4
checkbox input "true"
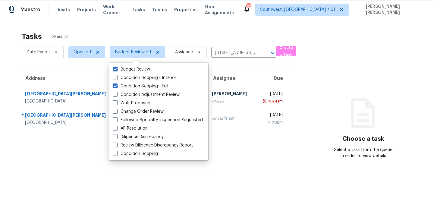
click at [140, 53] on span "Budget Review + 1" at bounding box center [133, 52] width 36 height 6
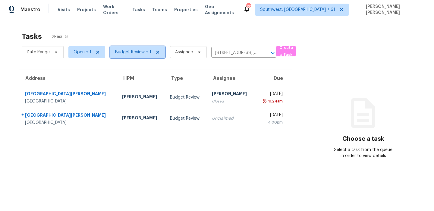
click at [135, 53] on span "Budget Review + 1" at bounding box center [133, 52] width 36 height 6
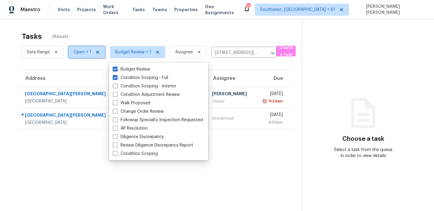
click at [74, 54] on span "Open + 1" at bounding box center [83, 52] width 18 height 6
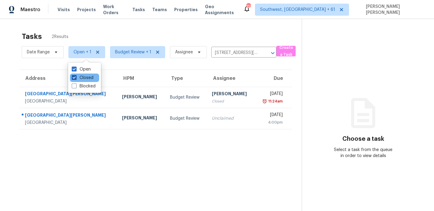
click at [79, 80] on label "Closed" at bounding box center [83, 78] width 22 height 6
click at [76, 79] on input "Closed" at bounding box center [74, 77] width 4 height 4
checkbox input "false"
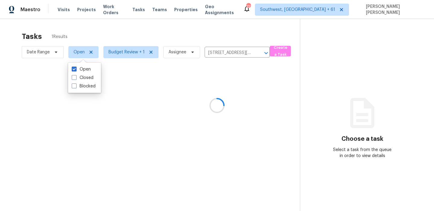
click at [115, 43] on div at bounding box center [217, 105] width 434 height 211
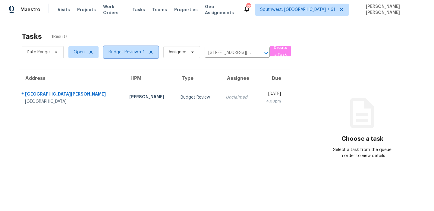
click at [118, 55] on span "Budget Review + 1" at bounding box center [127, 52] width 36 height 6
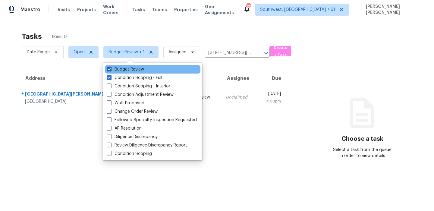
click at [126, 68] on label "Budget Review" at bounding box center [125, 69] width 37 height 6
click at [111, 68] on input "Budget Review" at bounding box center [109, 68] width 4 height 4
checkbox input "false"
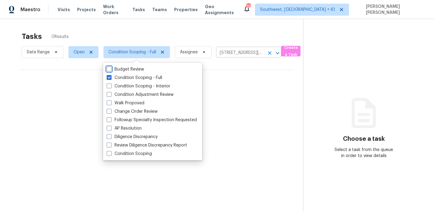
click at [268, 53] on icon "Clear" at bounding box center [270, 53] width 6 height 6
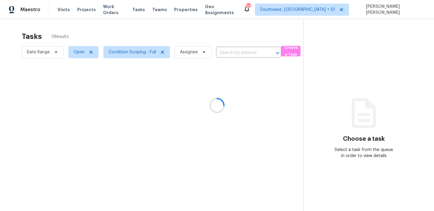
click at [230, 39] on div at bounding box center [217, 105] width 434 height 211
click at [34, 55] on div at bounding box center [217, 105] width 434 height 211
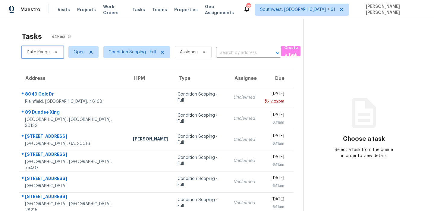
click at [34, 55] on span "Date Range" at bounding box center [43, 52] width 42 height 12
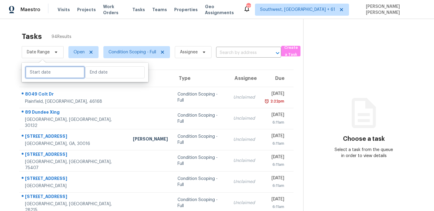
select select "8"
select select "2025"
select select "9"
select select "2025"
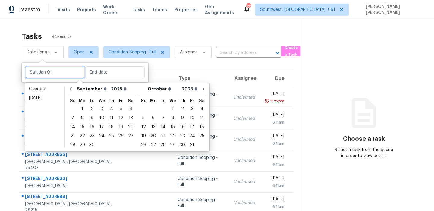
click at [56, 74] on input "text" at bounding box center [54, 72] width 59 height 12
type input "[DATE]"
click at [99, 118] on div "10" at bounding box center [102, 118] width 10 height 8
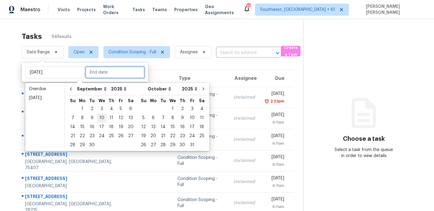
type input "[DATE]"
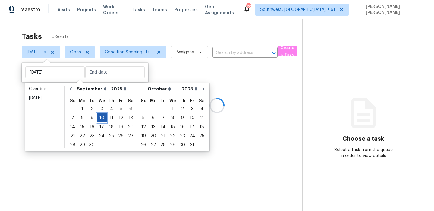
click at [99, 118] on div "10" at bounding box center [102, 118] width 10 height 8
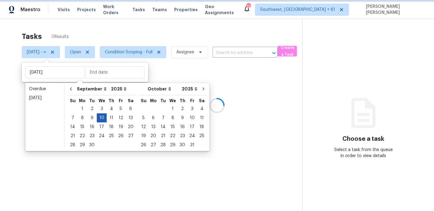
type input "[DATE]"
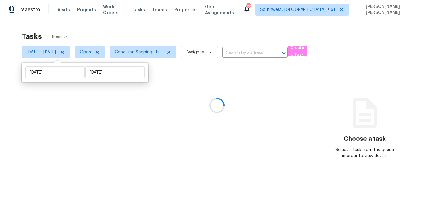
click at [169, 35] on div at bounding box center [217, 105] width 434 height 211
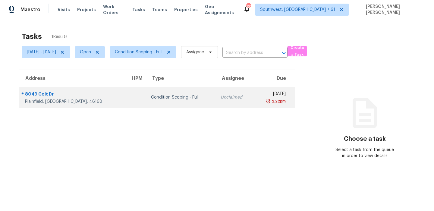
click at [259, 103] on div "2:22pm" at bounding box center [272, 101] width 27 height 6
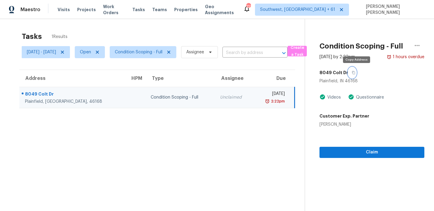
click at [355, 69] on button "button" at bounding box center [352, 72] width 8 height 11
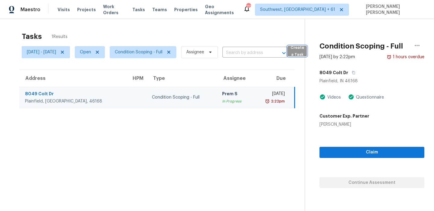
click at [304, 51] on span "Create a Task" at bounding box center [297, 51] width 13 height 14
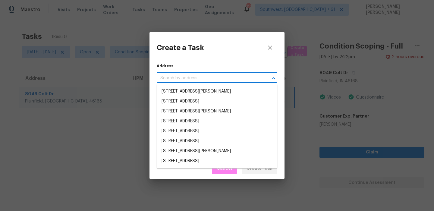
click at [201, 76] on input "text" at bounding box center [209, 78] width 104 height 9
paste input "[STREET_ADDRESS][PERSON_NAME][PERSON_NAME]"
type input "[STREET_ADDRESS][PERSON_NAME][PERSON_NAME]"
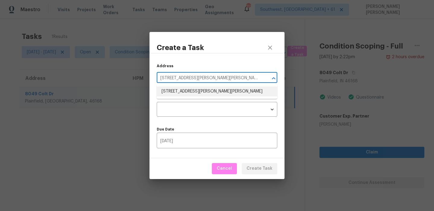
click at [196, 89] on li "[STREET_ADDRESS][PERSON_NAME][PERSON_NAME]" at bounding box center [217, 92] width 121 height 10
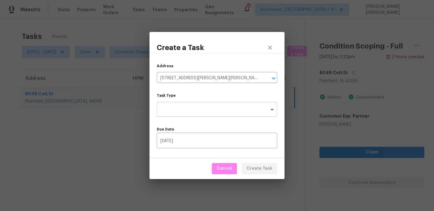
click at [196, 105] on body "Maestro Visits Projects Work Orders Tasks Teams Properties Geo Assignments [STR…" at bounding box center [217, 105] width 434 height 211
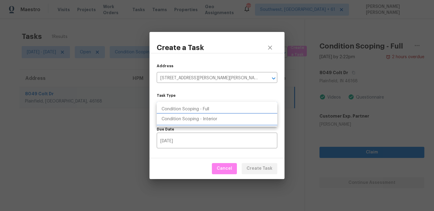
click at [197, 121] on li "Condition Scoping - Interior" at bounding box center [217, 119] width 121 height 10
type input "virtual_interior_assessment"
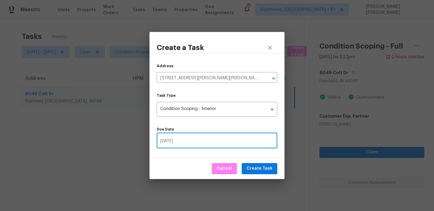
click at [222, 145] on input "[DATE]" at bounding box center [217, 141] width 121 height 14
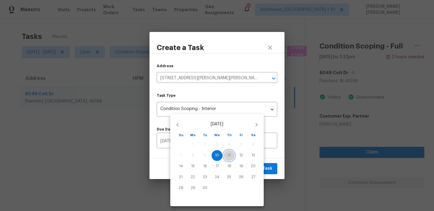
click at [228, 152] on button "11" at bounding box center [229, 155] width 11 height 11
type input "[DATE]"
click at [266, 157] on div at bounding box center [217, 105] width 434 height 211
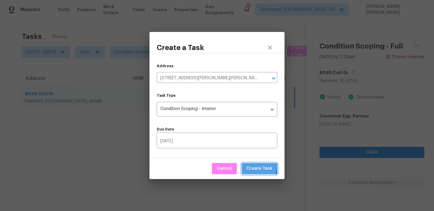
click at [257, 166] on span "Create Task" at bounding box center [260, 169] width 26 height 8
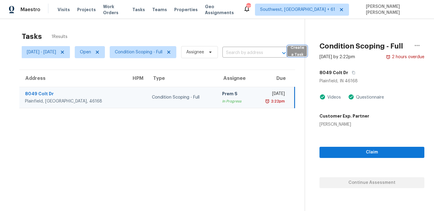
click at [304, 50] on span "Create a Task" at bounding box center [297, 51] width 13 height 14
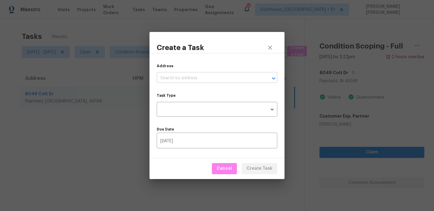
click at [209, 74] on input "text" at bounding box center [209, 78] width 104 height 9
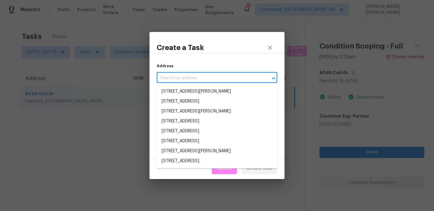
paste input "[STREET_ADDRESS][PERSON_NAME][PERSON_NAME]"
type input "[STREET_ADDRESS][PERSON_NAME][PERSON_NAME]"
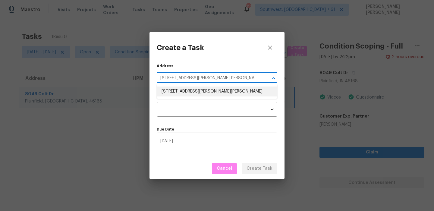
click at [194, 93] on li "[STREET_ADDRESS][PERSON_NAME][PERSON_NAME]" at bounding box center [217, 92] width 121 height 10
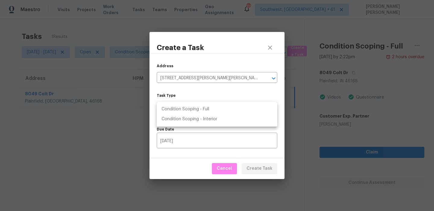
click at [194, 106] on body "Maestro Visits Projects Work Orders Tasks Teams Properties Geo Assignments [STR…" at bounding box center [217, 105] width 434 height 211
click at [192, 119] on li "Condition Scoping - Interior" at bounding box center [217, 119] width 121 height 10
type input "virtual_interior_assessment"
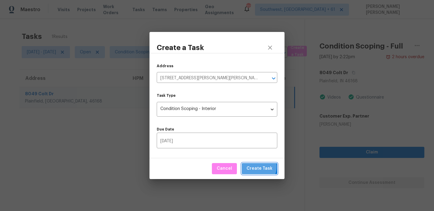
click at [258, 167] on span "Create Task" at bounding box center [260, 169] width 26 height 8
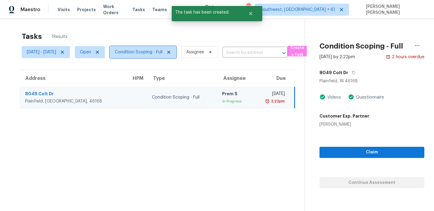
click at [149, 53] on span "Condition Scoping - Full" at bounding box center [139, 52] width 48 height 6
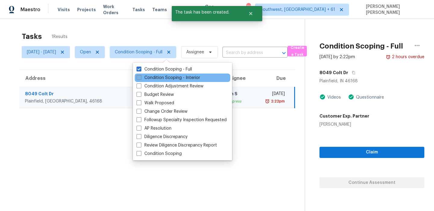
click at [150, 79] on label "Condition Scoping - Interior" at bounding box center [169, 78] width 64 height 6
click at [140, 79] on input "Condition Scoping - Interior" at bounding box center [139, 77] width 4 height 4
checkbox input "true"
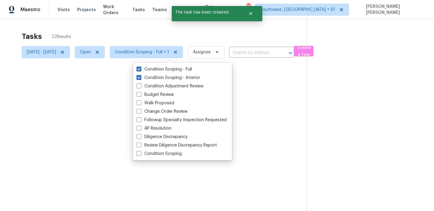
click at [147, 29] on div at bounding box center [217, 105] width 434 height 211
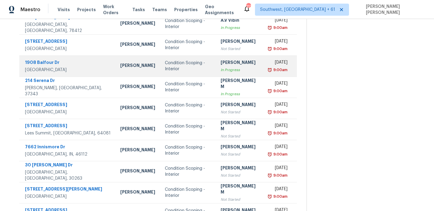
scroll to position [103, 0]
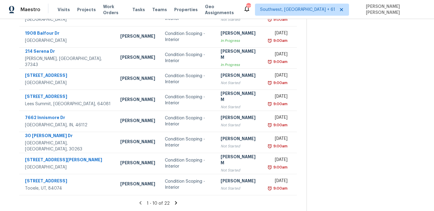
click at [177, 201] on icon at bounding box center [176, 202] width 2 height 3
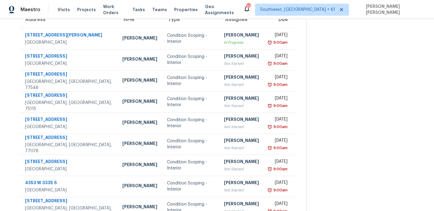
scroll to position [0, 0]
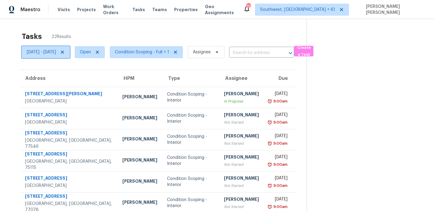
click at [56, 53] on span "[DATE] - [DATE]" at bounding box center [41, 52] width 29 height 6
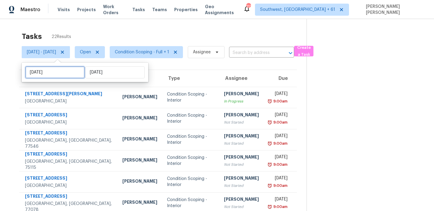
click at [67, 71] on input "[DATE]" at bounding box center [54, 72] width 59 height 12
select select "8"
select select "2025"
select select "9"
select select "2025"
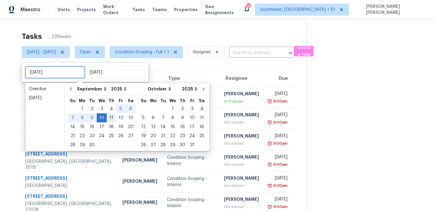
type input "[DATE]"
click at [110, 121] on div "11" at bounding box center [111, 118] width 9 height 8
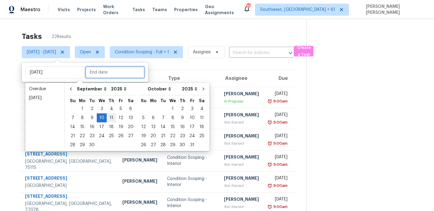
type input "[DATE]"
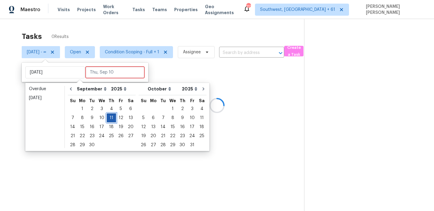
click at [110, 121] on div "11" at bounding box center [111, 118] width 9 height 8
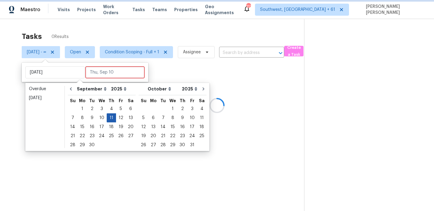
type input "[DATE]"
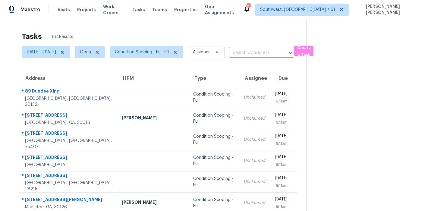
click at [153, 32] on div "Tasks 164 Results" at bounding box center [164, 37] width 285 height 16
click at [49, 52] on span "[DATE] - [DATE]" at bounding box center [41, 52] width 29 height 6
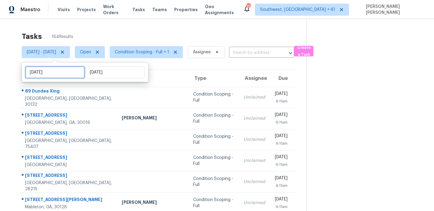
select select "8"
select select "2025"
select select "9"
select select "2025"
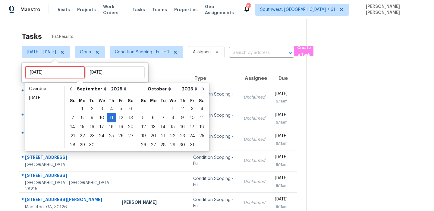
click at [49, 68] on input "[DATE]" at bounding box center [54, 72] width 59 height 12
click at [101, 116] on div "10" at bounding box center [102, 118] width 10 height 8
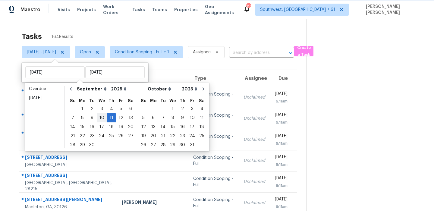
type input "[DATE]"
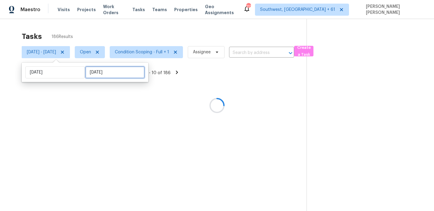
click at [102, 72] on input "[DATE]" at bounding box center [114, 72] width 59 height 12
select select "8"
select select "2025"
select select "9"
select select "2025"
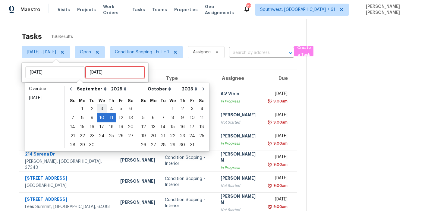
type input "[DATE]"
click at [99, 115] on div "10" at bounding box center [102, 118] width 10 height 8
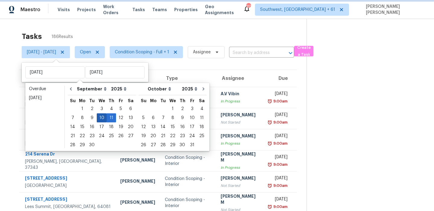
type input "[DATE]"
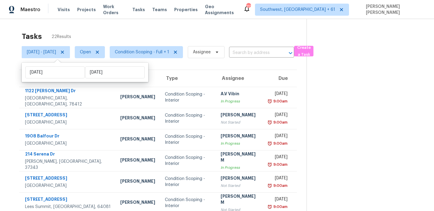
click at [169, 31] on div "Tasks 22 Results" at bounding box center [164, 37] width 285 height 16
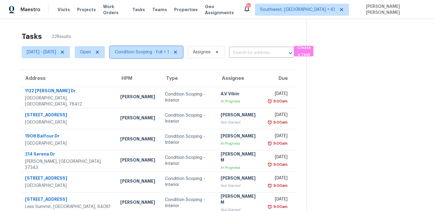
click at [156, 55] on span "Condition Scoping - Full + 1" at bounding box center [146, 52] width 73 height 12
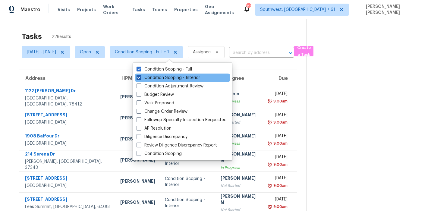
click at [153, 76] on label "Condition Scoping - Interior" at bounding box center [169, 78] width 64 height 6
click at [140, 76] on input "Condition Scoping - Interior" at bounding box center [139, 77] width 4 height 4
checkbox input "false"
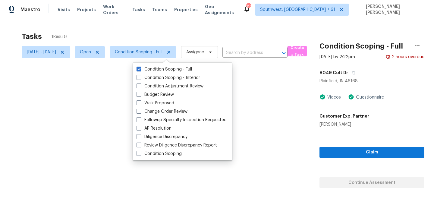
click at [172, 40] on div "Tasks 1 Results" at bounding box center [163, 37] width 283 height 16
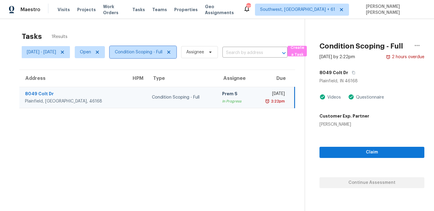
click at [162, 52] on span "Condition Scoping - Full" at bounding box center [139, 52] width 48 height 6
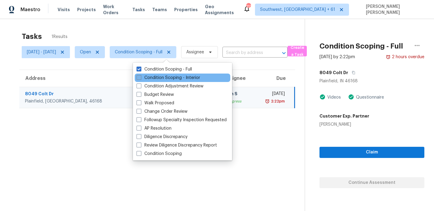
click at [151, 75] on label "Condition Scoping - Interior" at bounding box center [169, 78] width 64 height 6
click at [140, 75] on input "Condition Scoping - Interior" at bounding box center [139, 77] width 4 height 4
checkbox input "true"
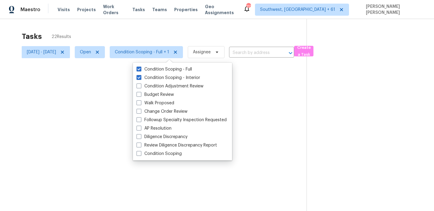
click at [175, 36] on div at bounding box center [217, 105] width 434 height 211
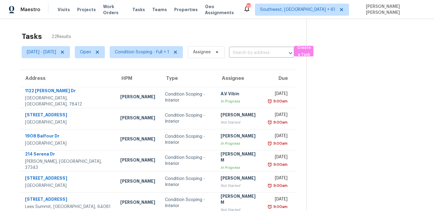
click at [263, 27] on div "Tasks 22 Results [DATE] - [DATE] Open Condition Scoping - Full + 1 Assignee ​ C…" at bounding box center [217, 166] width 434 height 295
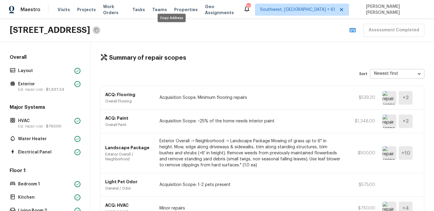
click at [100, 33] on button "Copy Address" at bounding box center [97, 30] width 8 height 8
click at [30, 73] on p "Layout" at bounding box center [45, 71] width 54 height 6
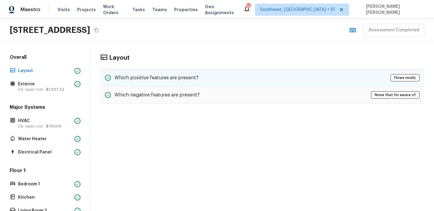
click at [190, 78] on h5 "Which positive features are present?" at bounding box center [157, 77] width 84 height 7
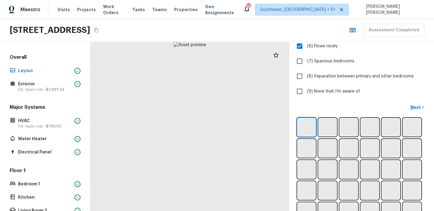
scroll to position [142, 0]
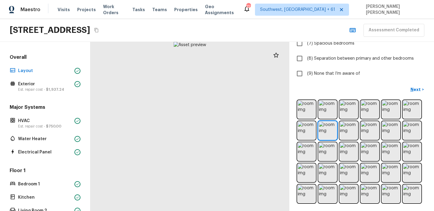
click at [423, 84] on div "Layout 1 2 Which positive features are present? Check all that apply. (1) Open …" at bounding box center [361, 126] width 145 height 169
click at [417, 92] on button "Next >" at bounding box center [417, 90] width 19 height 10
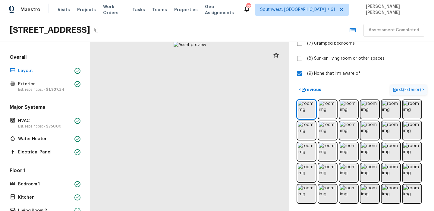
click at [417, 92] on button "Next ( Exterior ) >" at bounding box center [408, 90] width 36 height 10
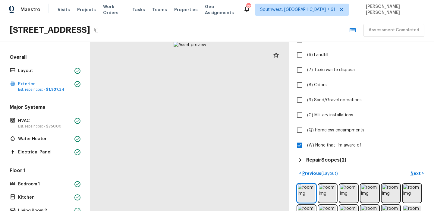
scroll to position [124, 0]
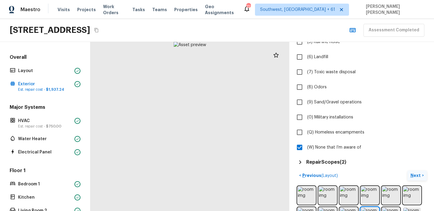
click at [415, 174] on p "Next" at bounding box center [416, 175] width 11 height 6
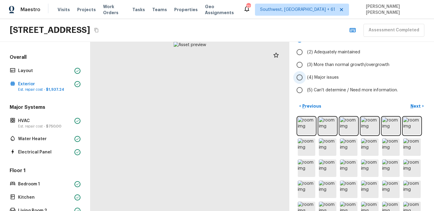
scroll to position [46, 0]
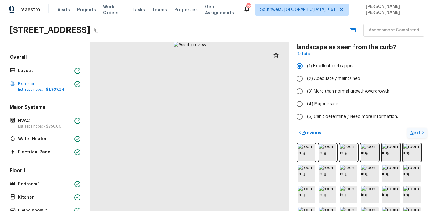
click at [413, 130] on p "Next" at bounding box center [416, 133] width 11 height 6
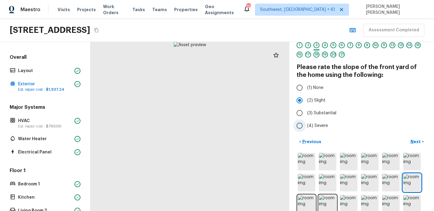
scroll to position [0, 0]
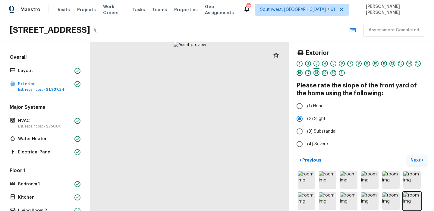
click at [411, 157] on p "Next" at bounding box center [416, 160] width 11 height 6
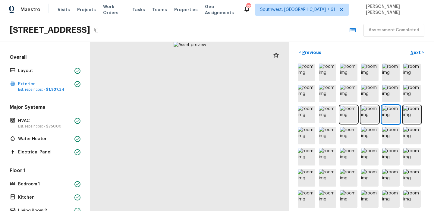
scroll to position [167, 0]
click at [350, 123] on div at bounding box center [362, 156] width 130 height 189
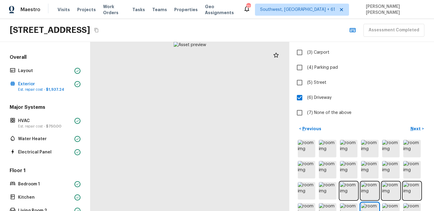
scroll to position [105, 0]
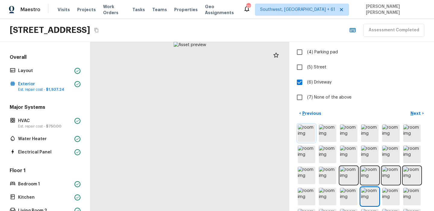
click at [313, 137] on img at bounding box center [306, 132] width 17 height 17
click at [421, 112] on p "Next" at bounding box center [416, 113] width 11 height 6
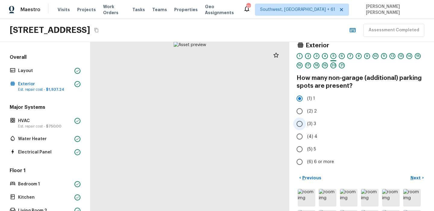
scroll to position [10, 0]
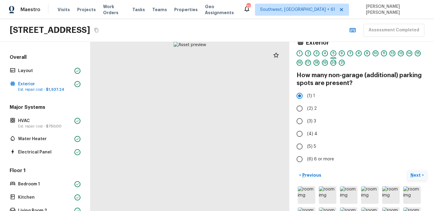
click at [414, 175] on p "Next" at bounding box center [416, 175] width 11 height 6
click at [416, 169] on div "Exterior 1 2 3 4 5 6 7 8 9 10 11 12 13 14 15 16 17 18 19 20 21 How many garage …" at bounding box center [361, 126] width 145 height 169
click at [416, 179] on button "Next >" at bounding box center [417, 175] width 19 height 10
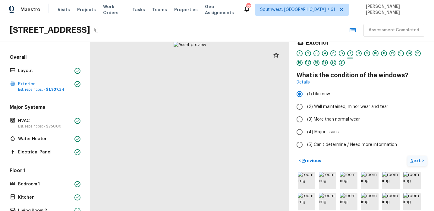
click at [418, 164] on button "Next >" at bounding box center [417, 161] width 19 height 10
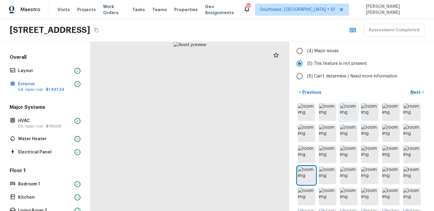
scroll to position [99, 0]
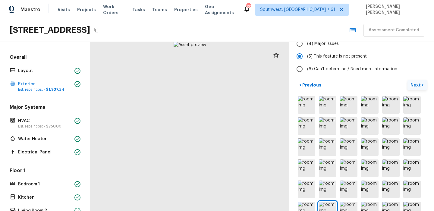
click at [413, 85] on p "Next" at bounding box center [416, 85] width 11 height 6
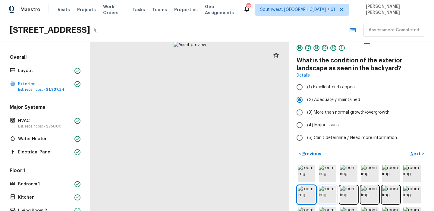
scroll to position [24, 0]
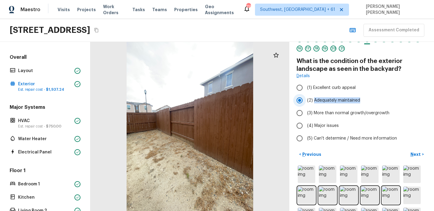
drag, startPoint x: 314, startPoint y: 100, endPoint x: 366, endPoint y: 99, distance: 51.9
click at [366, 99] on label "(2) Adequately maintained" at bounding box center [357, 100] width 129 height 13
copy span "Adequately maintained"
click at [371, 74] on div "Details" at bounding box center [362, 76] width 130 height 6
click at [415, 156] on p "Next" at bounding box center [416, 154] width 11 height 6
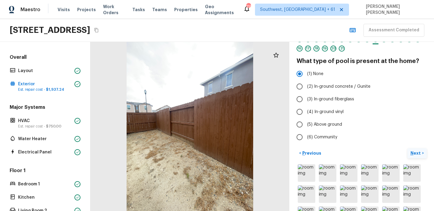
click at [415, 156] on button "Next >" at bounding box center [417, 153] width 19 height 10
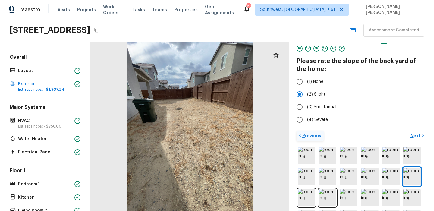
click at [321, 135] on button "< Previous" at bounding box center [310, 136] width 27 height 10
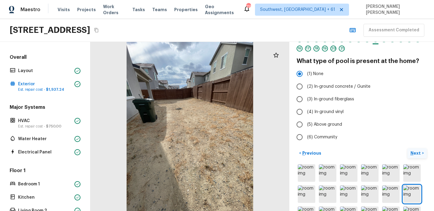
click at [415, 158] on button "Next >" at bounding box center [417, 153] width 19 height 10
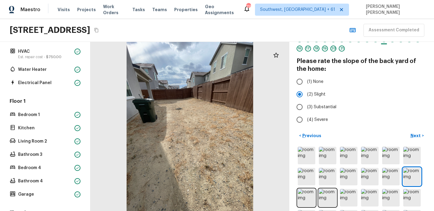
scroll to position [53, 0]
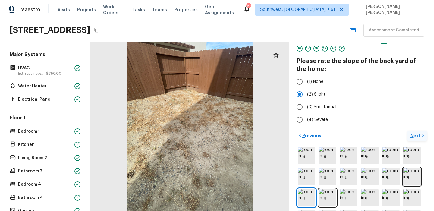
click at [413, 137] on p "Next" at bounding box center [416, 136] width 11 height 6
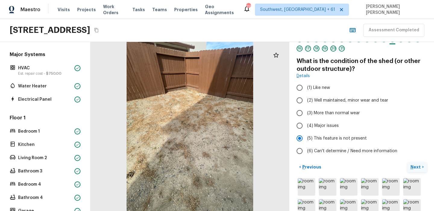
click at [420, 165] on p "Next" at bounding box center [416, 167] width 11 height 6
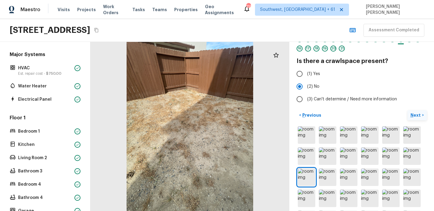
click at [418, 117] on p "Next" at bounding box center [416, 115] width 11 height 6
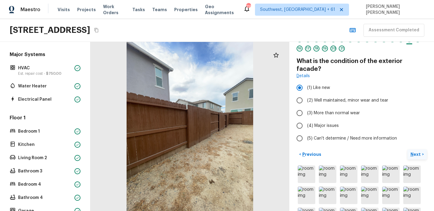
click at [419, 151] on p "Next" at bounding box center [416, 154] width 11 height 6
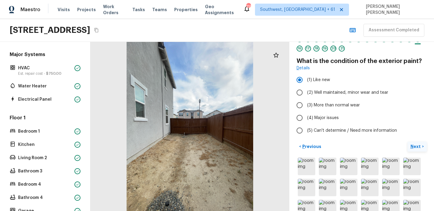
click at [414, 150] on button "Next >" at bounding box center [417, 147] width 19 height 10
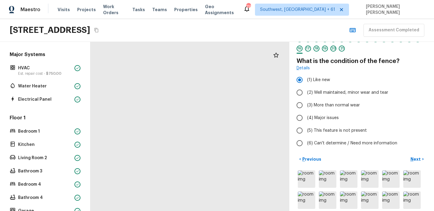
drag, startPoint x: 157, startPoint y: 126, endPoint x: 278, endPoint y: 126, distance: 120.6
click at [278, 126] on div at bounding box center [180, 112] width 547 height 465
drag, startPoint x: 220, startPoint y: 141, endPoint x: 183, endPoint y: 72, distance: 78.6
click at [183, 72] on div at bounding box center [287, 95] width 547 height 465
click at [418, 159] on p "Next" at bounding box center [416, 159] width 11 height 6
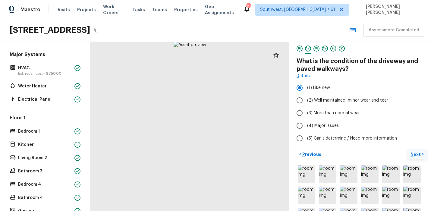
click at [416, 157] on button "Next >" at bounding box center [417, 155] width 19 height 10
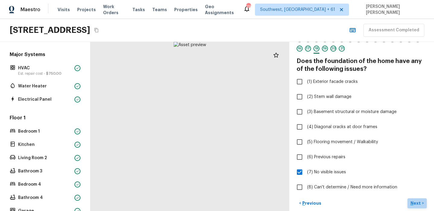
click at [416, 202] on p "Next" at bounding box center [416, 203] width 11 height 6
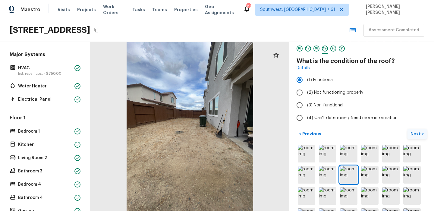
click at [414, 134] on p "Next" at bounding box center [416, 134] width 11 height 6
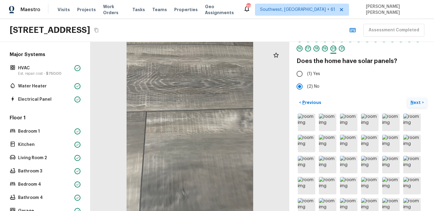
click at [417, 105] on button "Next >" at bounding box center [417, 103] width 19 height 10
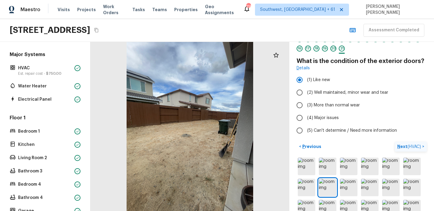
click at [417, 147] on span "( HVAC )" at bounding box center [415, 147] width 14 height 4
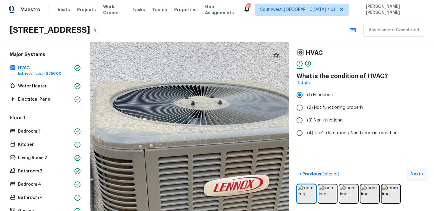
drag, startPoint x: 191, startPoint y: 93, endPoint x: 186, endPoint y: 137, distance: 44.6
click at [186, 137] on div at bounding box center [205, 206] width 487 height 414
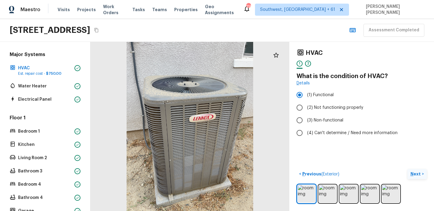
click at [416, 174] on p "Next" at bounding box center [416, 174] width 11 height 6
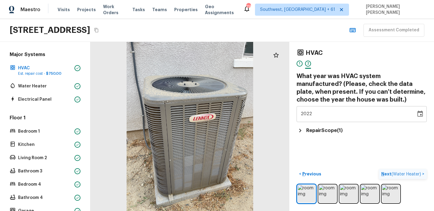
click at [406, 172] on span "( Water Heater )" at bounding box center [407, 174] width 30 height 4
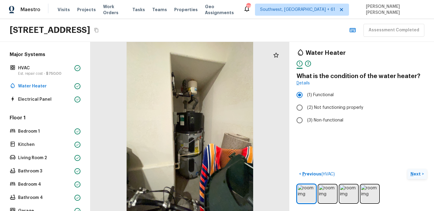
click at [316, 152] on div "Water Heater 1 2 What is the condition of the water heater? Details (1) Functio…" at bounding box center [361, 126] width 145 height 169
click at [417, 172] on p "Next" at bounding box center [416, 174] width 11 height 6
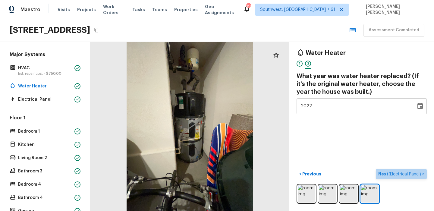
click at [415, 177] on button "Next ( Electrical Panel ) >" at bounding box center [401, 174] width 51 height 10
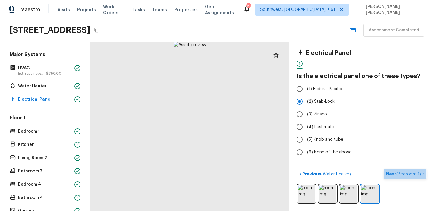
click at [404, 174] on span "( Bedroom 1 )" at bounding box center [408, 174] width 25 height 4
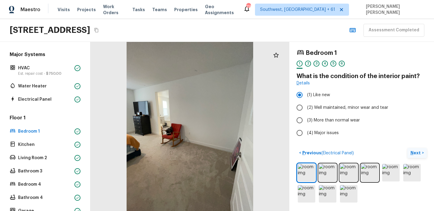
click at [419, 153] on p "Next" at bounding box center [416, 153] width 11 height 6
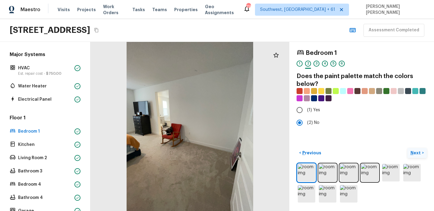
click at [419, 153] on p "Next" at bounding box center [416, 153] width 11 height 6
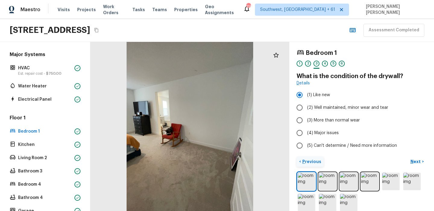
click at [303, 163] on p "Previous" at bounding box center [311, 162] width 20 height 6
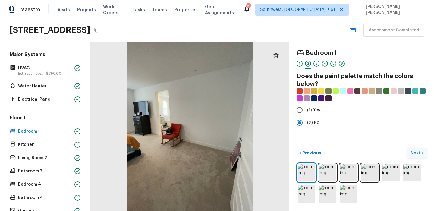
click at [421, 155] on p "Next" at bounding box center [416, 153] width 11 height 6
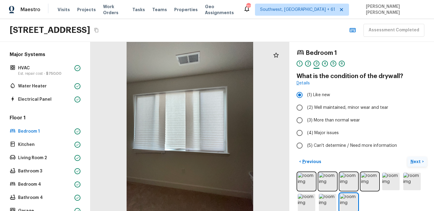
click at [417, 165] on button "Next >" at bounding box center [417, 162] width 19 height 10
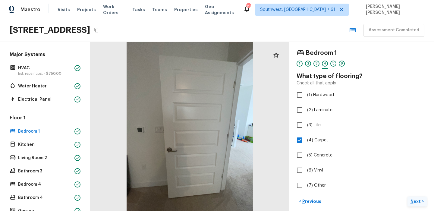
click at [418, 197] on button "Next >" at bounding box center [417, 202] width 19 height 10
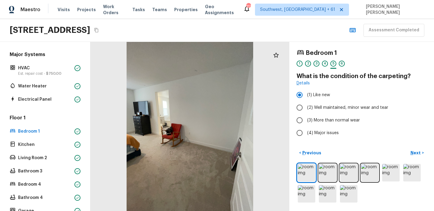
click at [380, 59] on div "Bedroom 1 1 2 3 4 5 6" at bounding box center [362, 59] width 130 height 21
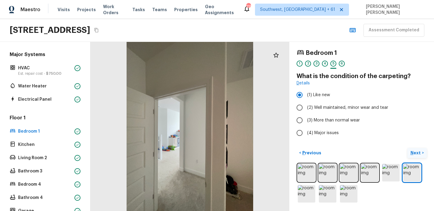
click at [415, 154] on p "Next" at bounding box center [416, 153] width 11 height 6
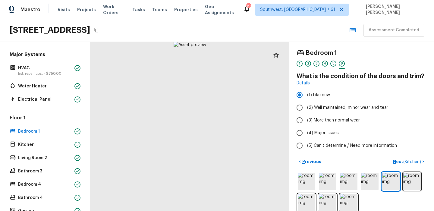
click at [383, 59] on div "Bedroom 1 1 2 3 4 5 6" at bounding box center [362, 59] width 130 height 21
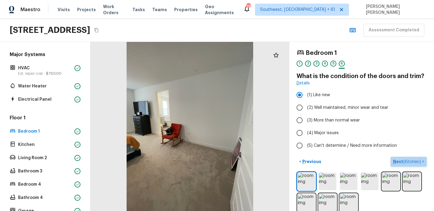
click at [409, 159] on p "Next ( Kitchen )" at bounding box center [407, 162] width 29 height 6
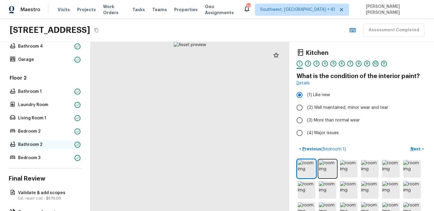
scroll to position [212, 0]
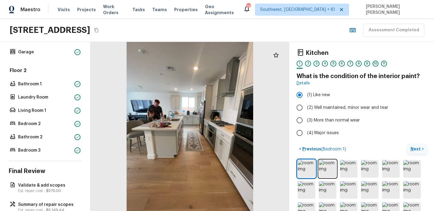
click at [417, 148] on p "Next" at bounding box center [416, 149] width 11 height 6
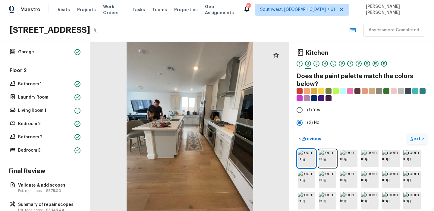
click at [416, 138] on p "Next" at bounding box center [416, 139] width 11 height 6
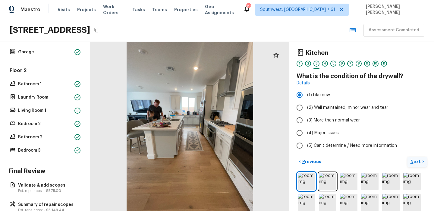
click at [412, 160] on p "Next" at bounding box center [416, 162] width 11 height 6
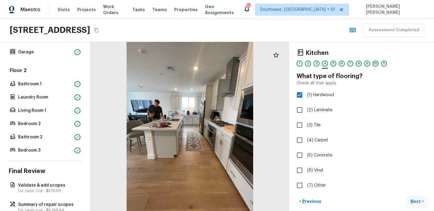
click at [413, 201] on p "Next" at bounding box center [416, 201] width 11 height 6
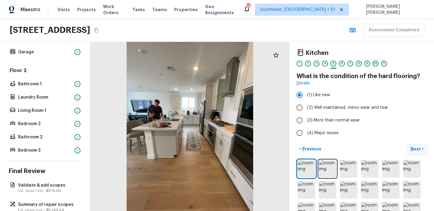
click at [413, 150] on p "Next" at bounding box center [416, 149] width 11 height 6
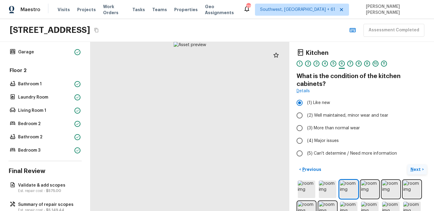
click at [415, 169] on p "Next" at bounding box center [416, 169] width 11 height 6
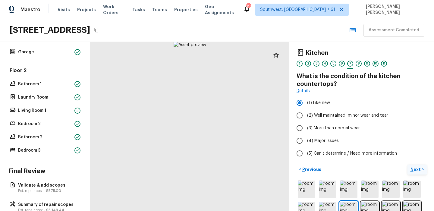
click at [413, 173] on button "Next >" at bounding box center [417, 170] width 19 height 10
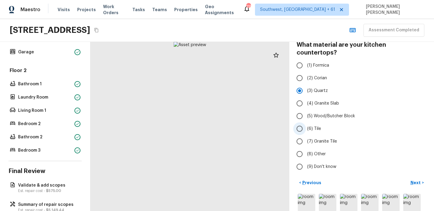
scroll to position [45, 0]
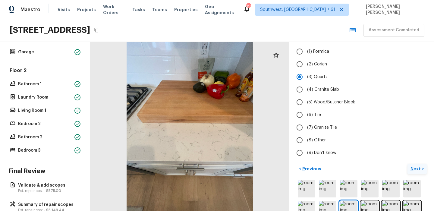
click at [417, 166] on p "Next" at bounding box center [416, 169] width 11 height 6
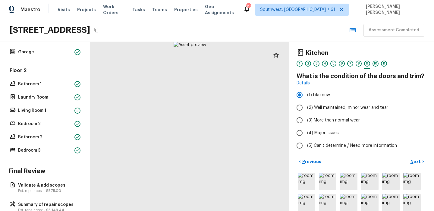
scroll to position [29, 0]
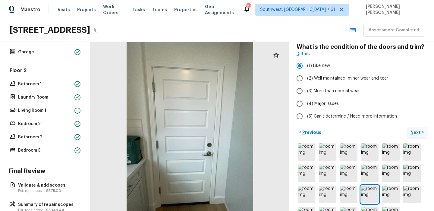
click at [413, 128] on button "Next >" at bounding box center [417, 133] width 19 height 10
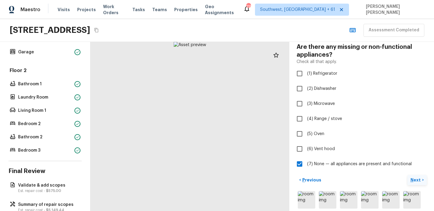
click at [415, 177] on p "Next" at bounding box center [416, 180] width 11 height 6
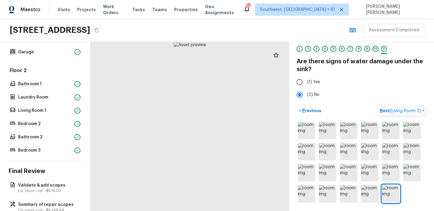
scroll to position [15, 0]
click at [414, 106] on button "Next ( Living Room 2 ) >" at bounding box center [401, 111] width 49 height 10
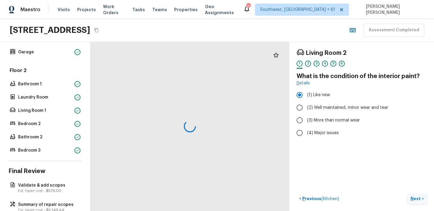
scroll to position [0, 0]
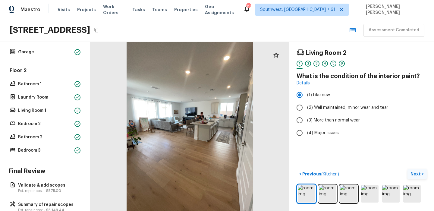
click at [414, 174] on p "Next" at bounding box center [416, 174] width 11 height 6
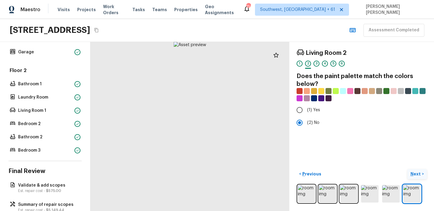
click at [414, 174] on p "Next" at bounding box center [416, 174] width 11 height 6
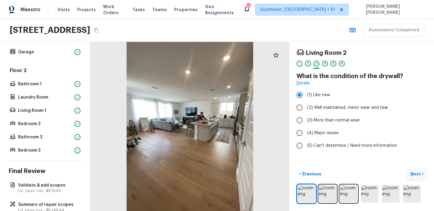
click at [414, 174] on p "Next" at bounding box center [416, 174] width 11 height 6
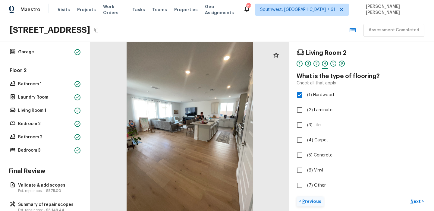
click at [309, 200] on p "Previous" at bounding box center [311, 201] width 20 height 6
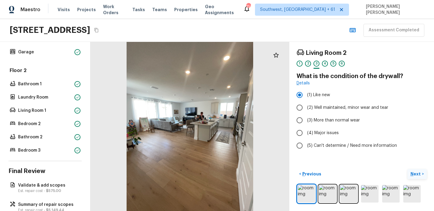
click at [418, 175] on p "Next" at bounding box center [416, 174] width 11 height 6
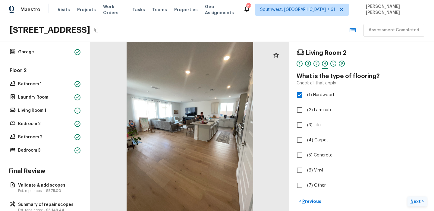
click at [418, 200] on p "Next" at bounding box center [416, 201] width 11 height 6
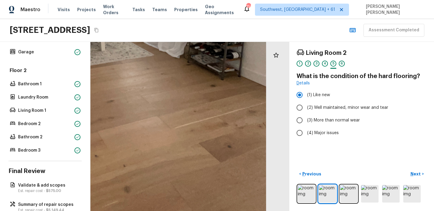
drag, startPoint x: 237, startPoint y: 174, endPoint x: 159, endPoint y: 170, distance: 77.6
click at [159, 170] on div at bounding box center [66, 0] width 627 height 533
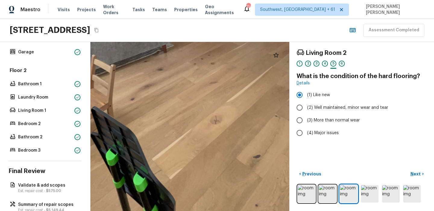
drag, startPoint x: 216, startPoint y: 172, endPoint x: 214, endPoint y: 93, distance: 79.3
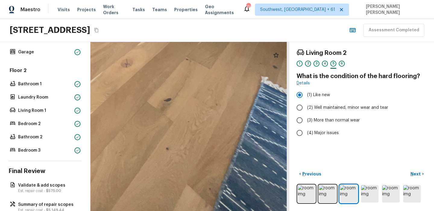
drag, startPoint x: 212, startPoint y: 135, endPoint x: 172, endPoint y: 109, distance: 47.6
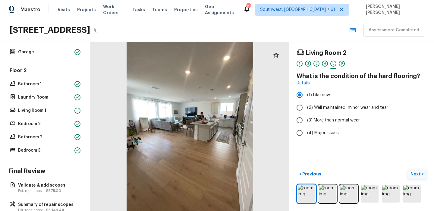
click at [416, 175] on p "Next" at bounding box center [416, 174] width 11 height 6
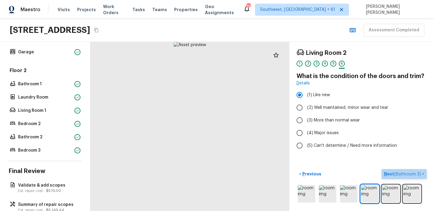
click at [415, 171] on p "Next ( Bathroom 3 )" at bounding box center [403, 174] width 38 height 6
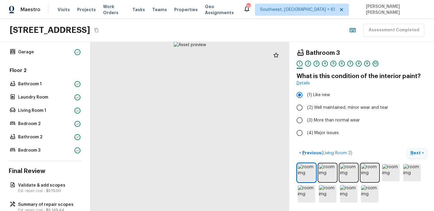
click at [408, 148] on button "Next >" at bounding box center [417, 153] width 19 height 10
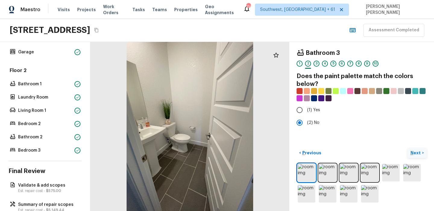
click at [408, 148] on button "Next >" at bounding box center [417, 153] width 19 height 10
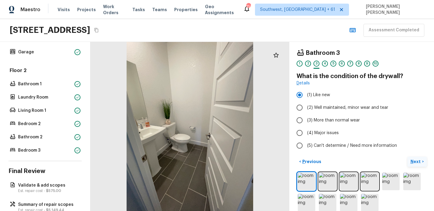
click at [408, 157] on button "Next >" at bounding box center [417, 162] width 19 height 10
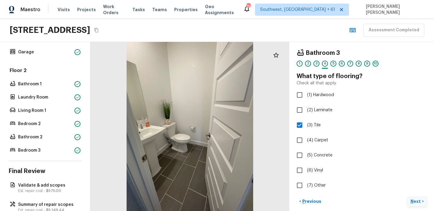
click at [408, 197] on button "Next >" at bounding box center [417, 202] width 19 height 10
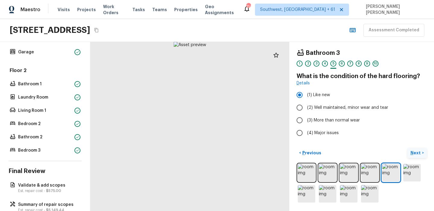
click at [408, 148] on button "Next >" at bounding box center [417, 153] width 19 height 10
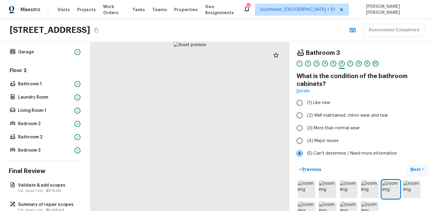
click at [408, 165] on button "Next >" at bounding box center [417, 170] width 19 height 10
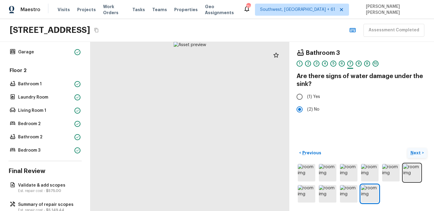
click at [408, 148] on button "Next >" at bounding box center [417, 153] width 19 height 10
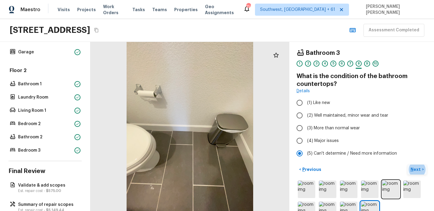
click at [414, 168] on p "Next" at bounding box center [416, 169] width 11 height 6
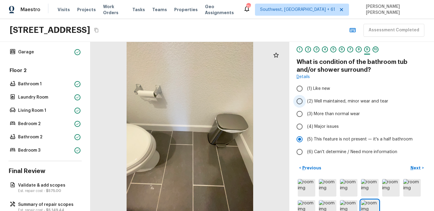
scroll to position [15, 0]
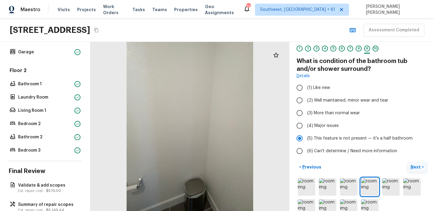
click at [417, 167] on p "Next" at bounding box center [416, 167] width 11 height 6
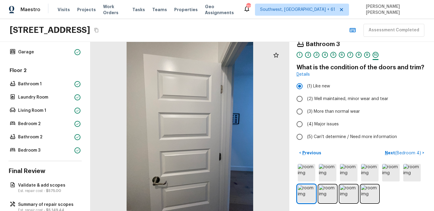
click at [256, 13] on div "Maestro Visits Projects Work Orders Tasks Teams Properties Geo Assignments [STR…" at bounding box center [217, 9] width 434 height 19
click at [243, 25] on div "[STREET_ADDRESS] Assessment Completed" at bounding box center [217, 30] width 434 height 23
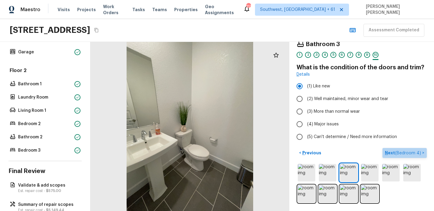
click at [408, 155] on p "Next ( Bedroom 4 )" at bounding box center [403, 153] width 37 height 6
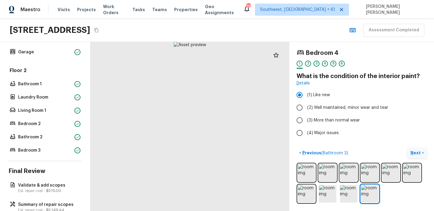
click at [419, 152] on p "Next" at bounding box center [416, 153] width 11 height 6
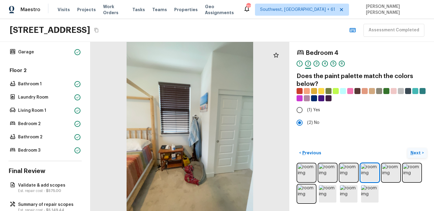
click at [408, 148] on button "Next >" at bounding box center [417, 153] width 19 height 10
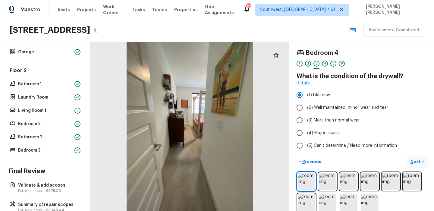
click at [408, 157] on button "Next >" at bounding box center [417, 162] width 19 height 10
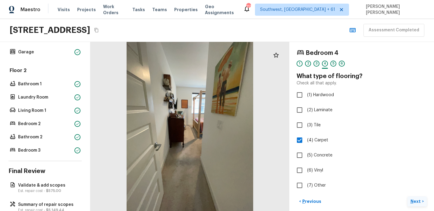
click at [408, 197] on button "Next >" at bounding box center [417, 202] width 19 height 10
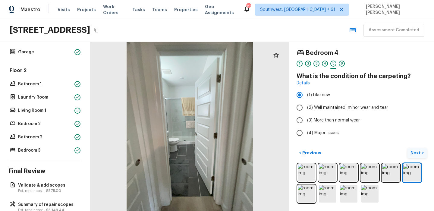
click at [408, 148] on button "Next >" at bounding box center [417, 153] width 19 height 10
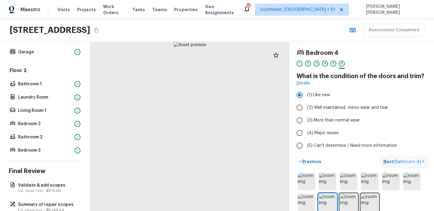
click at [381, 157] on button "Next ( Bathroom 4 ) >" at bounding box center [404, 162] width 46 height 10
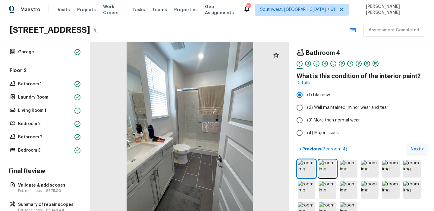
click at [408, 144] on button "Next >" at bounding box center [417, 149] width 19 height 10
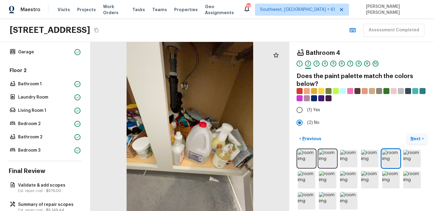
click at [408, 134] on button "Next >" at bounding box center [417, 139] width 19 height 10
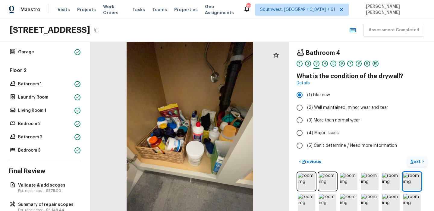
click at [408, 157] on button "Next >" at bounding box center [417, 162] width 19 height 10
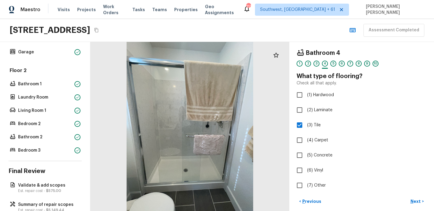
click at [408, 197] on button "Next >" at bounding box center [417, 202] width 19 height 10
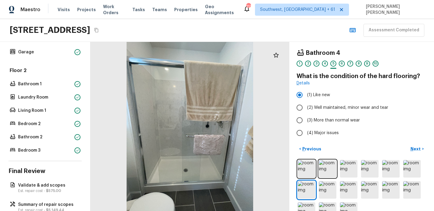
click at [408, 144] on button "Next >" at bounding box center [417, 149] width 19 height 10
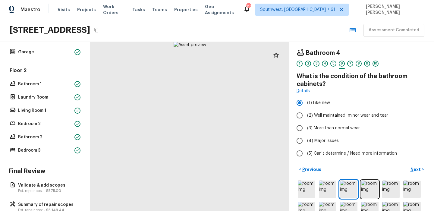
click at [408, 165] on button "Next >" at bounding box center [417, 170] width 19 height 10
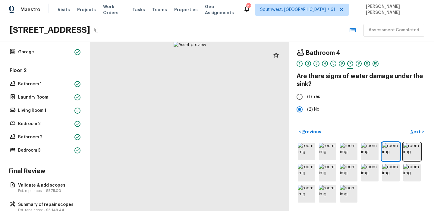
click at [408, 127] on button "Next >" at bounding box center [417, 132] width 19 height 10
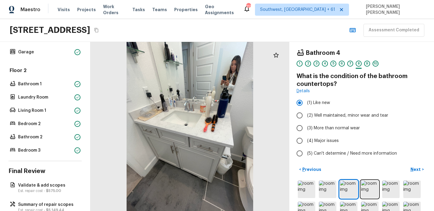
click at [408, 165] on button "Next >" at bounding box center [417, 170] width 19 height 10
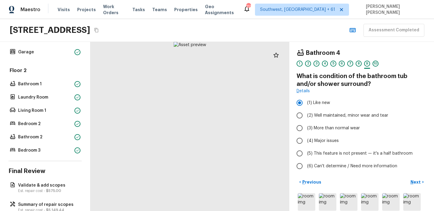
click at [408, 177] on button "Next >" at bounding box center [417, 182] width 19 height 10
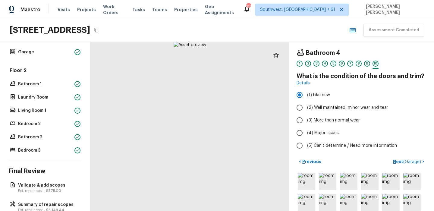
click at [391, 157] on button "Next ( Garage ) >" at bounding box center [409, 162] width 36 height 10
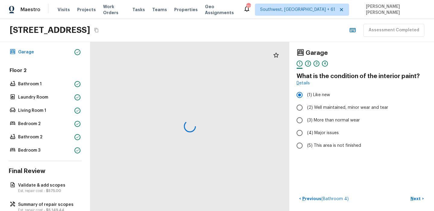
click at [408, 194] on button "Next >" at bounding box center [417, 199] width 19 height 10
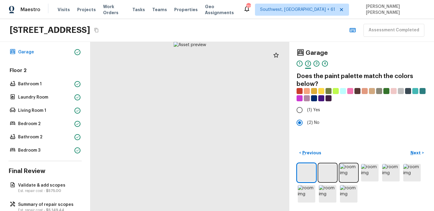
click at [408, 148] on button "Next >" at bounding box center [417, 153] width 19 height 10
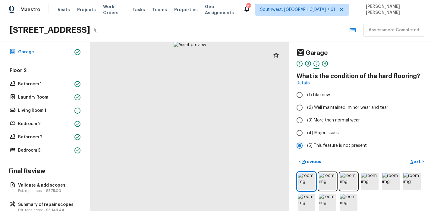
click at [408, 157] on button "Next >" at bounding box center [417, 162] width 19 height 10
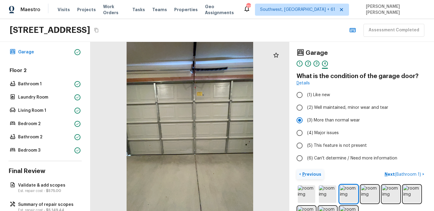
click at [313, 172] on p "Previous" at bounding box center [311, 174] width 20 height 6
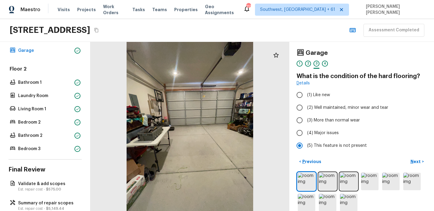
scroll to position [216, 0]
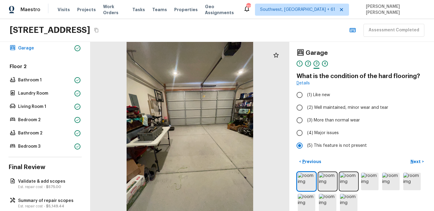
click at [314, 31] on div "[STREET_ADDRESS] Assessment Completed" at bounding box center [217, 30] width 434 height 23
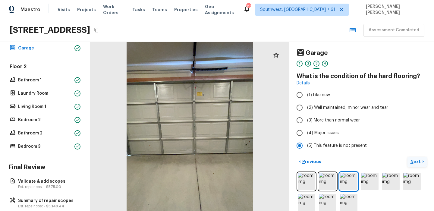
click at [417, 162] on p "Next" at bounding box center [416, 162] width 11 height 6
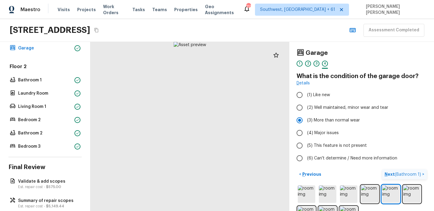
click at [382, 169] on button "Next ( Bathroom 1 ) >" at bounding box center [404, 174] width 45 height 10
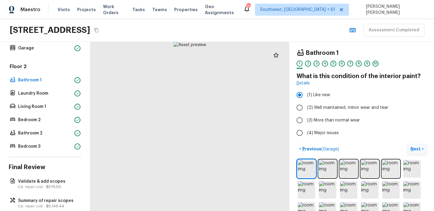
click at [408, 144] on button "Next >" at bounding box center [417, 149] width 19 height 10
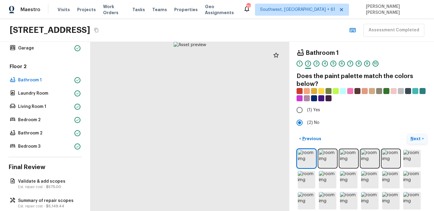
click at [408, 134] on button "Next >" at bounding box center [417, 139] width 19 height 10
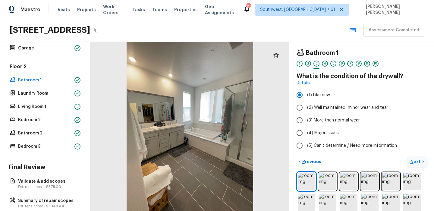
click at [408, 157] on button "Next >" at bounding box center [417, 162] width 19 height 10
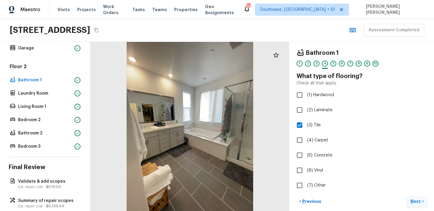
click at [408, 197] on button "Next >" at bounding box center [417, 202] width 19 height 10
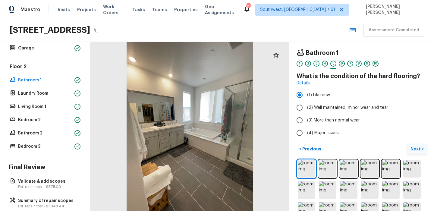
click at [408, 144] on button "Next >" at bounding box center [417, 149] width 19 height 10
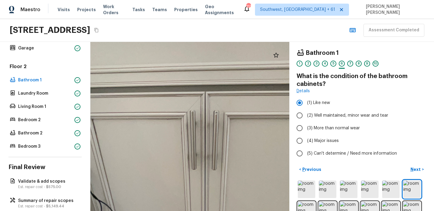
drag, startPoint x: 176, startPoint y: 110, endPoint x: 230, endPoint y: 173, distance: 82.6
click at [229, 173] on div at bounding box center [199, 182] width 548 height 465
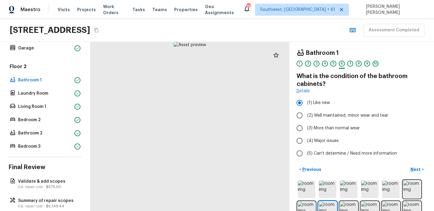
click at [408, 165] on button "Next >" at bounding box center [417, 170] width 19 height 10
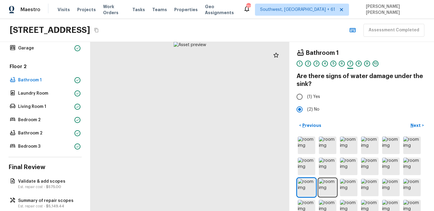
click at [408, 121] on button "Next >" at bounding box center [417, 126] width 19 height 10
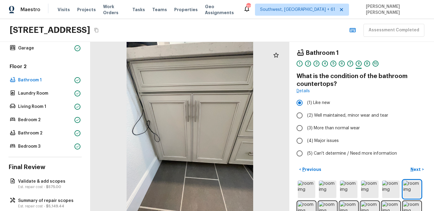
click at [408, 165] on button "Next >" at bounding box center [417, 170] width 19 height 10
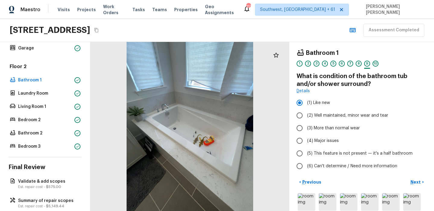
click at [408, 177] on button "Next >" at bounding box center [417, 182] width 19 height 10
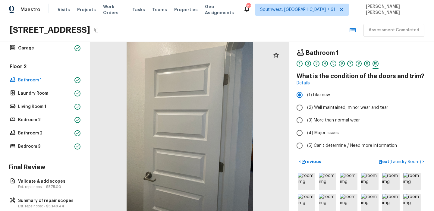
click at [377, 157] on button "Next ( Laundry Room ) >" at bounding box center [402, 162] width 50 height 10
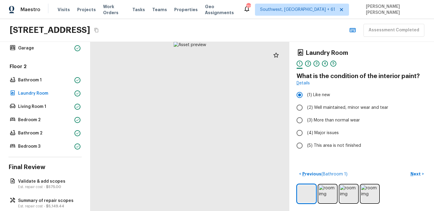
click at [408, 169] on button "Next >" at bounding box center [417, 174] width 19 height 10
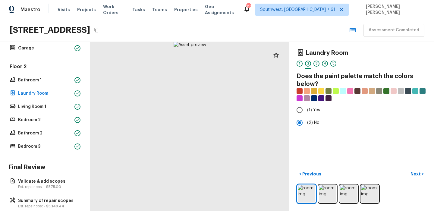
click at [408, 169] on button "Next >" at bounding box center [417, 174] width 19 height 10
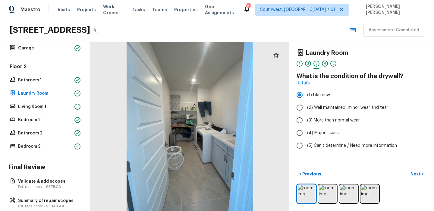
click at [408, 169] on button "Next >" at bounding box center [417, 174] width 19 height 10
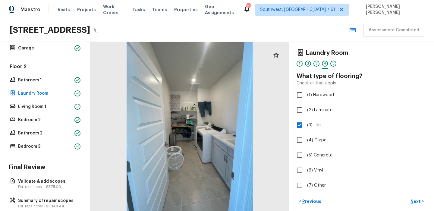
click at [408, 197] on button "Next >" at bounding box center [417, 202] width 19 height 10
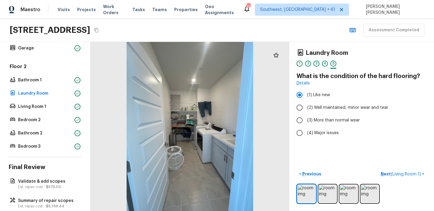
click at [378, 169] on button "Next ( Living Room 1 ) >" at bounding box center [402, 174] width 49 height 10
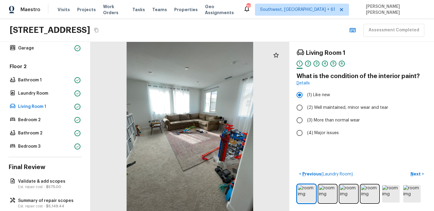
click at [408, 169] on button "Next >" at bounding box center [417, 174] width 19 height 10
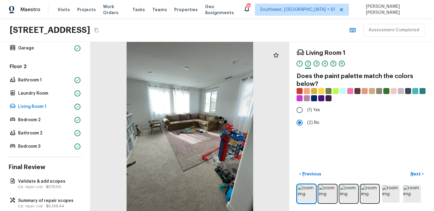
click at [408, 169] on button "Next >" at bounding box center [417, 174] width 19 height 10
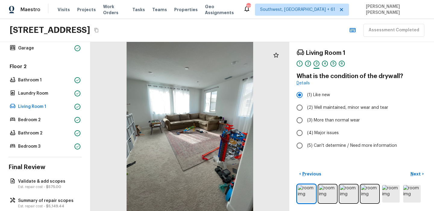
click at [408, 169] on button "Next >" at bounding box center [417, 174] width 19 height 10
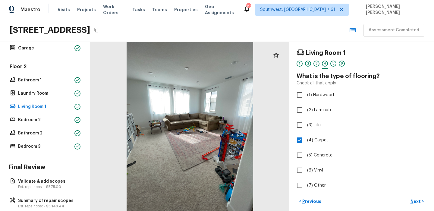
click at [408, 197] on button "Next >" at bounding box center [417, 202] width 19 height 10
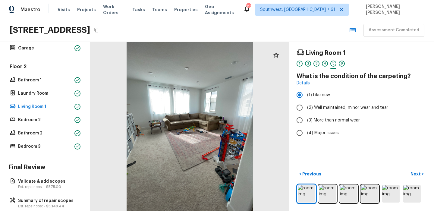
click at [408, 169] on button "Next >" at bounding box center [417, 174] width 19 height 10
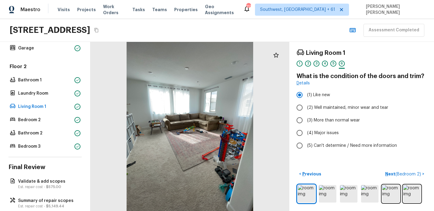
click at [383, 169] on button "Next ( Bedroom 2 ) >" at bounding box center [405, 174] width 44 height 10
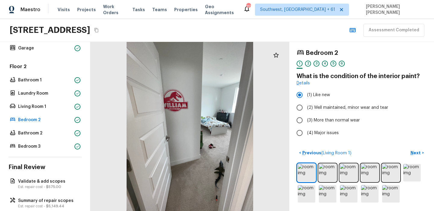
click at [408, 148] on button "Next >" at bounding box center [417, 153] width 19 height 10
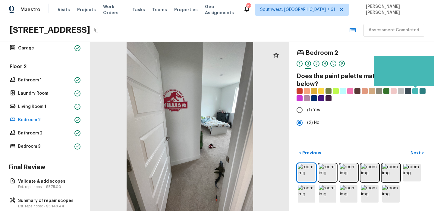
click at [408, 148] on button "Next >" at bounding box center [417, 153] width 19 height 10
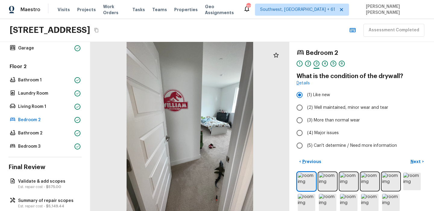
click at [408, 157] on button "Next >" at bounding box center [417, 162] width 19 height 10
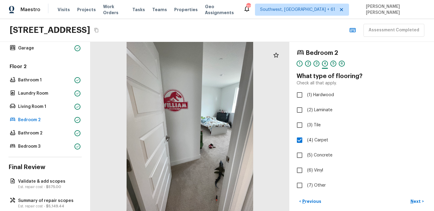
click at [408, 197] on button "Next >" at bounding box center [417, 202] width 19 height 10
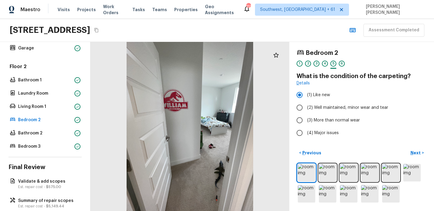
click at [408, 148] on button "Next >" at bounding box center [417, 153] width 19 height 10
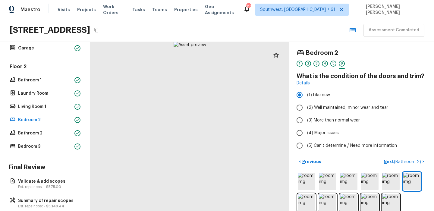
click at [381, 157] on button "Next ( Bathroom 2 ) >" at bounding box center [404, 162] width 46 height 10
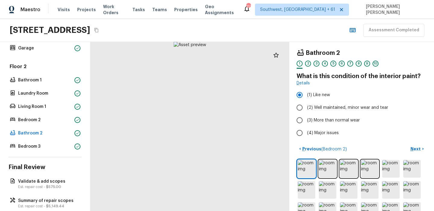
click at [408, 144] on button "Next >" at bounding box center [417, 149] width 19 height 10
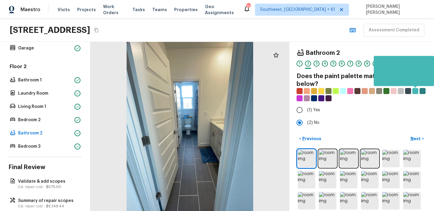
click at [408, 134] on button "Next >" at bounding box center [417, 139] width 19 height 10
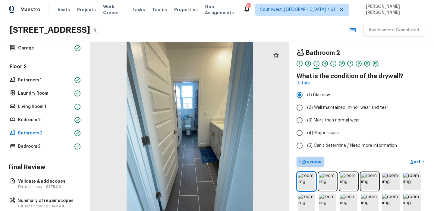
click at [314, 163] on p "Previous" at bounding box center [311, 162] width 20 height 6
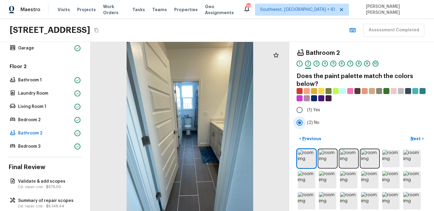
click at [297, 134] on button "< Previous" at bounding box center [310, 139] width 27 height 10
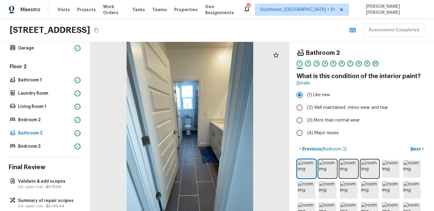
click at [297, 144] on button "< Previous ( Bedroom 2 )" at bounding box center [323, 149] width 53 height 10
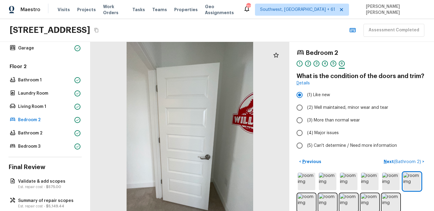
click at [297, 157] on button "< Previous" at bounding box center [310, 162] width 27 height 10
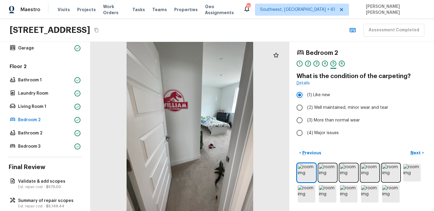
click at [297, 148] on button "< Previous" at bounding box center [310, 153] width 27 height 10
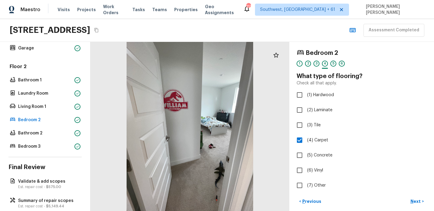
click at [297, 197] on button "< Previous" at bounding box center [310, 202] width 27 height 10
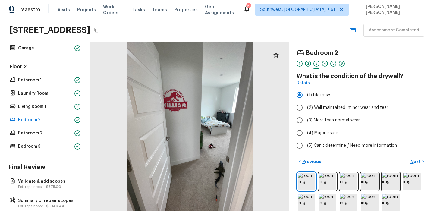
click at [297, 157] on button "< Previous" at bounding box center [310, 162] width 27 height 10
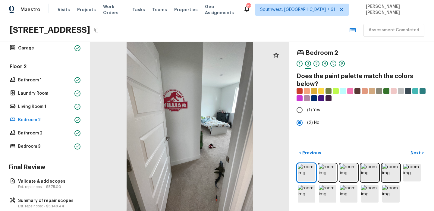
click at [297, 148] on button "< Previous" at bounding box center [310, 153] width 27 height 10
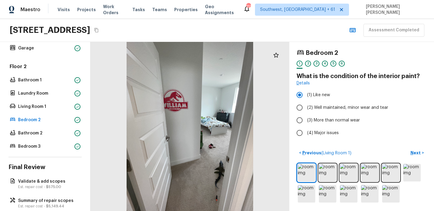
click at [297, 148] on button "< Previous ( Living Room 1 )" at bounding box center [325, 153] width 57 height 10
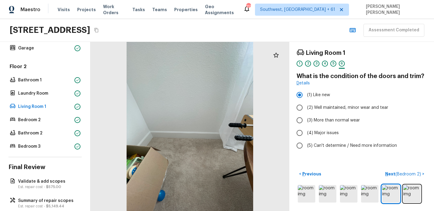
click at [297, 169] on button "< Previous" at bounding box center [310, 174] width 27 height 10
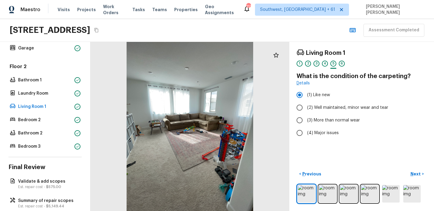
click at [297, 169] on button "< Previous" at bounding box center [310, 174] width 27 height 10
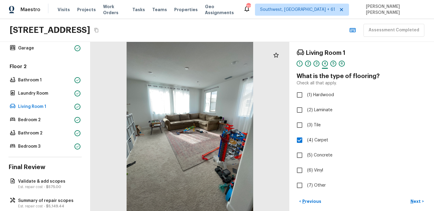
click at [297, 197] on button "< Previous" at bounding box center [310, 202] width 27 height 10
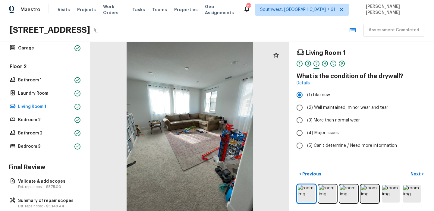
click at [297, 169] on button "< Previous" at bounding box center [310, 174] width 27 height 10
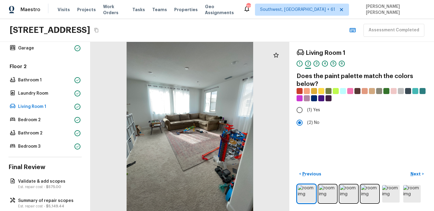
click at [297, 169] on button "< Previous" at bounding box center [310, 174] width 27 height 10
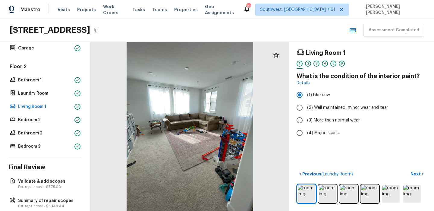
click at [297, 169] on button "< Previous ( Laundry Room )" at bounding box center [326, 174] width 59 height 10
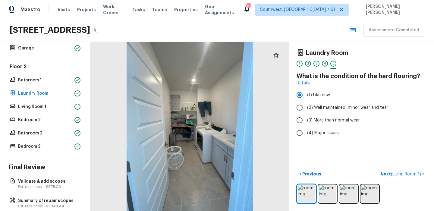
click at [297, 169] on button "< Previous" at bounding box center [310, 174] width 27 height 10
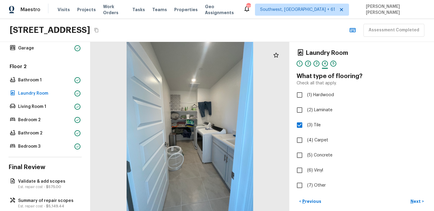
click at [297, 197] on button "< Previous" at bounding box center [310, 202] width 27 height 10
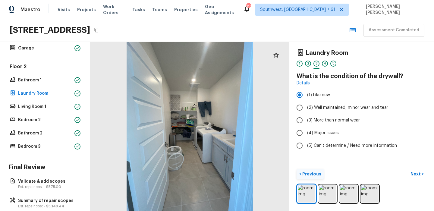
click at [314, 170] on button "< Previous" at bounding box center [310, 174] width 27 height 10
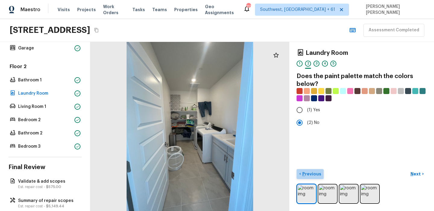
click at [316, 171] on p "Previous" at bounding box center [311, 174] width 20 height 6
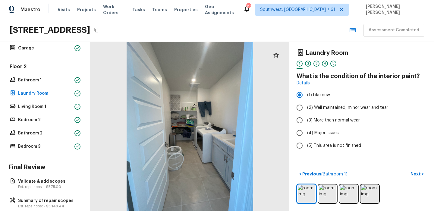
click at [297, 169] on button "< Previous ( Bathroom 1 )" at bounding box center [323, 174] width 53 height 10
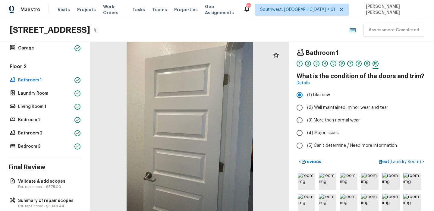
click at [297, 157] on button "< Previous" at bounding box center [310, 162] width 27 height 10
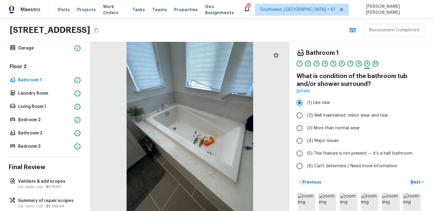
click at [297, 177] on button "< Previous" at bounding box center [310, 182] width 27 height 10
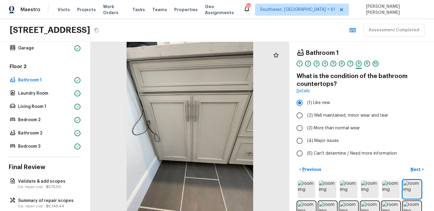
click at [297, 165] on button "< Previous" at bounding box center [310, 170] width 27 height 10
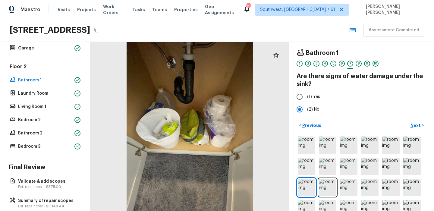
click at [297, 121] on button "< Previous" at bounding box center [310, 126] width 27 height 10
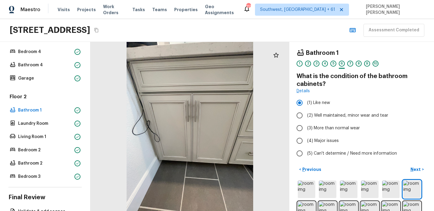
scroll to position [180, 0]
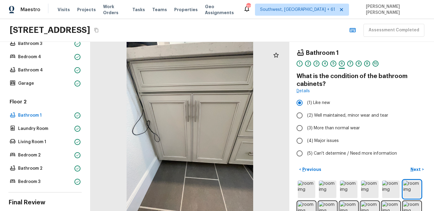
click at [297, 165] on button "< Previous" at bounding box center [310, 170] width 27 height 10
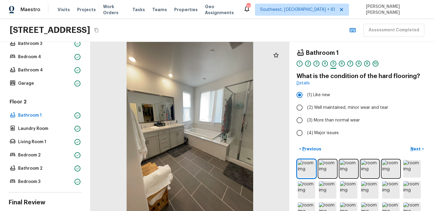
click at [297, 144] on button "< Previous" at bounding box center [310, 149] width 27 height 10
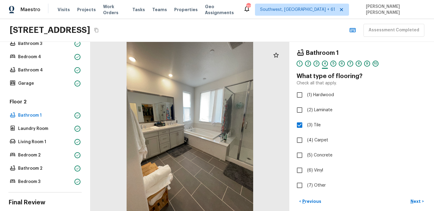
click at [297, 197] on button "< Previous" at bounding box center [310, 202] width 27 height 10
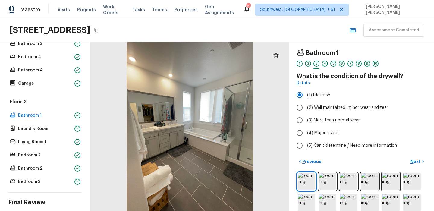
click at [297, 157] on button "< Previous" at bounding box center [310, 162] width 27 height 10
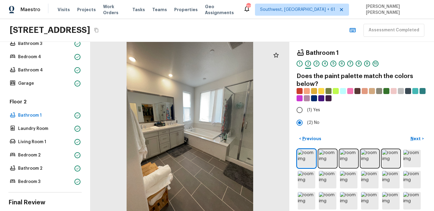
click at [297, 134] on button "< Previous" at bounding box center [310, 139] width 27 height 10
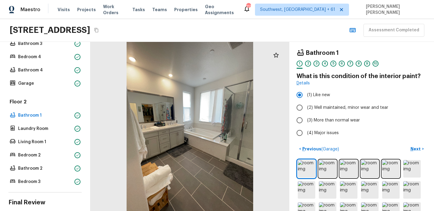
click at [297, 144] on button "< Previous ( Garage )" at bounding box center [319, 149] width 45 height 10
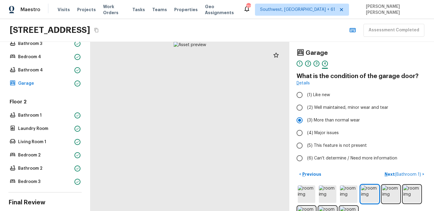
click at [297, 169] on button "< Previous" at bounding box center [310, 174] width 27 height 10
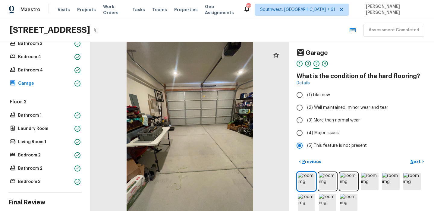
click at [297, 157] on button "< Previous" at bounding box center [310, 162] width 27 height 10
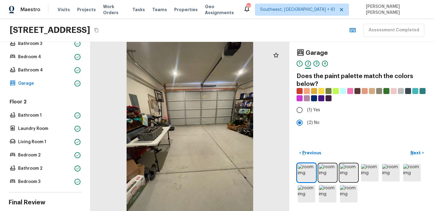
click at [297, 148] on button "< Previous" at bounding box center [310, 153] width 27 height 10
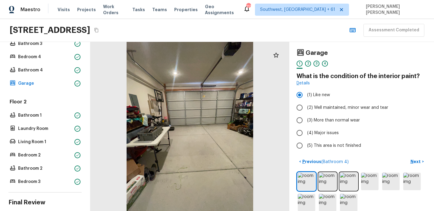
click at [297, 157] on button "< Previous ( Bathroom 4 )" at bounding box center [324, 162] width 55 height 10
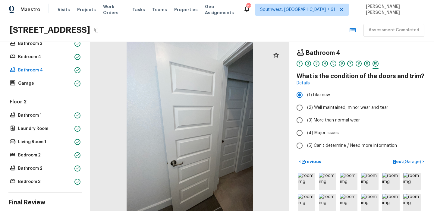
click at [297, 157] on button "< Previous" at bounding box center [310, 162] width 27 height 10
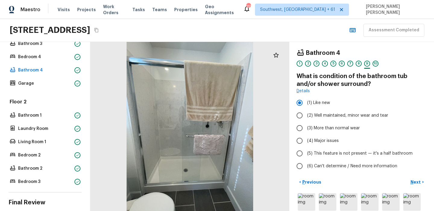
click at [297, 177] on button "< Previous" at bounding box center [310, 182] width 27 height 10
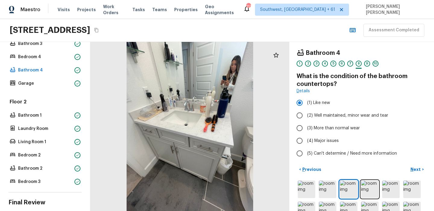
click at [297, 165] on button "< Previous" at bounding box center [310, 170] width 27 height 10
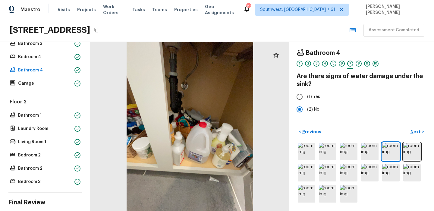
click at [297, 127] on button "< Previous" at bounding box center [310, 132] width 27 height 10
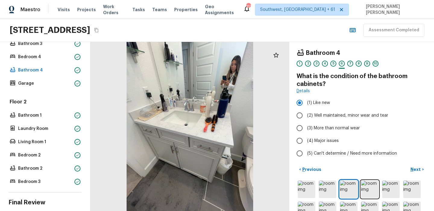
click at [297, 165] on button "< Previous" at bounding box center [310, 170] width 27 height 10
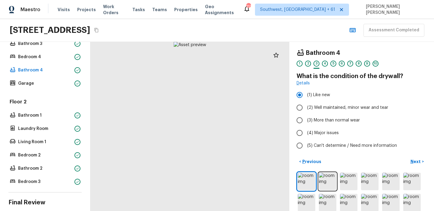
click at [297, 157] on button "< Previous" at bounding box center [310, 162] width 27 height 10
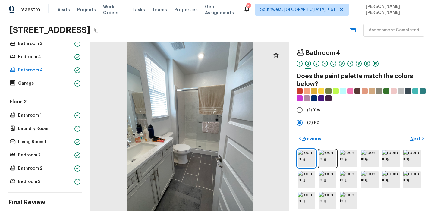
click at [297, 134] on button "< Previous" at bounding box center [310, 139] width 27 height 10
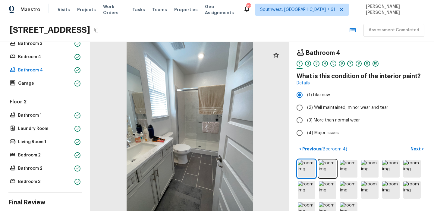
click at [297, 144] on button "< Previous ( Bedroom 4 )" at bounding box center [323, 149] width 53 height 10
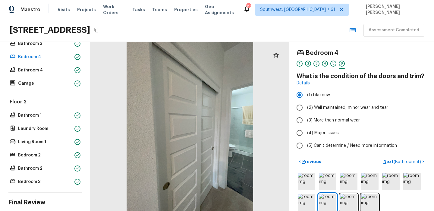
click at [297, 157] on button "< Previous" at bounding box center [310, 162] width 27 height 10
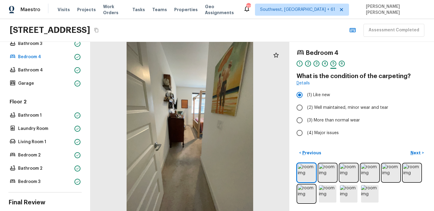
click at [297, 148] on button "< Previous" at bounding box center [310, 153] width 27 height 10
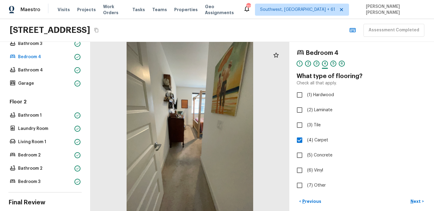
click at [297, 197] on button "< Previous" at bounding box center [310, 202] width 27 height 10
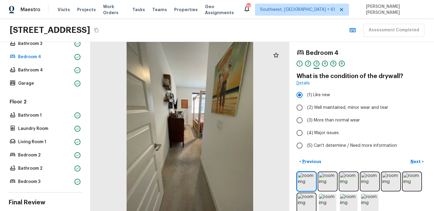
click at [278, 97] on div at bounding box center [189, 126] width 199 height 169
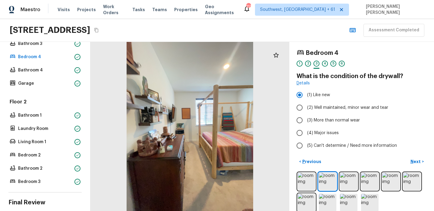
click at [297, 157] on button "< Previous" at bounding box center [310, 162] width 27 height 10
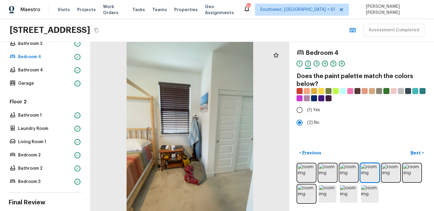
click at [297, 148] on button "< Previous" at bounding box center [310, 153] width 27 height 10
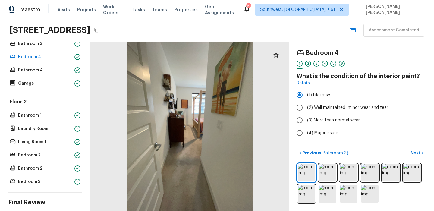
click at [297, 148] on button "< Previous ( Bathroom 3 )" at bounding box center [324, 153] width 54 height 10
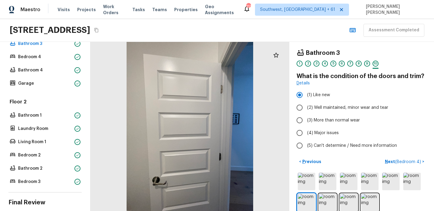
click at [297, 157] on button "< Previous" at bounding box center [310, 162] width 27 height 10
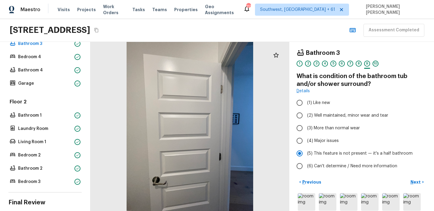
click at [297, 177] on button "< Previous" at bounding box center [310, 182] width 27 height 10
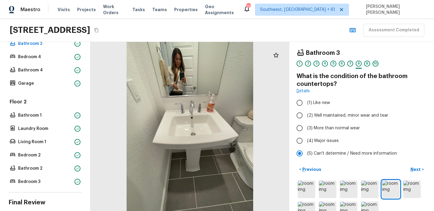
click at [297, 165] on button "< Previous" at bounding box center [310, 170] width 27 height 10
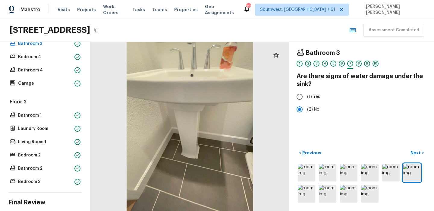
click at [297, 148] on button "< Previous" at bounding box center [310, 153] width 27 height 10
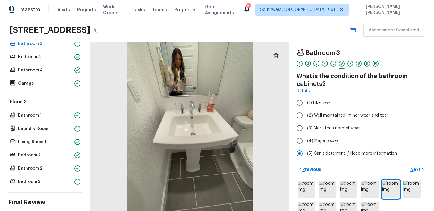
click at [297, 165] on button "< Previous" at bounding box center [310, 170] width 27 height 10
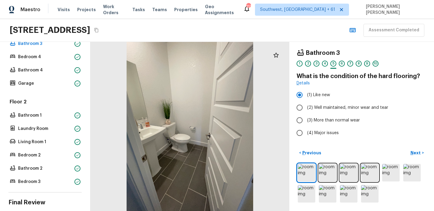
click at [297, 148] on button "< Previous" at bounding box center [310, 153] width 27 height 10
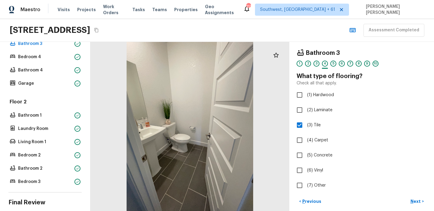
click at [297, 197] on button "< Previous" at bounding box center [310, 202] width 27 height 10
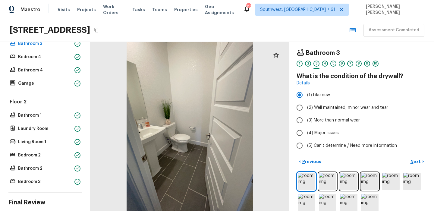
click at [297, 157] on button "< Previous" at bounding box center [310, 162] width 27 height 10
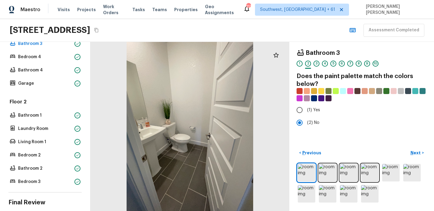
click at [297, 148] on button "< Previous" at bounding box center [310, 153] width 27 height 10
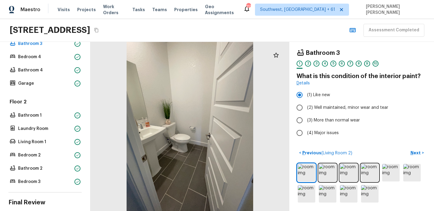
click at [297, 148] on button "< Previous ( Living Room 2 )" at bounding box center [326, 153] width 58 height 10
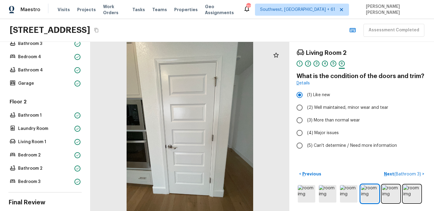
click at [297, 169] on button "< Previous" at bounding box center [310, 174] width 27 height 10
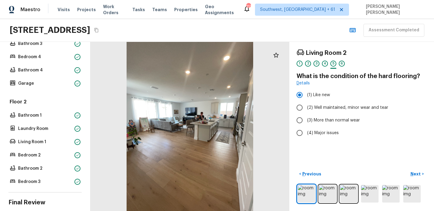
click at [297, 169] on button "< Previous" at bounding box center [310, 174] width 27 height 10
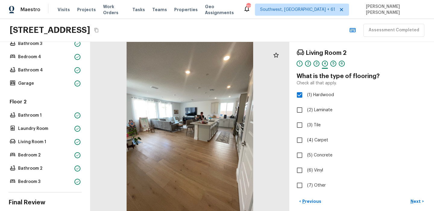
click at [297, 197] on button "< Previous" at bounding box center [310, 202] width 27 height 10
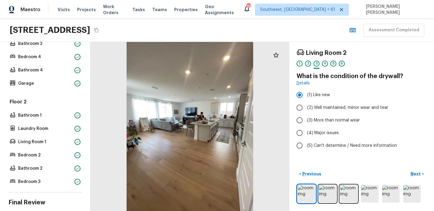
click at [297, 169] on button "< Previous" at bounding box center [310, 174] width 27 height 10
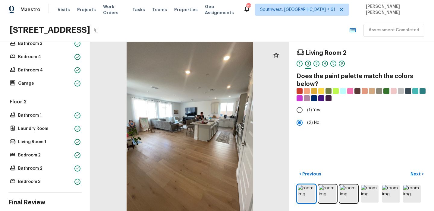
click at [297, 169] on button "< Previous" at bounding box center [310, 174] width 27 height 10
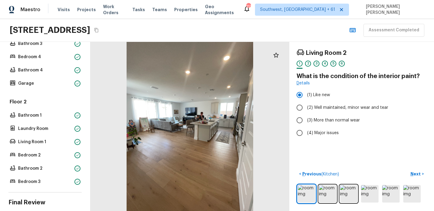
click at [297, 169] on button "< Previous ( Kitchen )" at bounding box center [319, 174] width 45 height 10
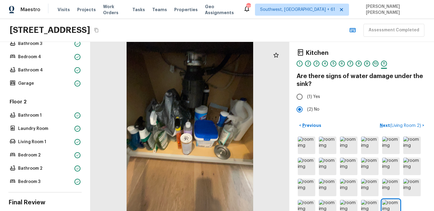
click at [297, 121] on button "< Previous" at bounding box center [310, 126] width 27 height 10
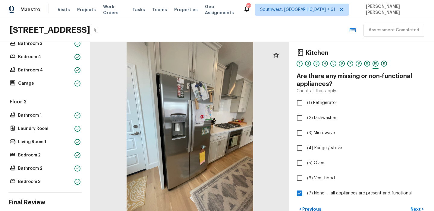
click at [297, 204] on button "< Previous" at bounding box center [310, 209] width 27 height 10
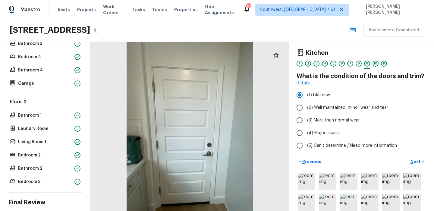
click at [297, 157] on button "< Previous" at bounding box center [310, 162] width 27 height 10
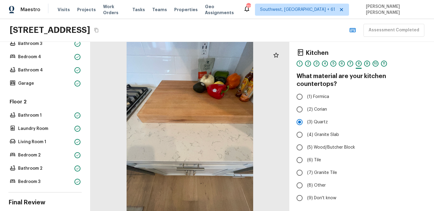
click at [297, 209] on button "< Previous" at bounding box center [310, 214] width 27 height 10
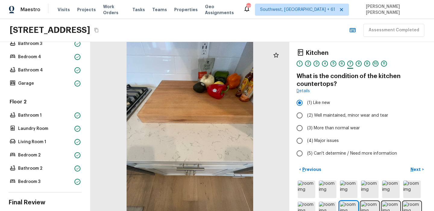
click at [297, 165] on button "< Previous" at bounding box center [310, 170] width 27 height 10
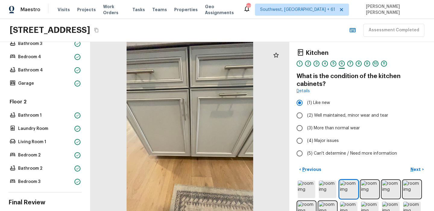
click at [297, 165] on button "< Previous" at bounding box center [310, 170] width 27 height 10
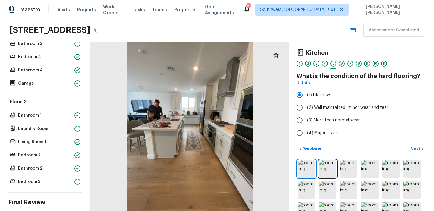
click at [297, 144] on button "< Previous" at bounding box center [310, 149] width 27 height 10
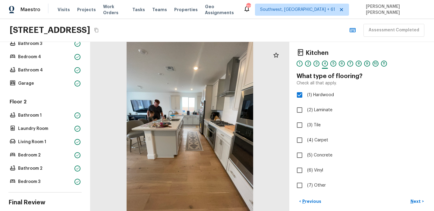
click at [297, 197] on button "< Previous" at bounding box center [310, 202] width 27 height 10
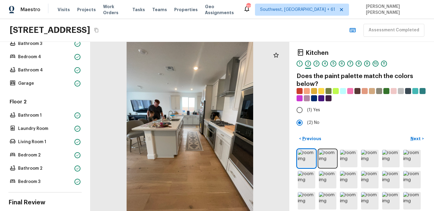
click at [297, 134] on button "< Previous" at bounding box center [310, 139] width 27 height 10
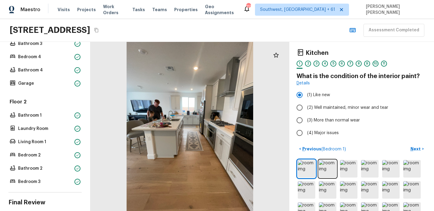
click at [297, 144] on button "< Previous ( Bedroom 1 )" at bounding box center [323, 149] width 52 height 10
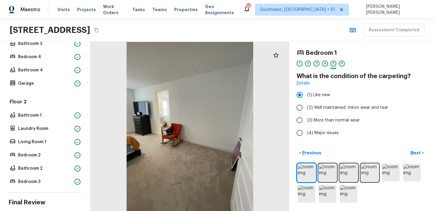
click at [297, 148] on button "< Previous" at bounding box center [310, 153] width 27 height 10
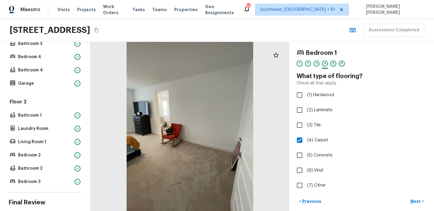
click at [297, 197] on button "< Previous" at bounding box center [310, 202] width 27 height 10
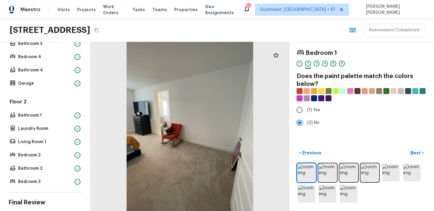
click at [297, 148] on button "< Previous" at bounding box center [310, 153] width 27 height 10
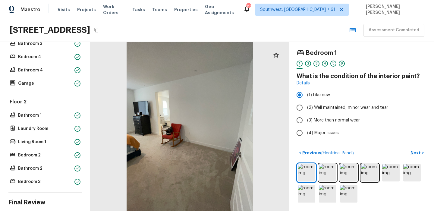
click at [297, 148] on button "< Previous ( Electrical Panel )" at bounding box center [327, 153] width 60 height 10
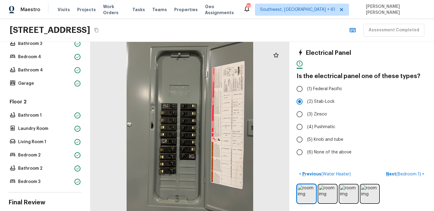
click at [297, 169] on button "< Previous ( Water Heater )" at bounding box center [325, 174] width 57 height 10
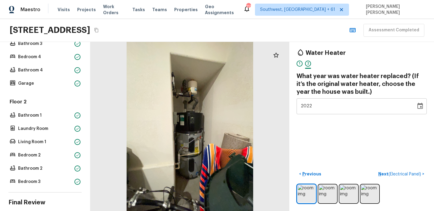
click at [297, 169] on button "< Previous" at bounding box center [310, 174] width 27 height 10
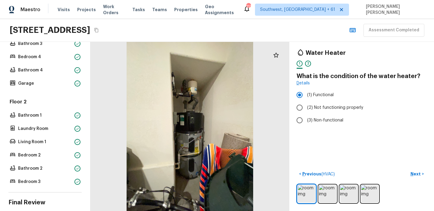
click at [297, 169] on button "< Previous ( HVAC )" at bounding box center [317, 174] width 41 height 10
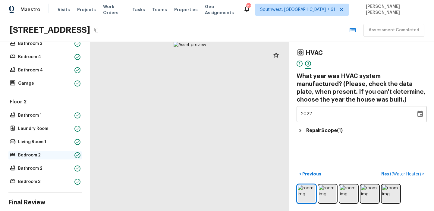
scroll to position [226, 0]
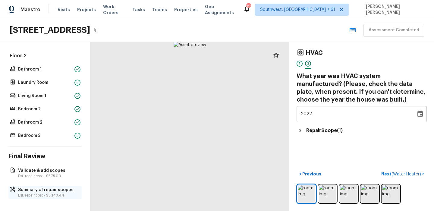
click at [34, 188] on p "Summary of repair scopes" at bounding box center [48, 190] width 60 height 6
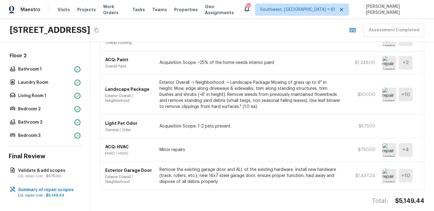
scroll to position [65, 0]
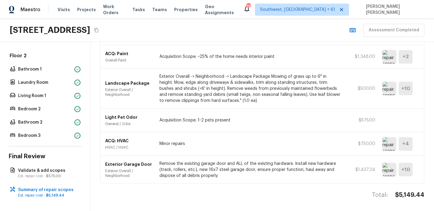
click at [389, 143] on img at bounding box center [390, 144] width 14 height 14
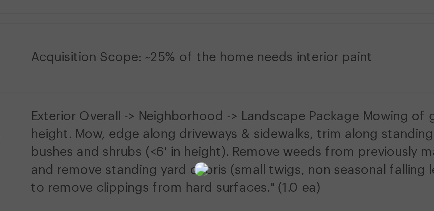
click at [219, 92] on img at bounding box center [217, 94] width 5 height 5
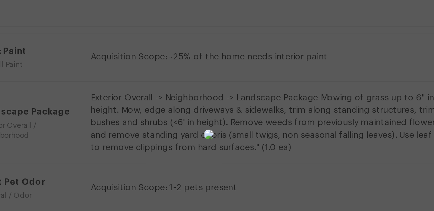
click at [219, 92] on img at bounding box center [217, 94] width 5 height 5
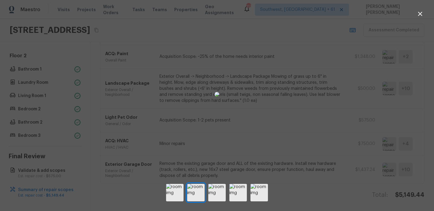
click at [350, 104] on div at bounding box center [217, 94] width 434 height 169
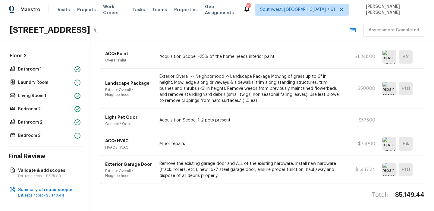
click at [390, 142] on img at bounding box center [390, 144] width 14 height 14
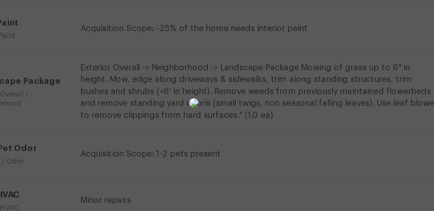
click at [300, 88] on div at bounding box center [217, 94] width 434 height 169
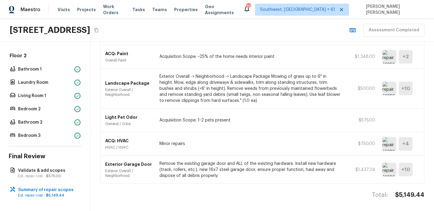
scroll to position [0, 0]
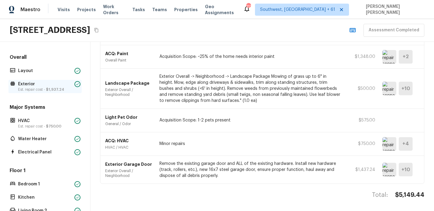
click at [30, 85] on p "Exterior" at bounding box center [45, 84] width 54 height 6
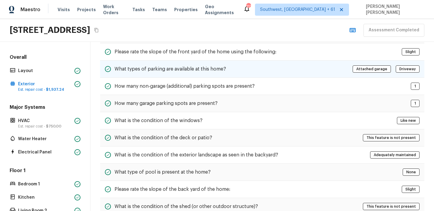
click at [237, 63] on div "What types of parking are available at this home? Attached garage Driveway" at bounding box center [262, 69] width 324 height 17
